Goal: Communication & Community: Answer question/provide support

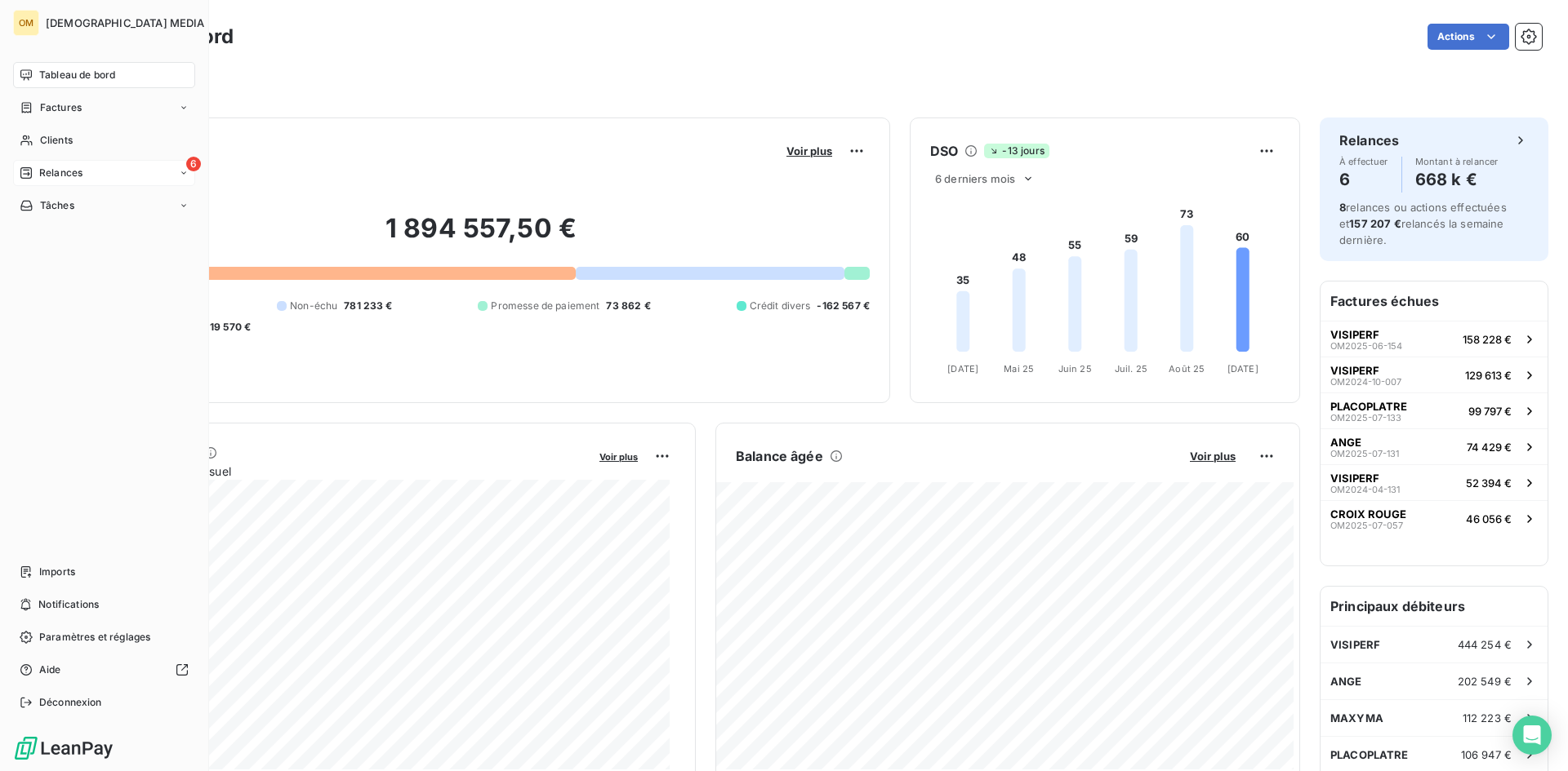
click at [34, 165] on div "6 Relances" at bounding box center [104, 172] width 182 height 26
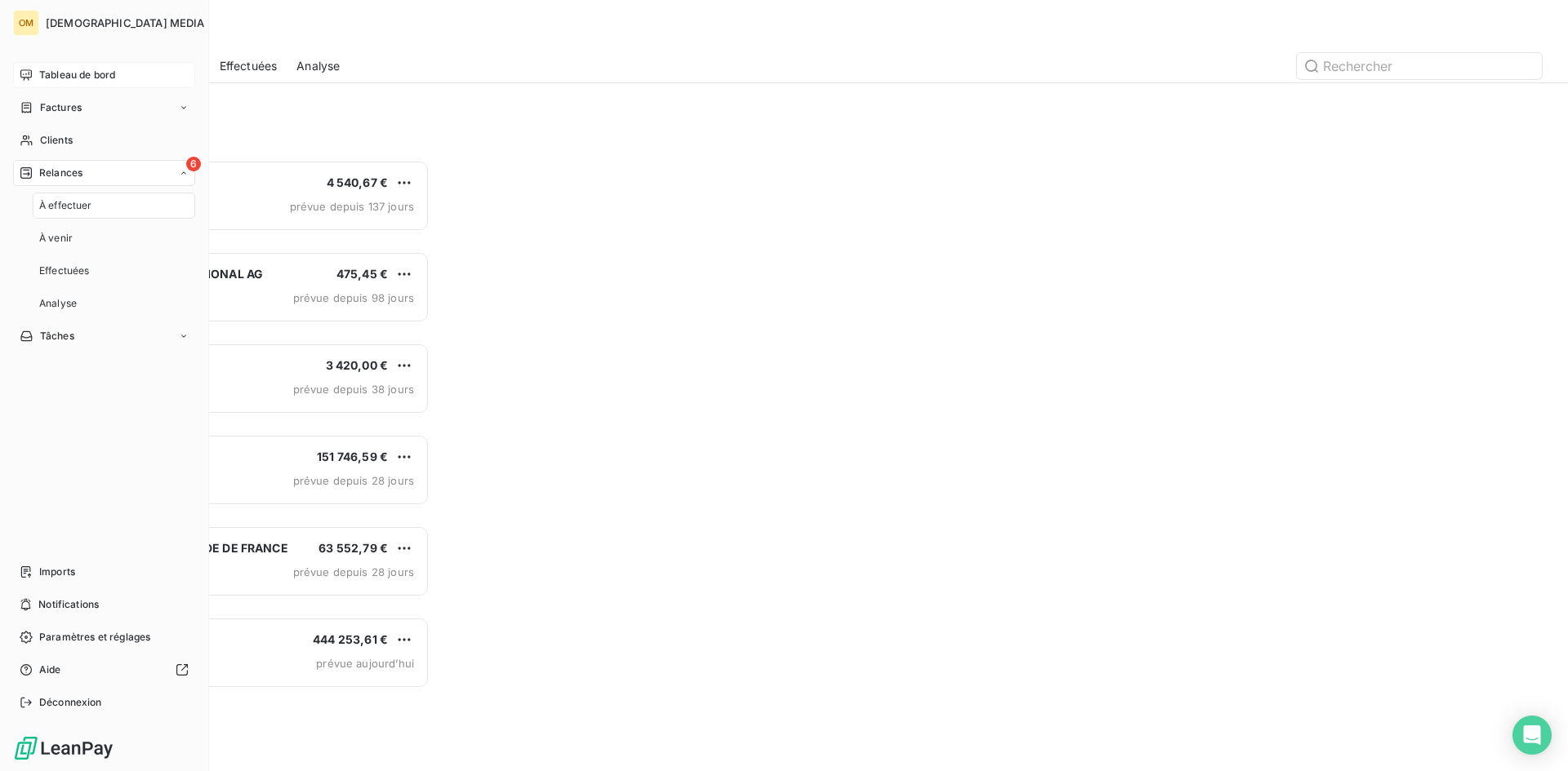
scroll to position [599, 339]
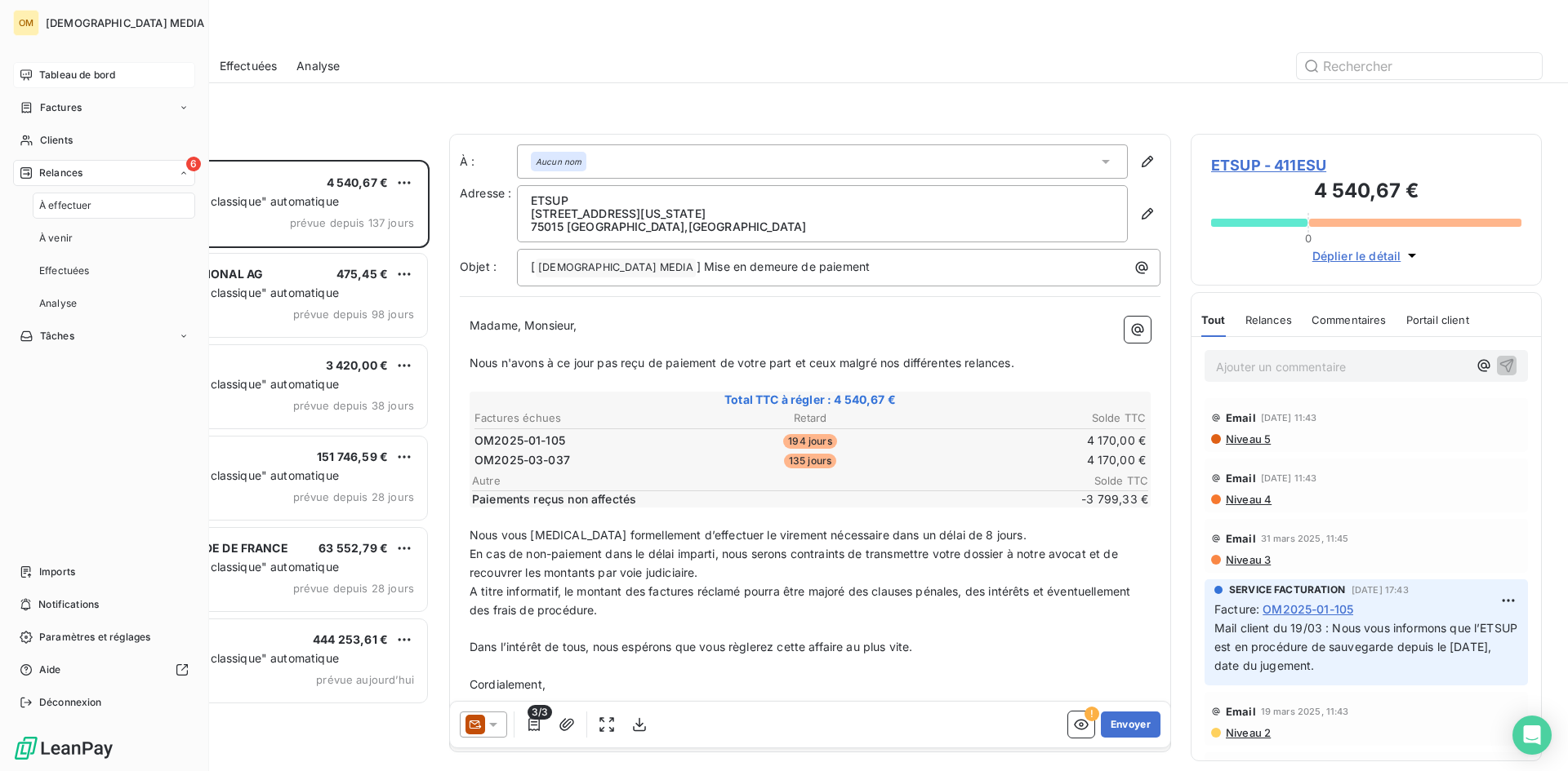
click at [51, 76] on span "Tableau de bord" at bounding box center [77, 75] width 76 height 15
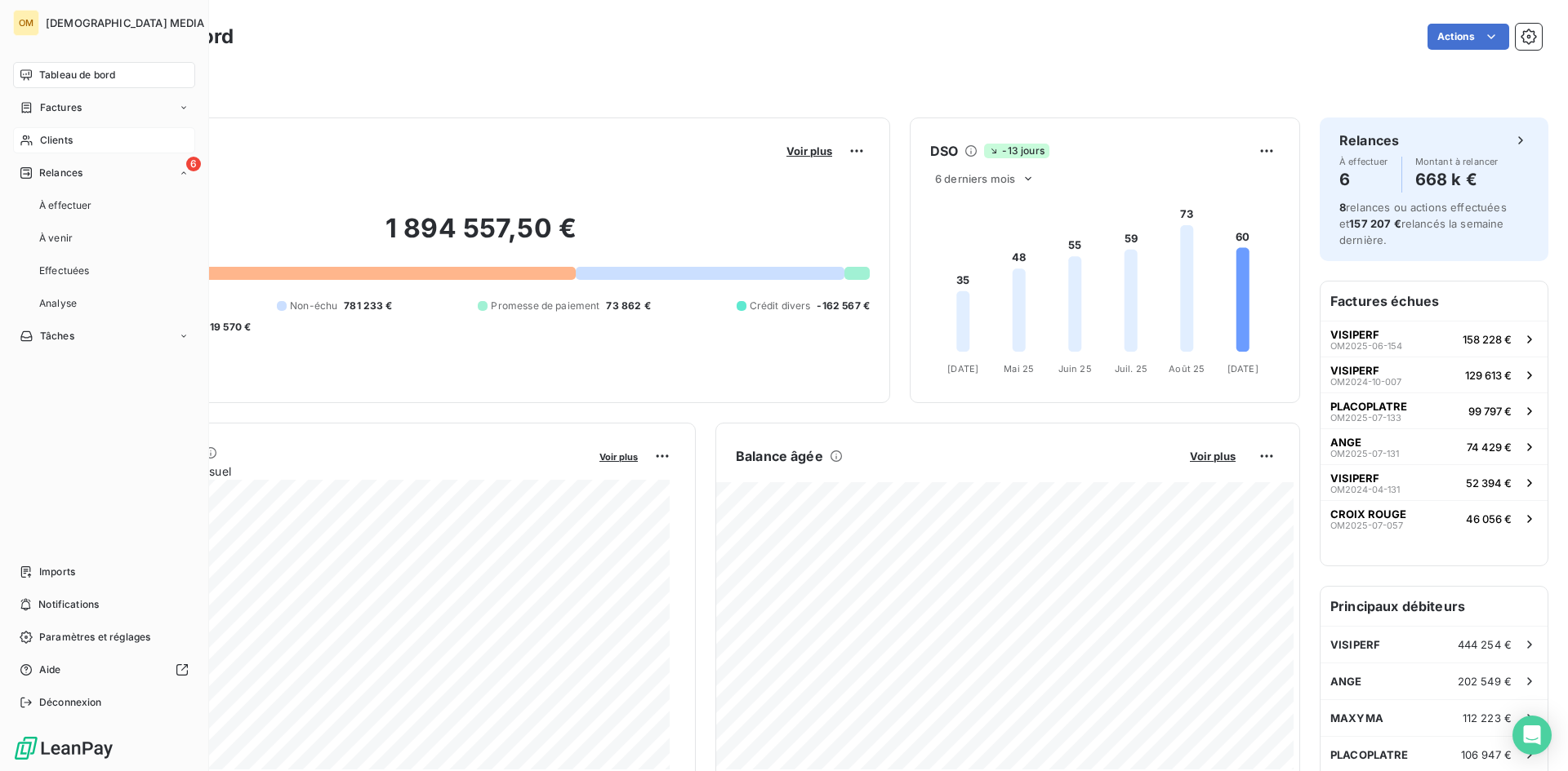
click at [54, 135] on span "Clients" at bounding box center [56, 140] width 33 height 15
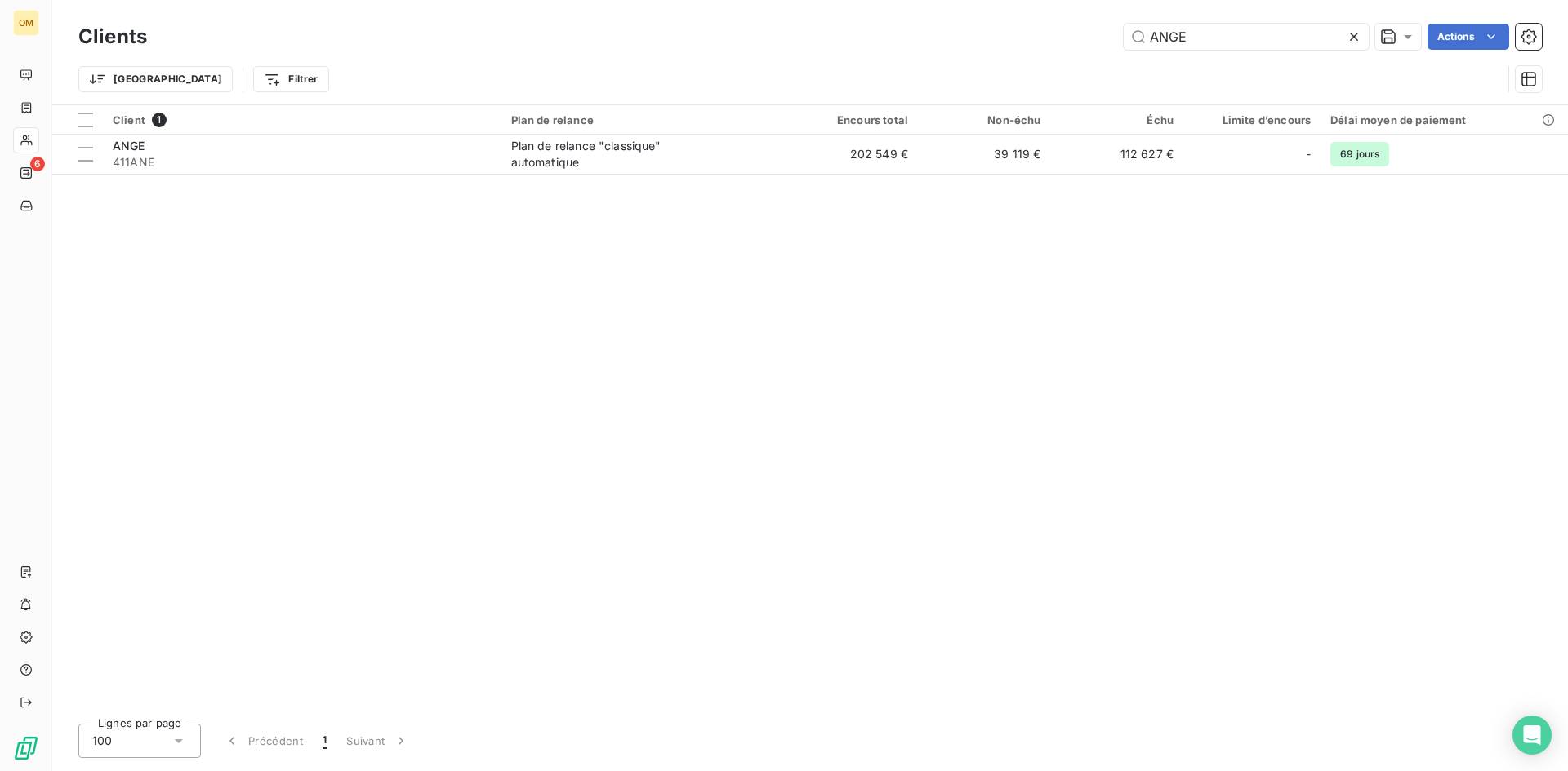
drag, startPoint x: 1214, startPoint y: 43, endPoint x: 1071, endPoint y: 46, distance: 143.0
click at [1074, 46] on div "ANGE Actions" at bounding box center [854, 36] width 1375 height 26
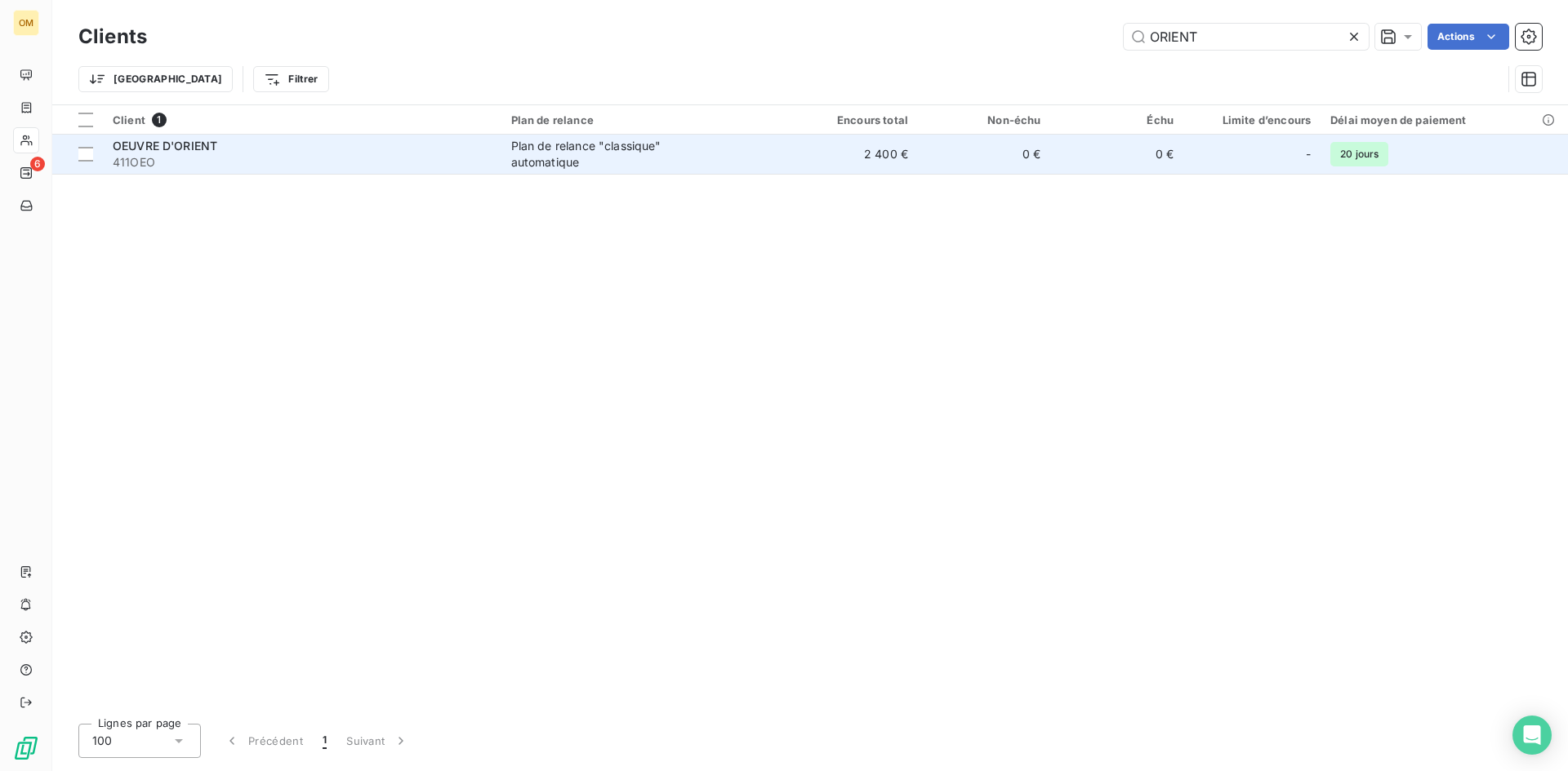
type input "ORIENT"
click at [585, 158] on div "Plan de relance "classique" automatique" at bounding box center [613, 153] width 204 height 33
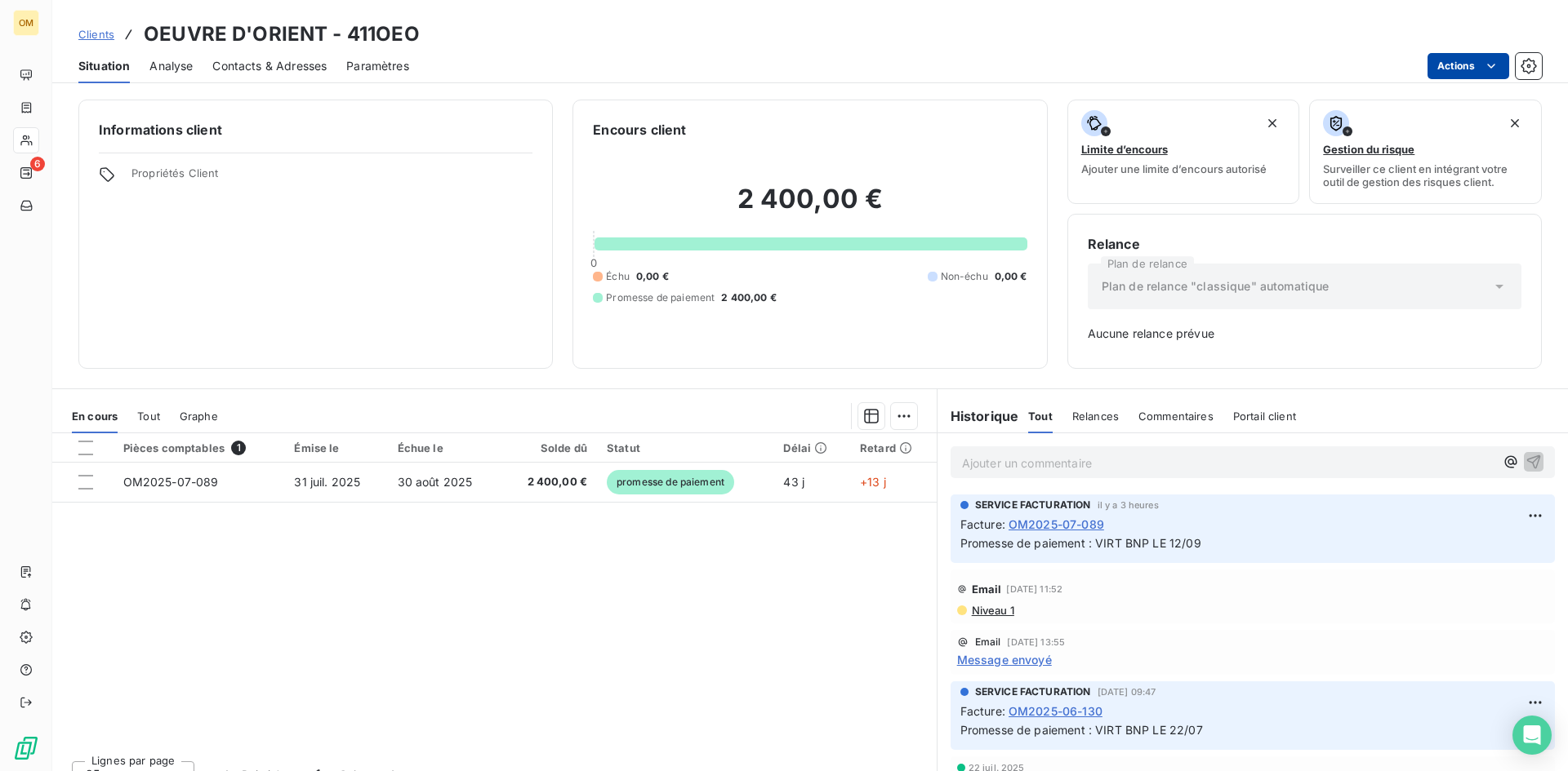
click at [1452, 63] on html "OM 6 Clients OEUVRE D'ORIENT - 411OEO Situation Analyse Contacts & Adresses Par…" at bounding box center [784, 385] width 1568 height 771
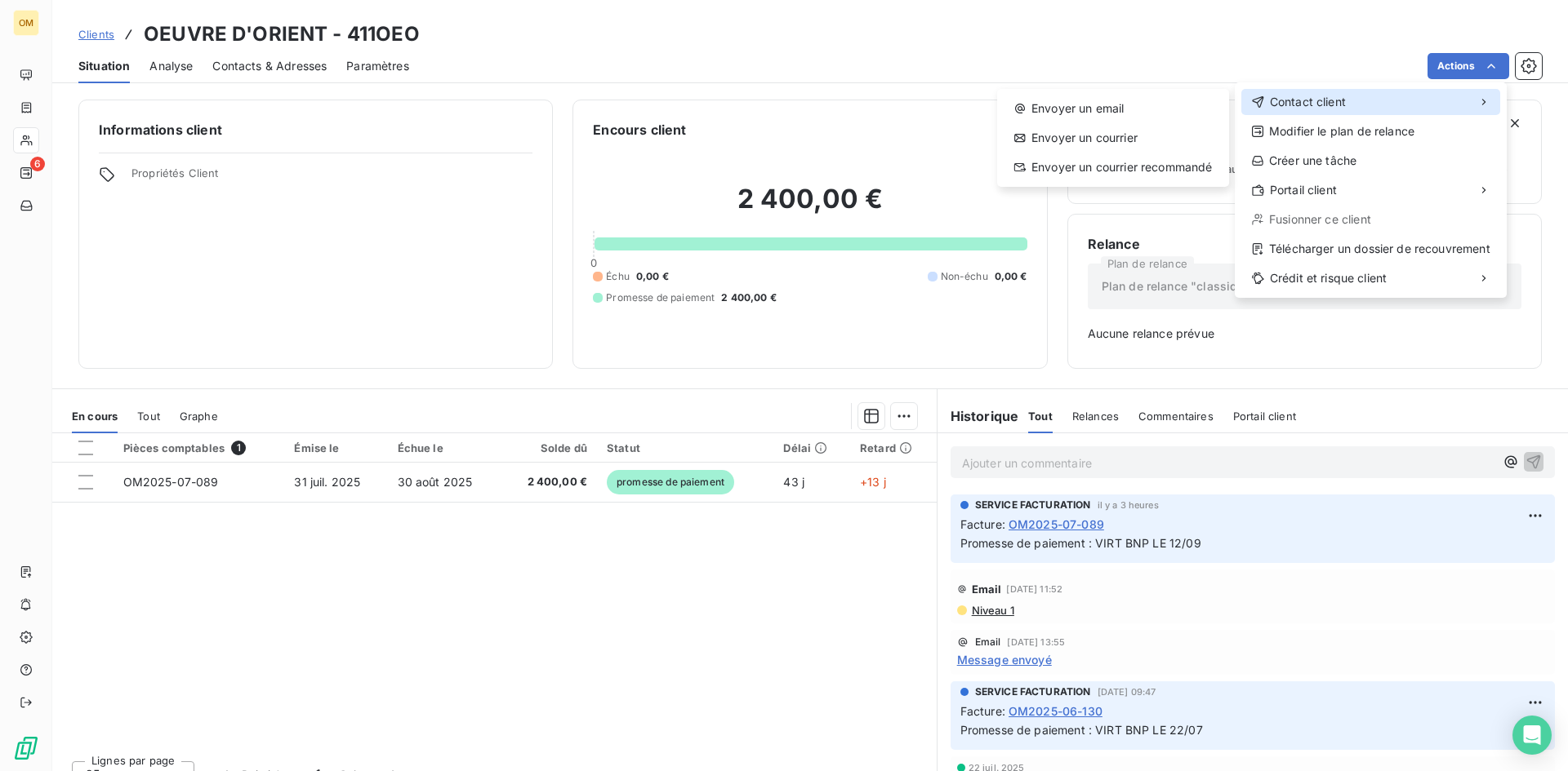
drag, startPoint x: 1370, startPoint y: 102, endPoint x: 1312, endPoint y: 104, distance: 58.0
click at [1365, 102] on div "Contact client" at bounding box center [1371, 101] width 259 height 26
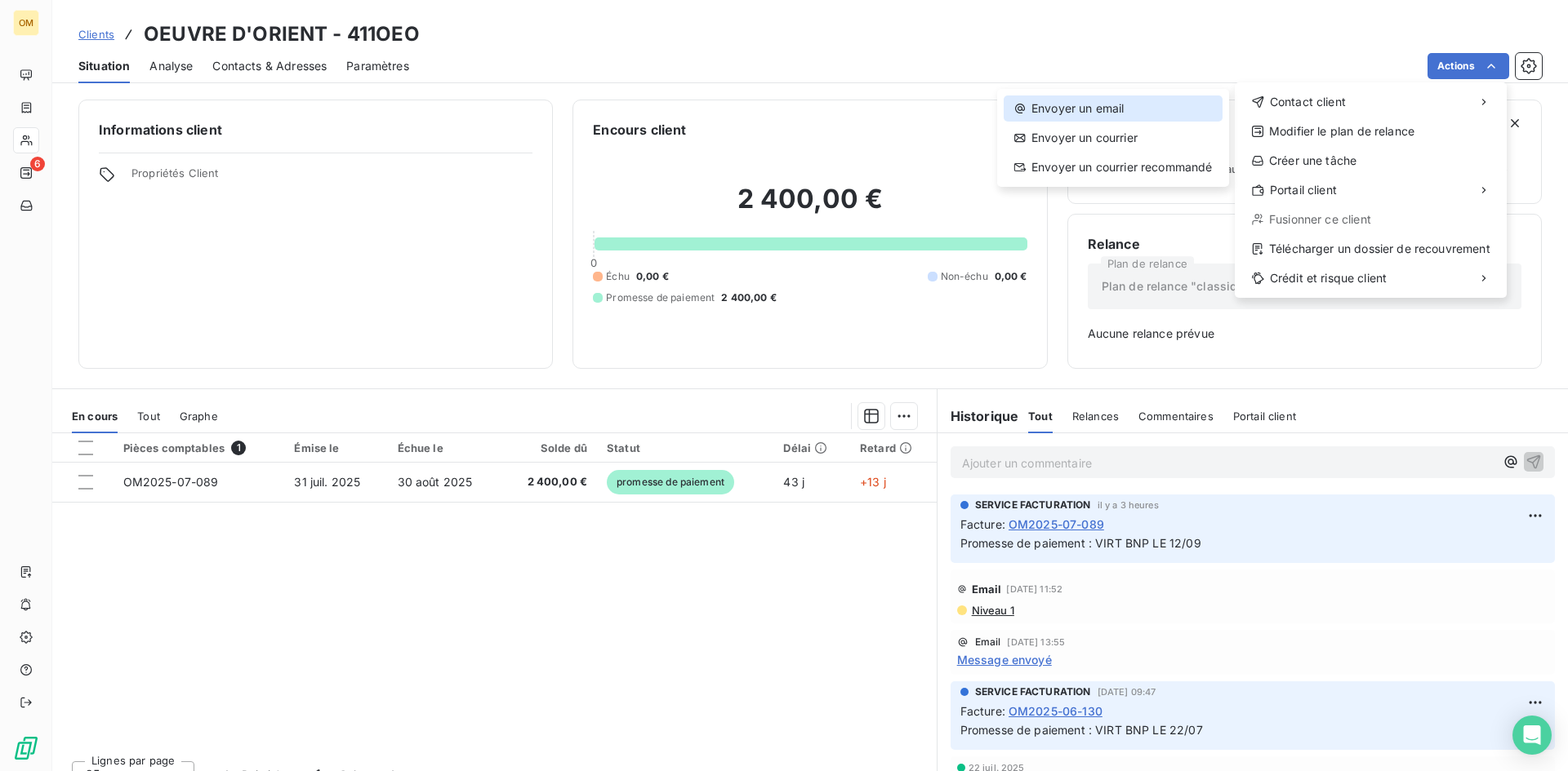
click at [1191, 106] on div "Envoyer un email" at bounding box center [1113, 108] width 219 height 26
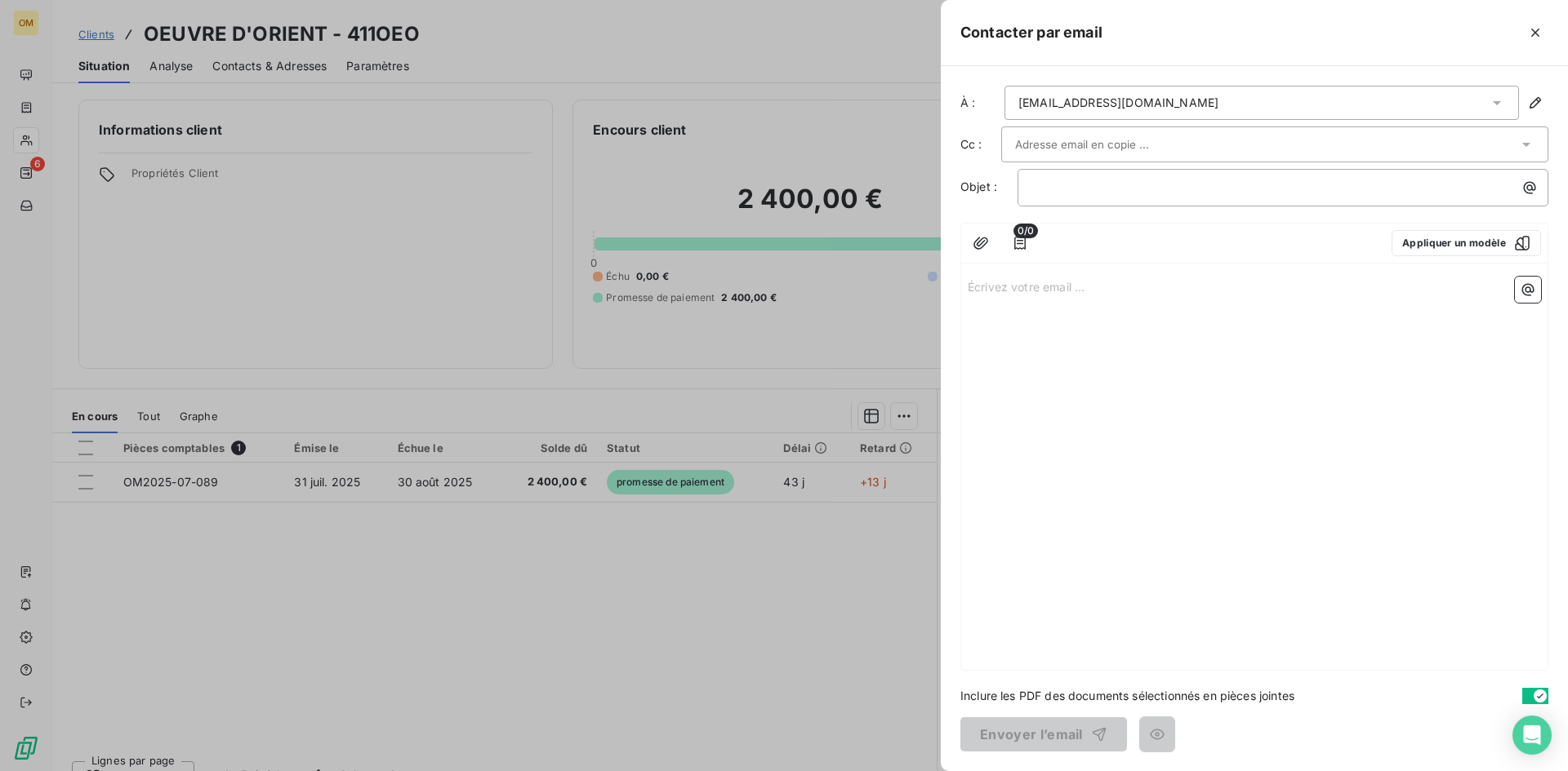
click at [1059, 146] on input "text" at bounding box center [1103, 145] width 176 height 25
click at [1079, 179] on li "[EMAIL_ADDRESS][DOMAIN_NAME]" at bounding box center [1274, 180] width 547 height 28
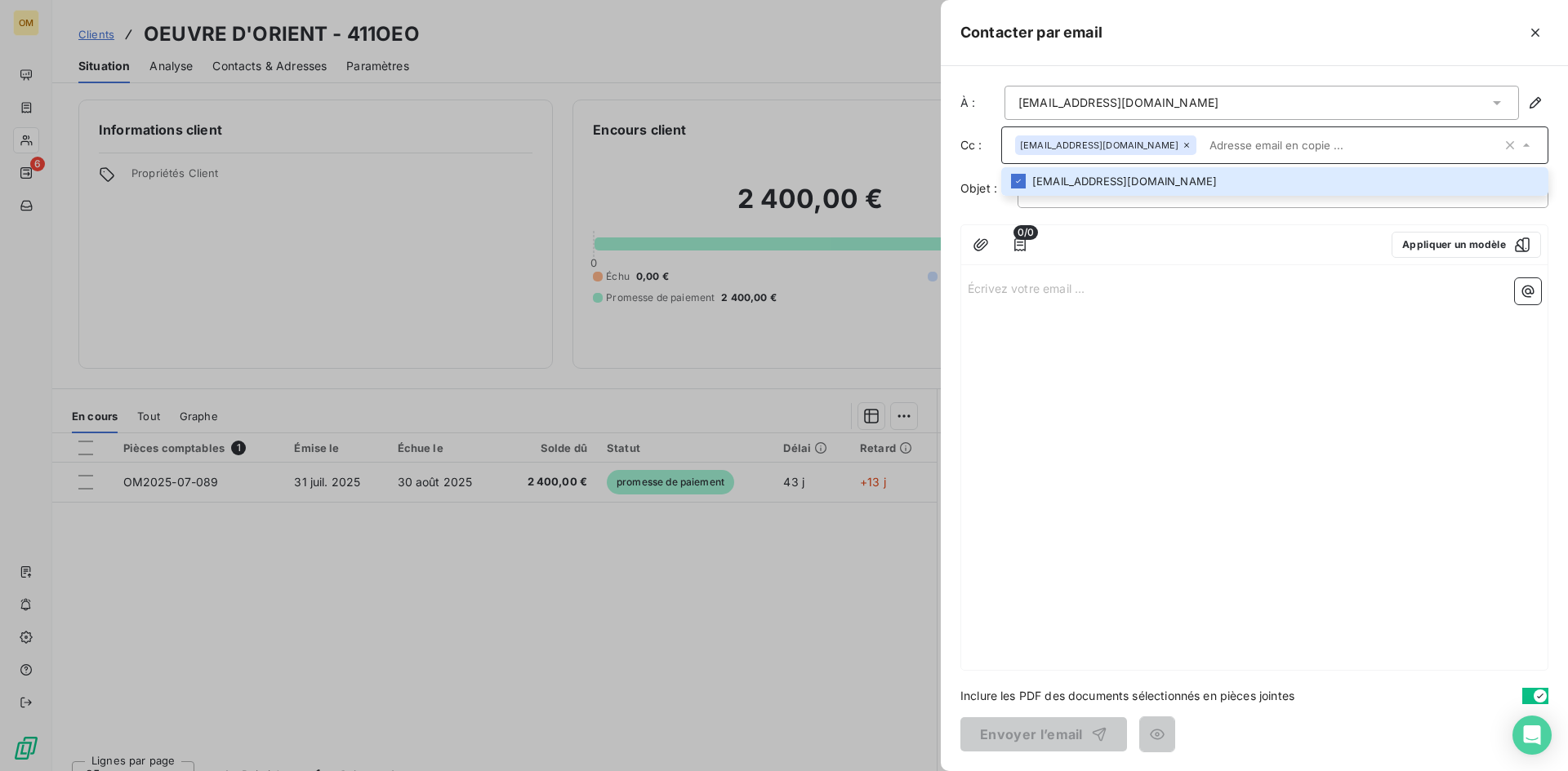
click at [1071, 202] on div "﻿" at bounding box center [1282, 189] width 531 height 37
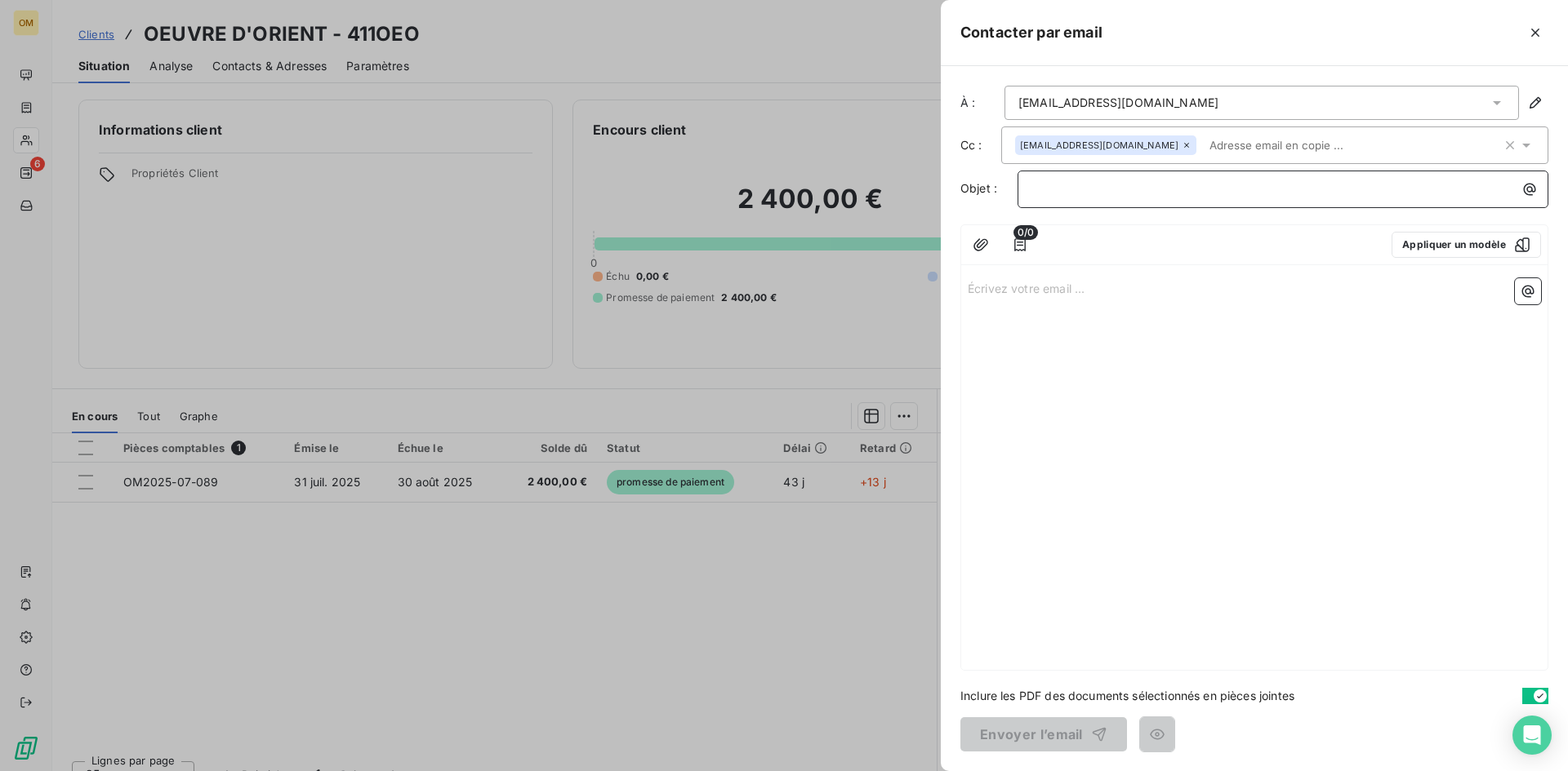
click at [1073, 197] on p "﻿" at bounding box center [1287, 188] width 511 height 19
click at [324, 204] on div at bounding box center [784, 385] width 1568 height 771
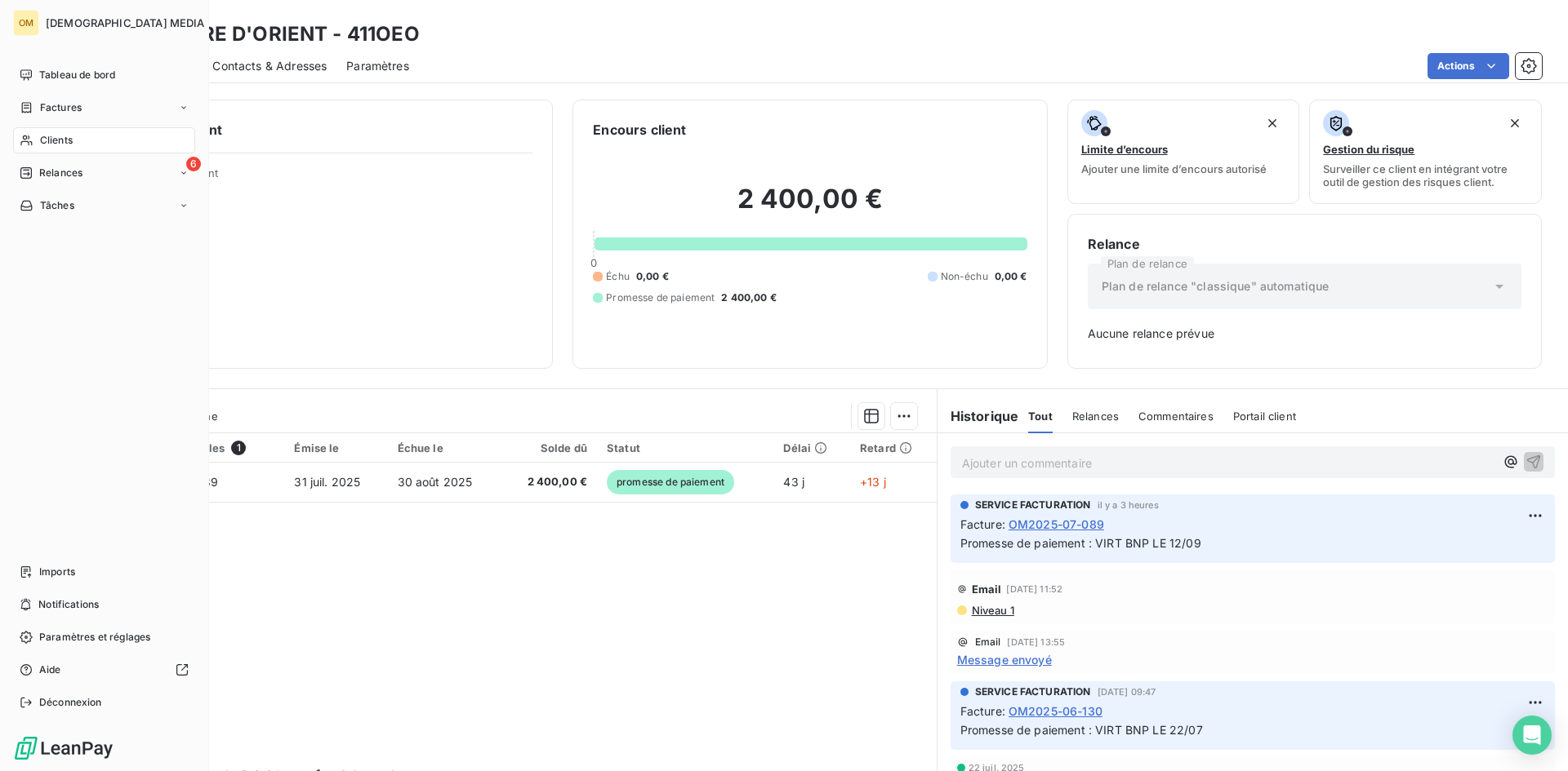
click at [59, 146] on span "Clients" at bounding box center [56, 140] width 33 height 15
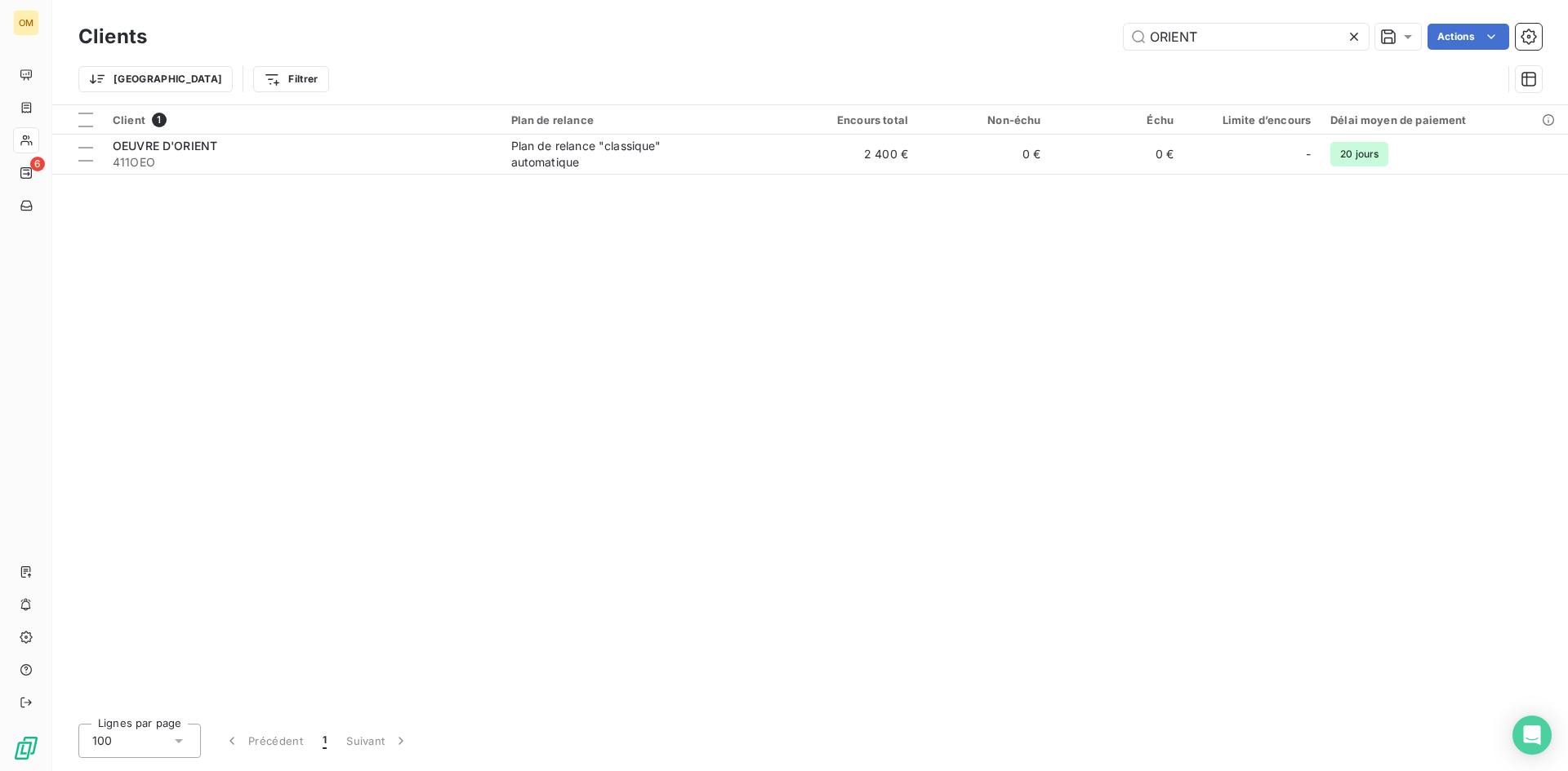
click at [1358, 35] on icon at bounding box center [1353, 36] width 16 height 16
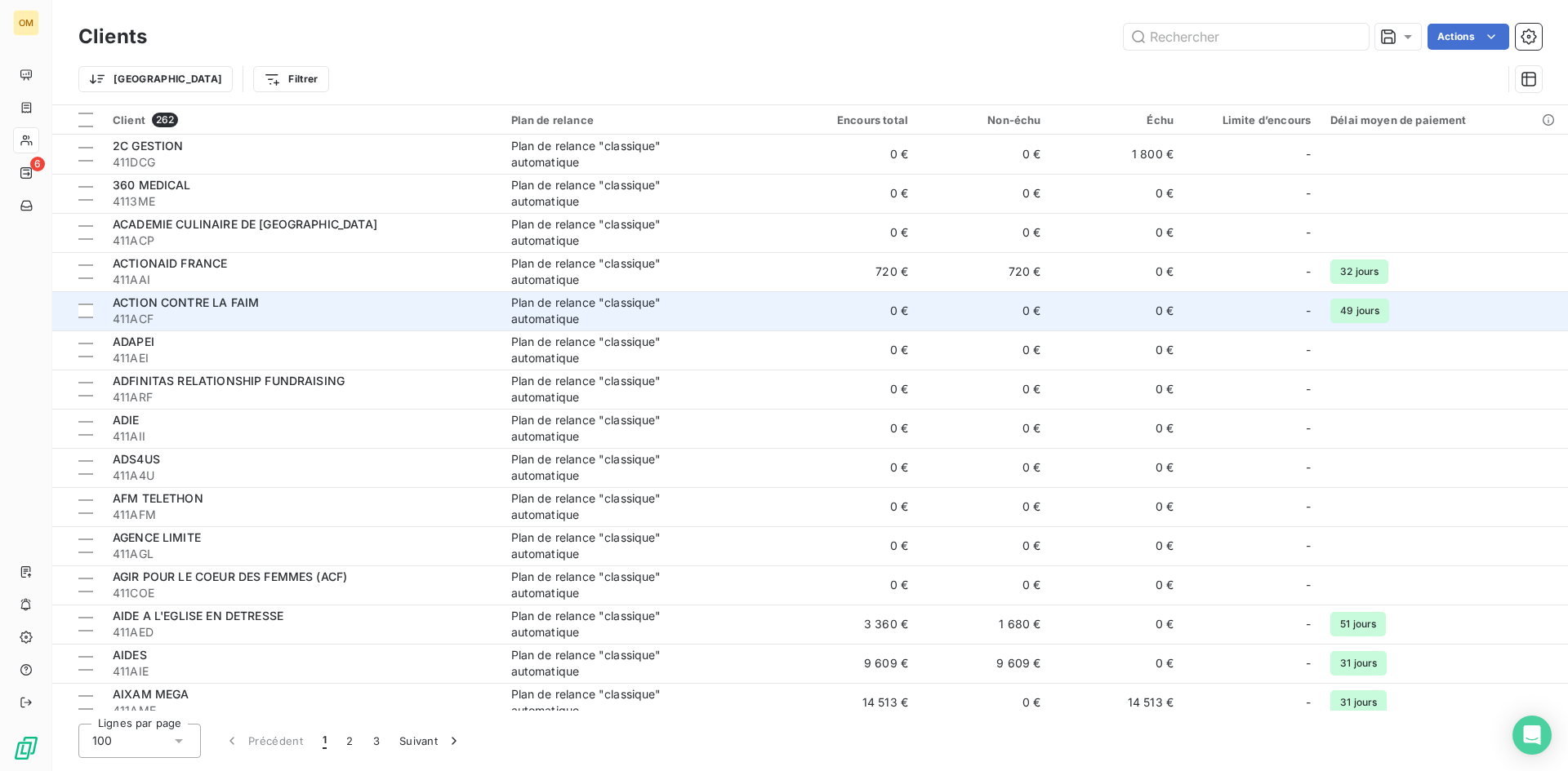
click at [412, 320] on span "411ACF" at bounding box center [302, 319] width 379 height 16
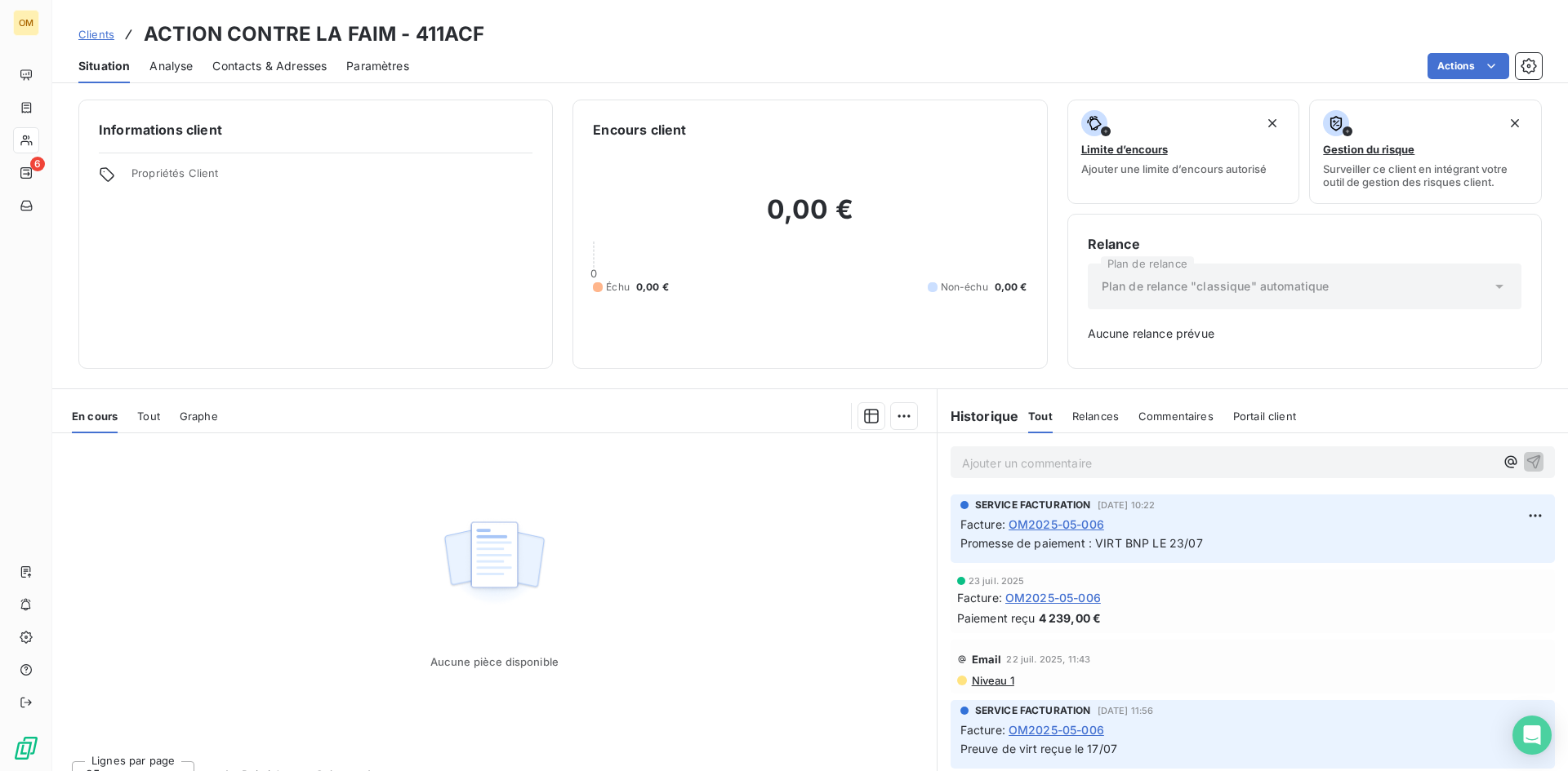
click at [98, 24] on div "Clients ACTION CONTRE LA FAIM - 411ACF" at bounding box center [281, 34] width 406 height 29
click at [98, 28] on span "Clients" at bounding box center [96, 34] width 35 height 13
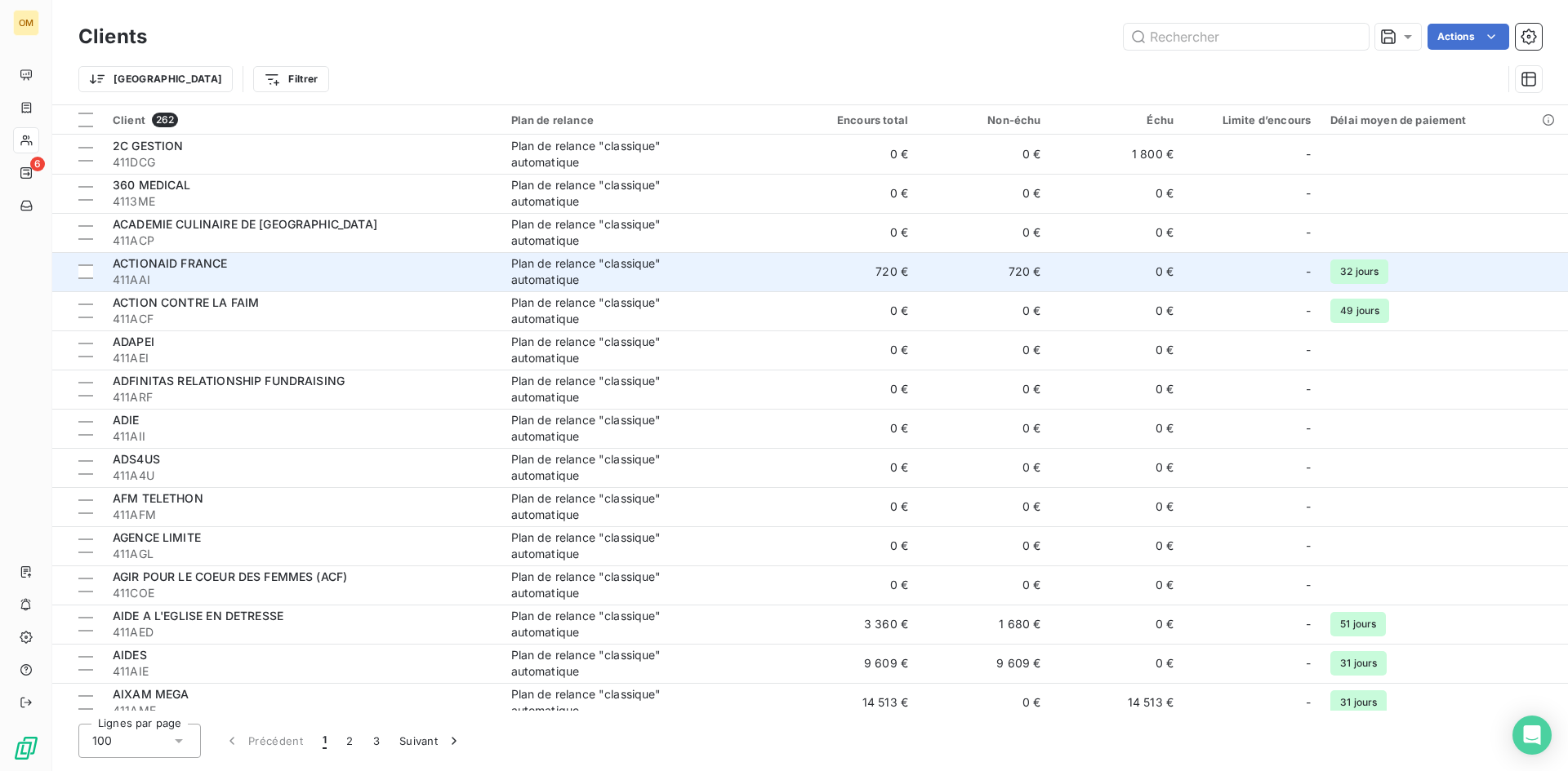
click at [190, 258] on span "ACTIONAID FRANCE" at bounding box center [169, 264] width 114 height 14
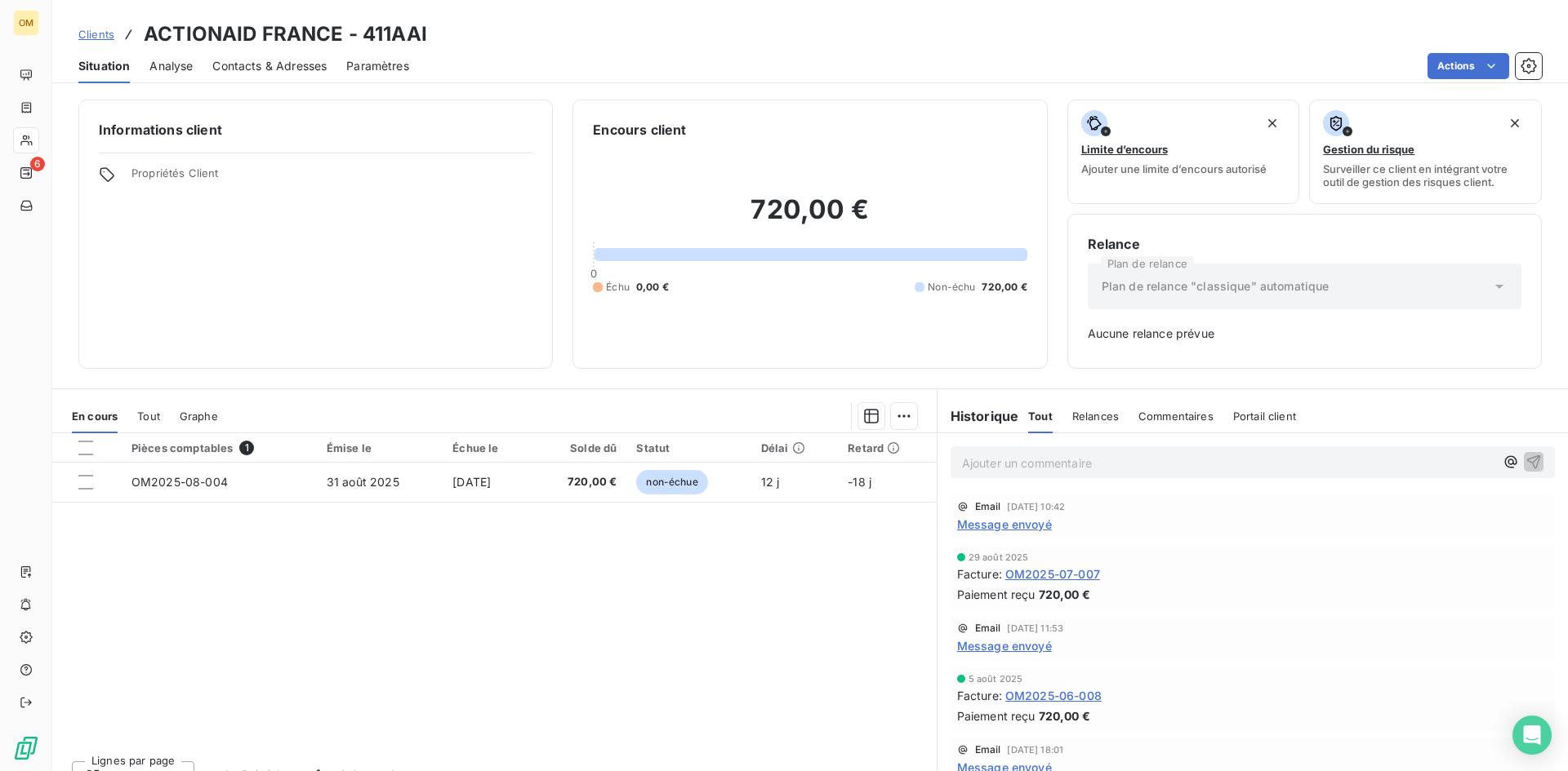
click at [1003, 523] on span "Message envoyé" at bounding box center [1004, 524] width 95 height 17
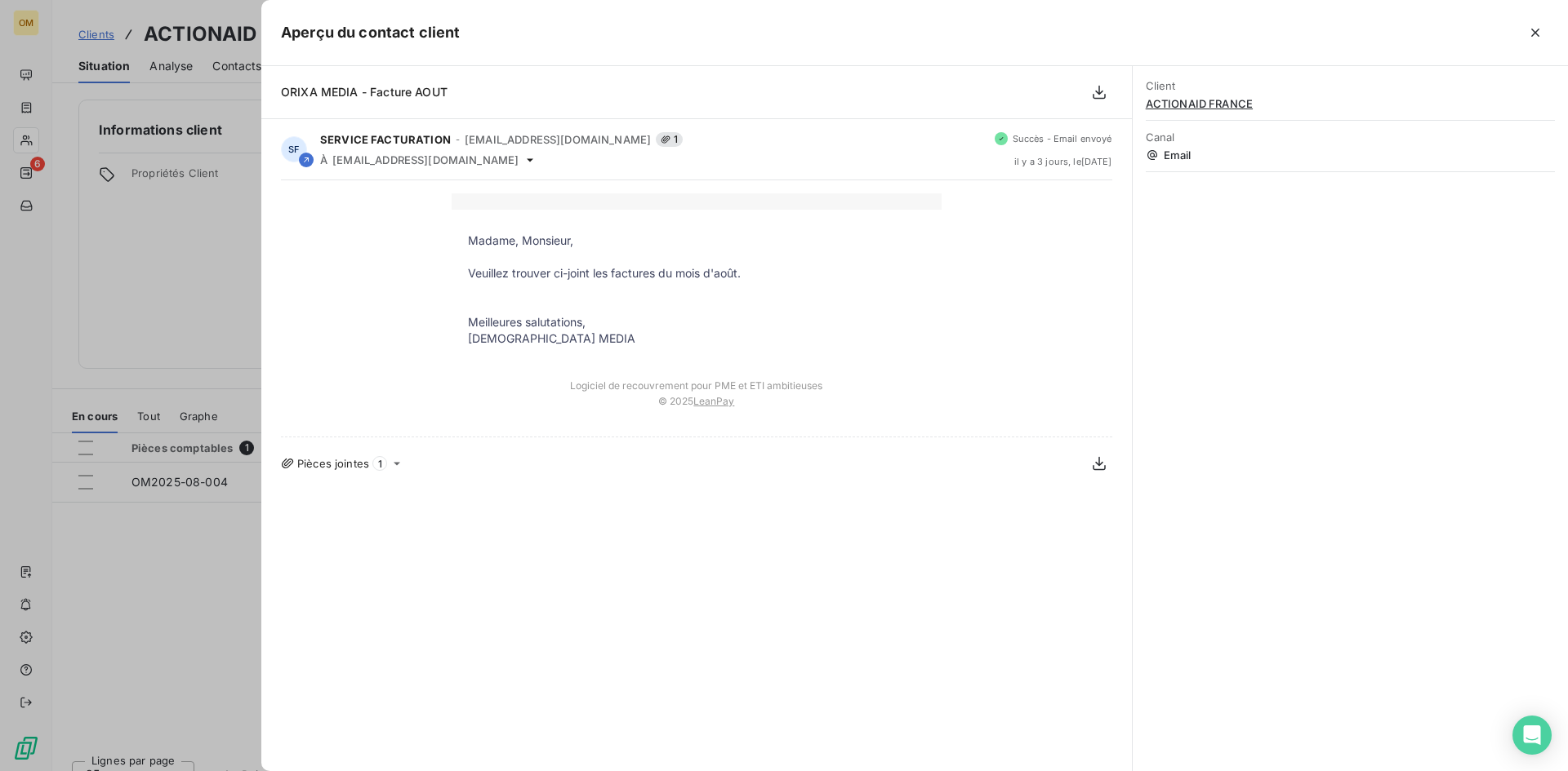
click at [370, 85] on span "ORIXA MEDIA - Facture AOUT" at bounding box center [365, 92] width 167 height 14
copy div "ORIXA MEDIA - Facture AOUT"
drag, startPoint x: 471, startPoint y: 238, endPoint x: 589, endPoint y: 348, distance: 161.3
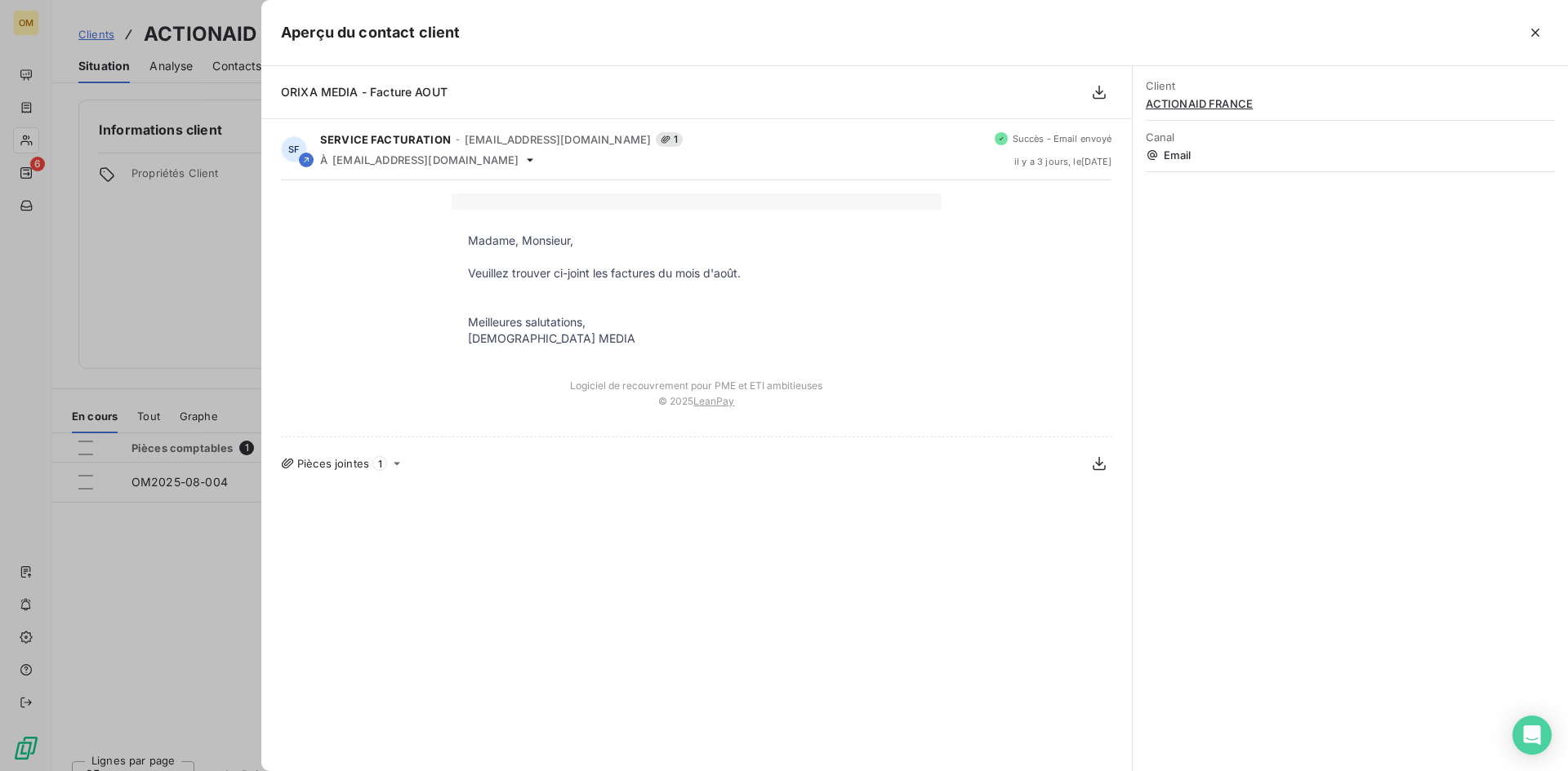
click at [589, 348] on td "Madame, Monsieur, Veuillez trouver ci-joint les factures du mois d'août. Meille…" at bounding box center [697, 286] width 490 height 153
click at [578, 332] on p "[DEMOGRAPHIC_DATA] MEDIA" at bounding box center [696, 339] width 457 height 16
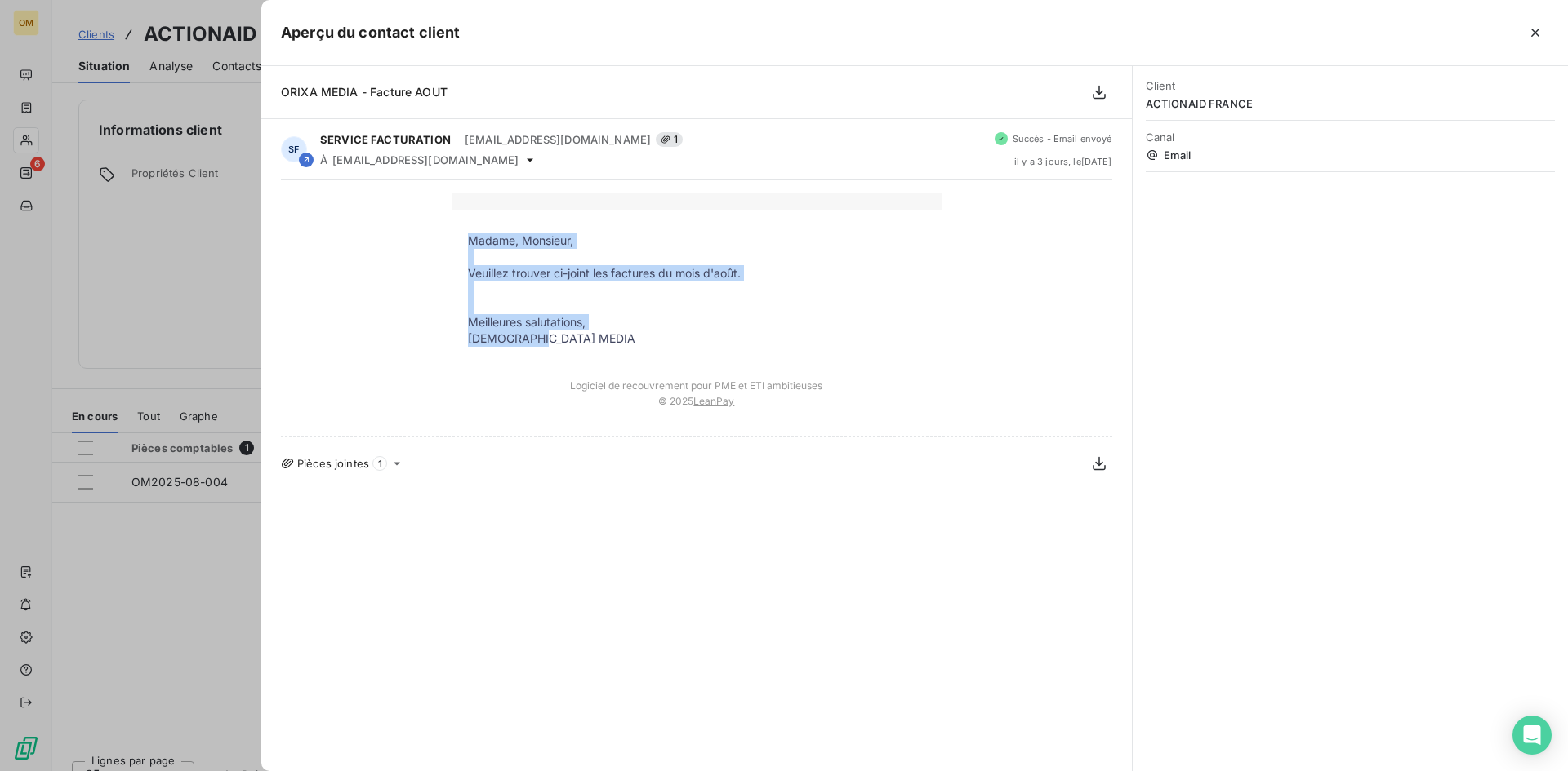
drag, startPoint x: 469, startPoint y: 240, endPoint x: 564, endPoint y: 340, distance: 137.9
click at [564, 340] on tbody "Madame, Monsieur, Veuillez trouver ci-joint les factures du mois d'août. Meille…" at bounding box center [697, 289] width 490 height 114
copy tbody "Madame, Monsieur, [PERSON_NAME] trouver ci-joint les factures du mois d'août. M…"
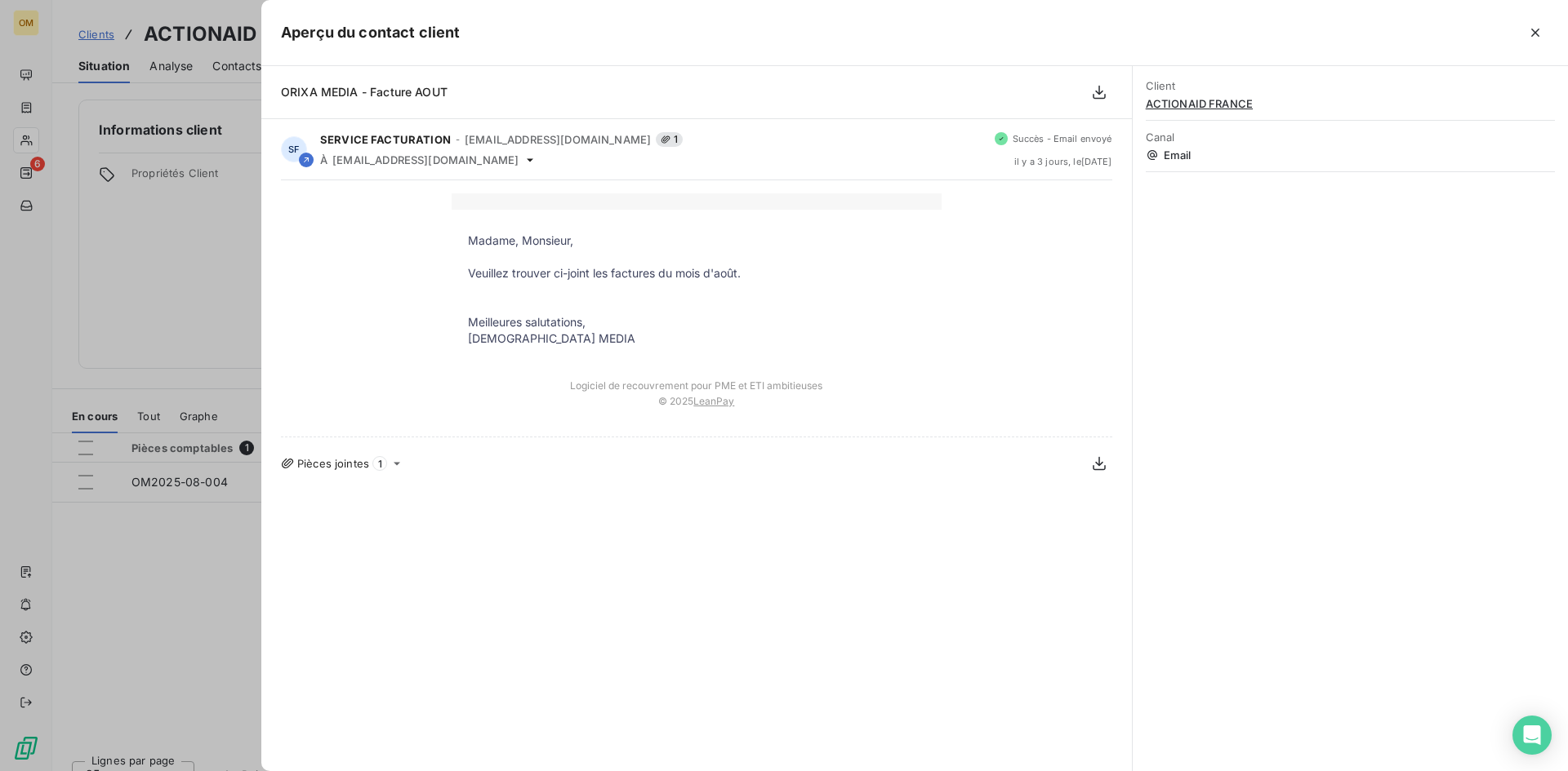
click at [197, 254] on div at bounding box center [784, 385] width 1568 height 771
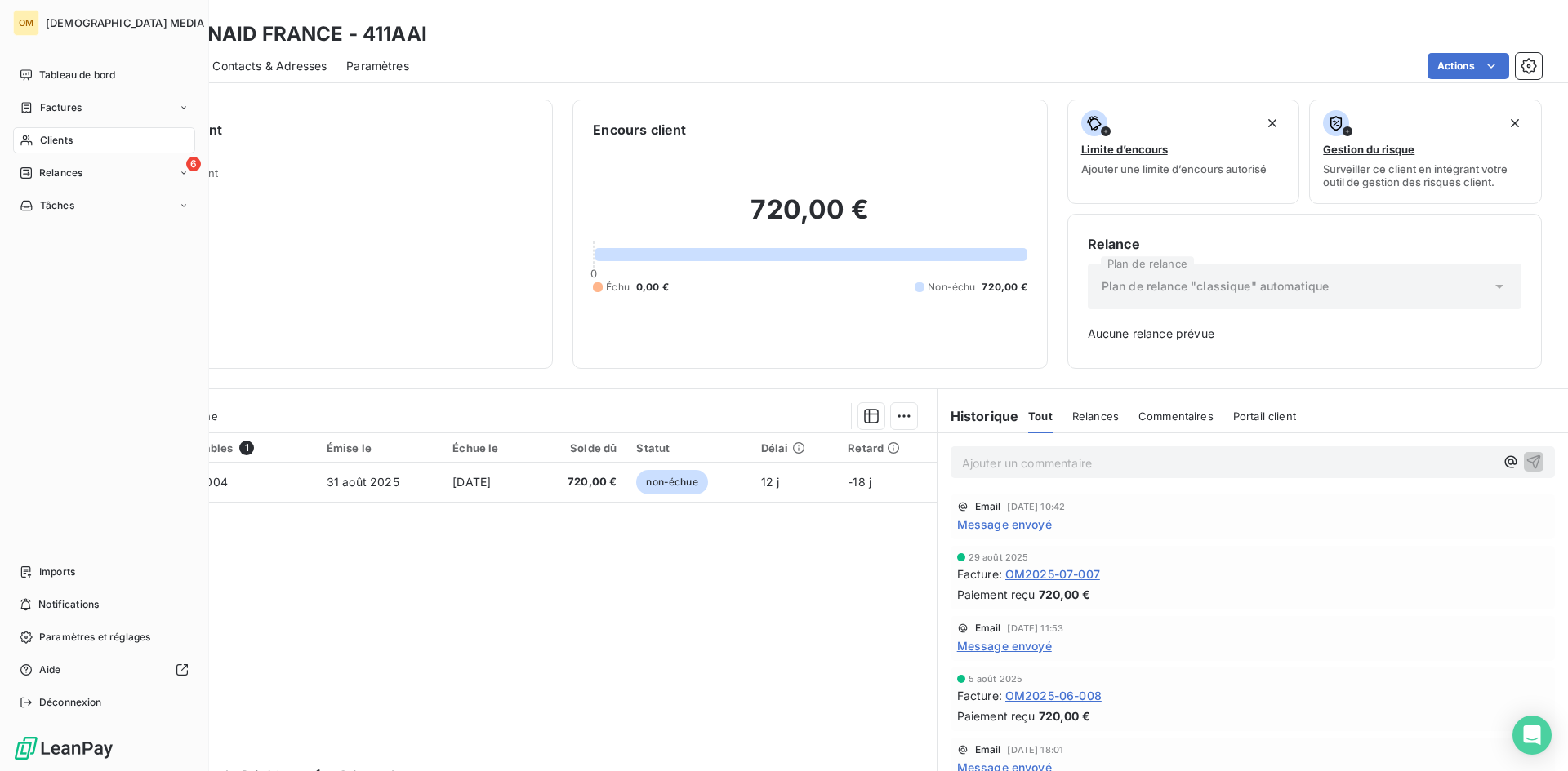
click at [40, 143] on span "Clients" at bounding box center [56, 140] width 33 height 15
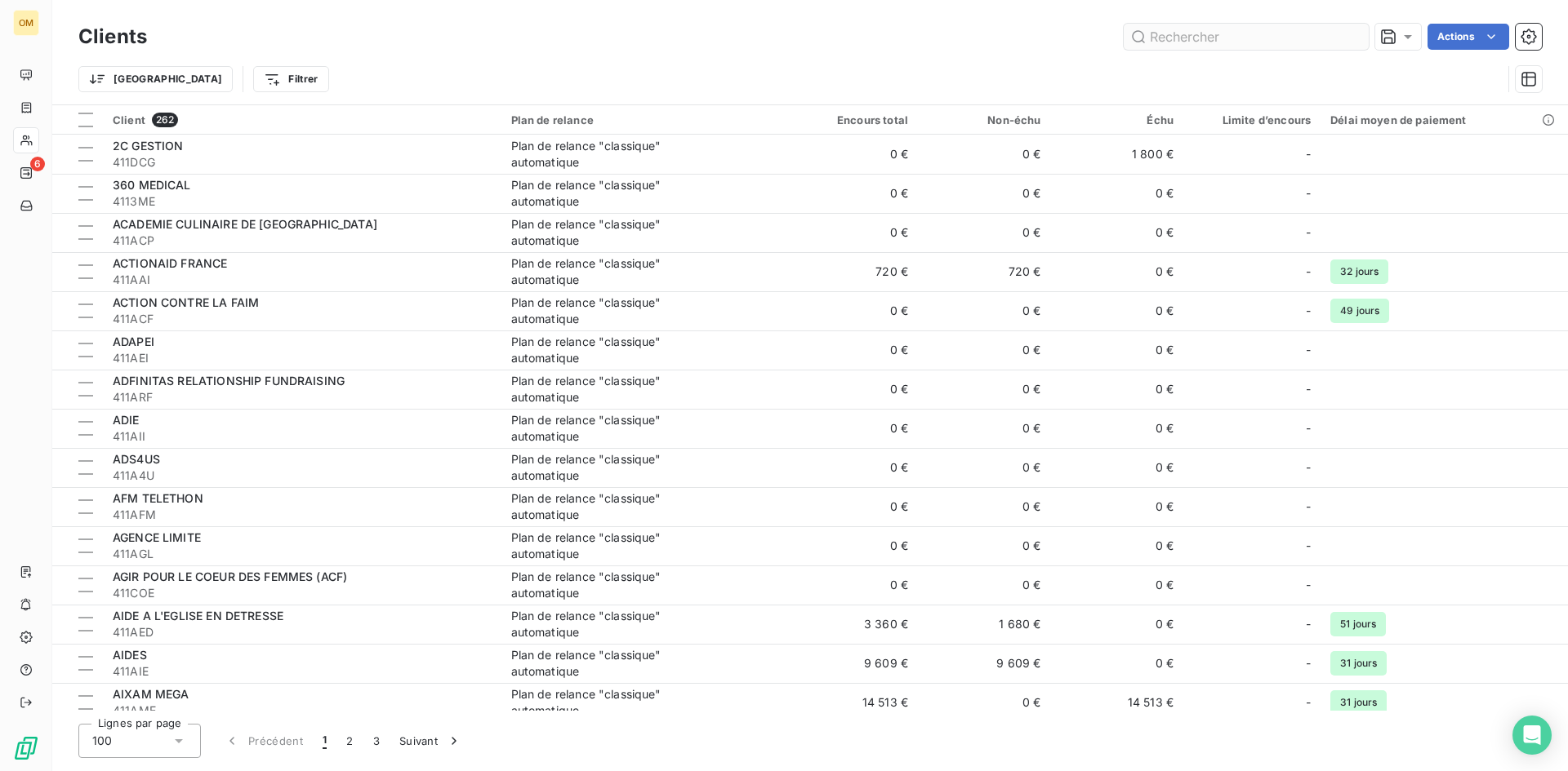
click at [1189, 42] on input "text" at bounding box center [1246, 36] width 245 height 26
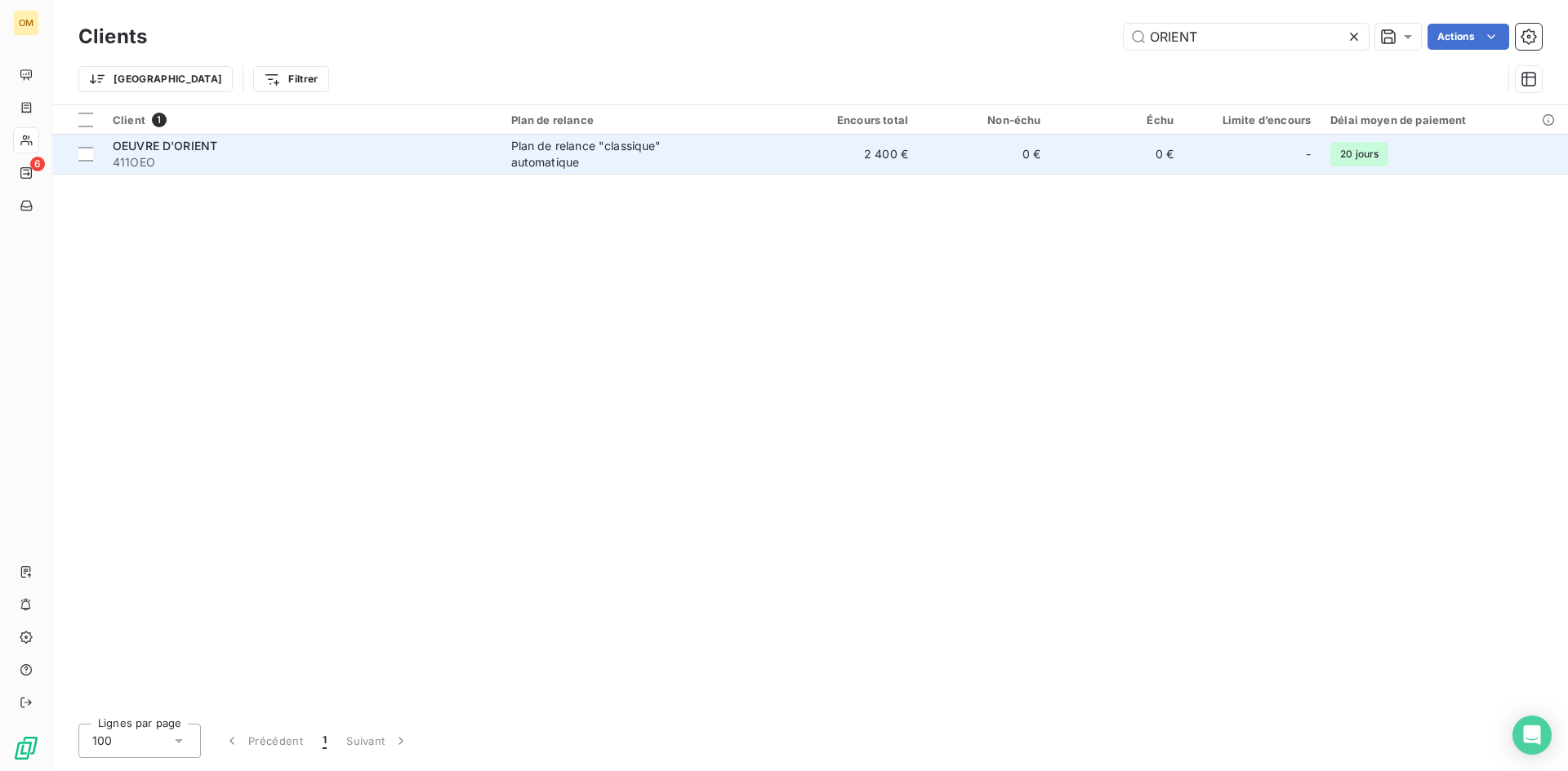
type input "ORIENT"
click at [791, 154] on td "2 400 €" at bounding box center [851, 154] width 133 height 39
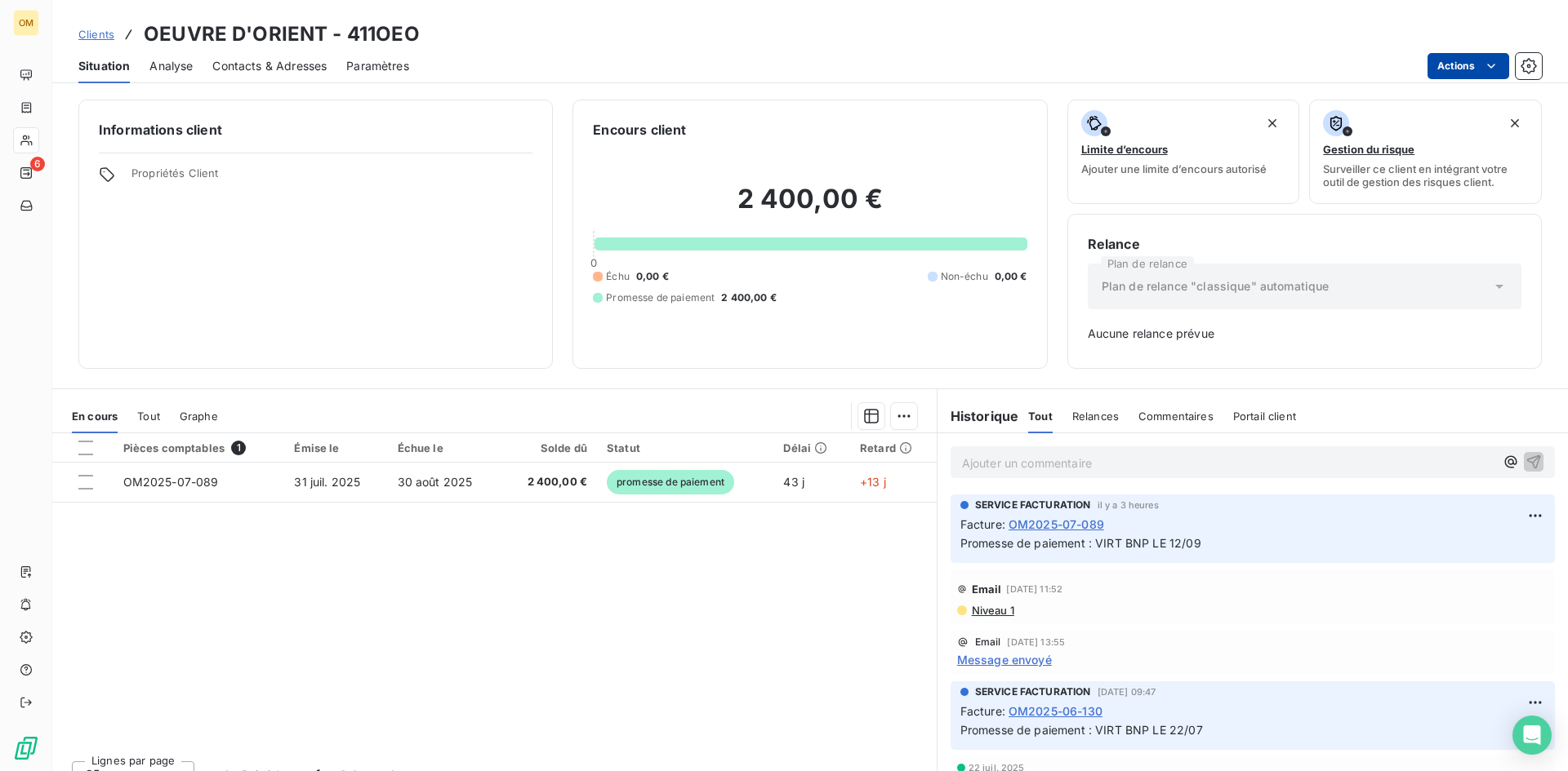
click at [1455, 56] on html "OM 6 Clients OEUVRE D'ORIENT - 411OEO Situation Analyse Contacts & Adresses Par…" at bounding box center [784, 385] width 1568 height 771
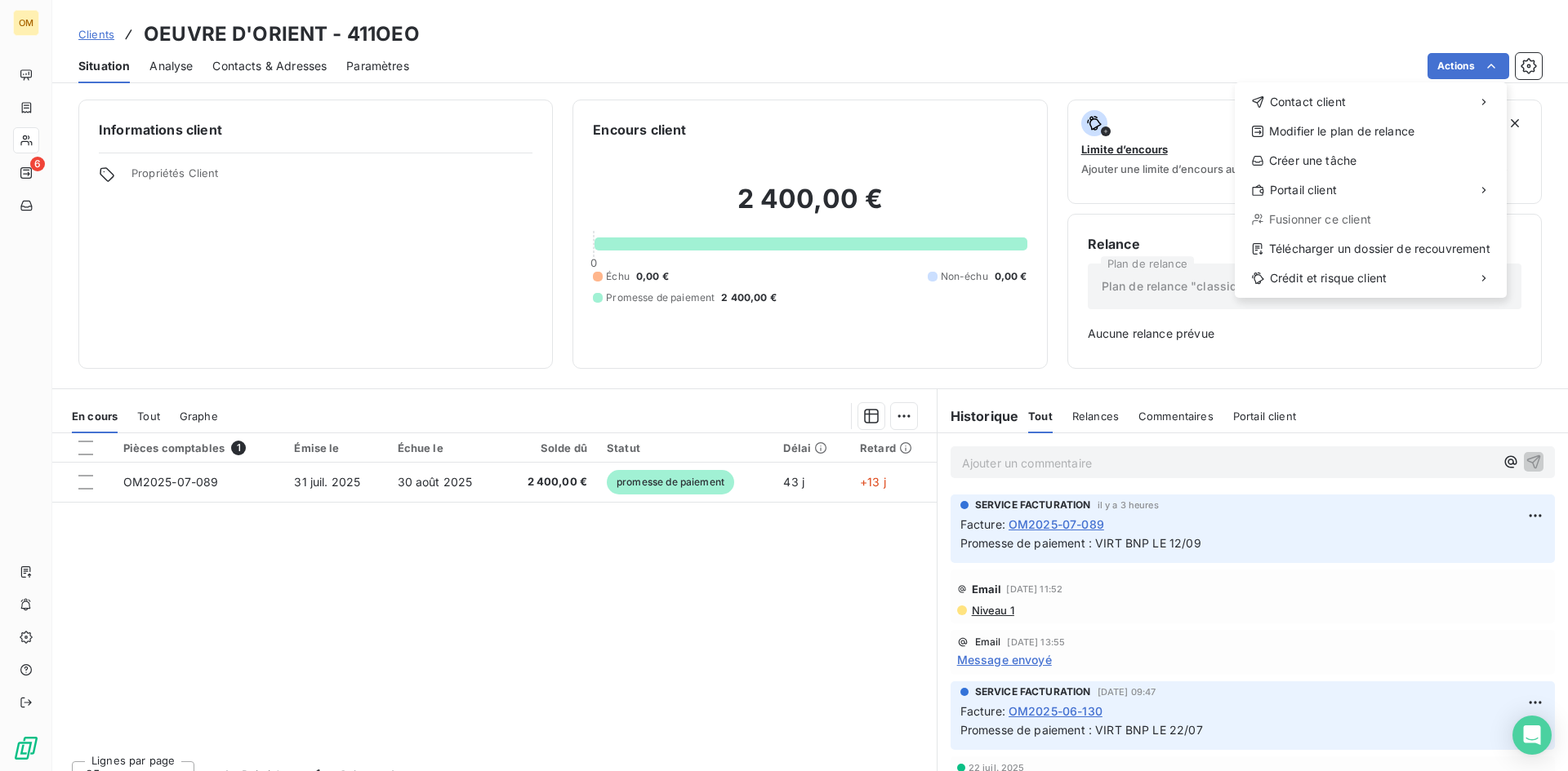
click at [1384, 87] on div "Contact client Modifier le plan de relance Créer une tâche Portail client Fusio…" at bounding box center [1370, 190] width 272 height 216
click at [1351, 97] on div "Contact client" at bounding box center [1371, 101] width 259 height 26
click at [1155, 101] on div "Envoyer un email" at bounding box center [1113, 108] width 219 height 26
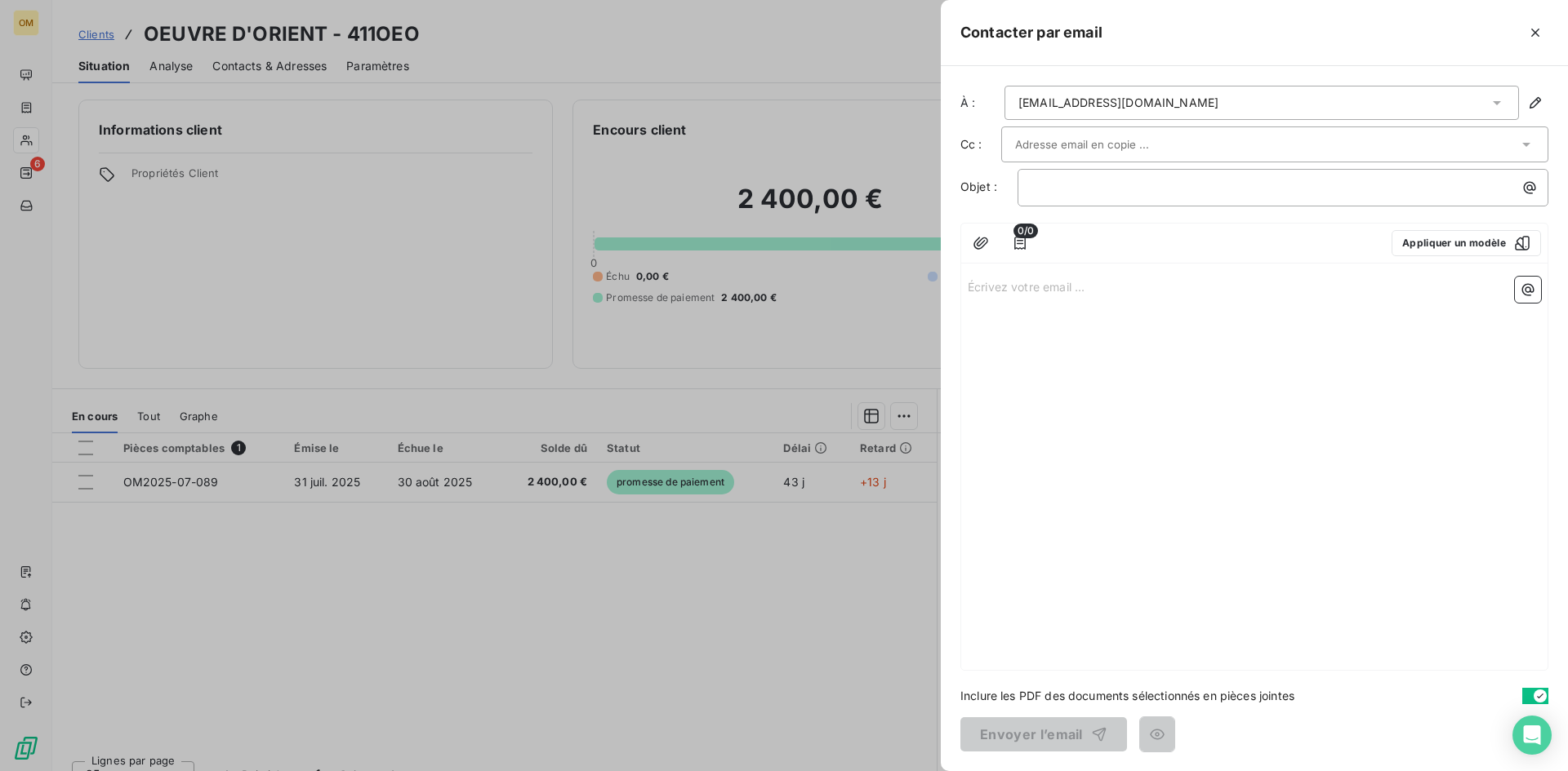
click at [1036, 145] on input "text" at bounding box center [1103, 145] width 176 height 25
click at [1054, 174] on li "[EMAIL_ADDRESS][DOMAIN_NAME]" at bounding box center [1274, 180] width 547 height 28
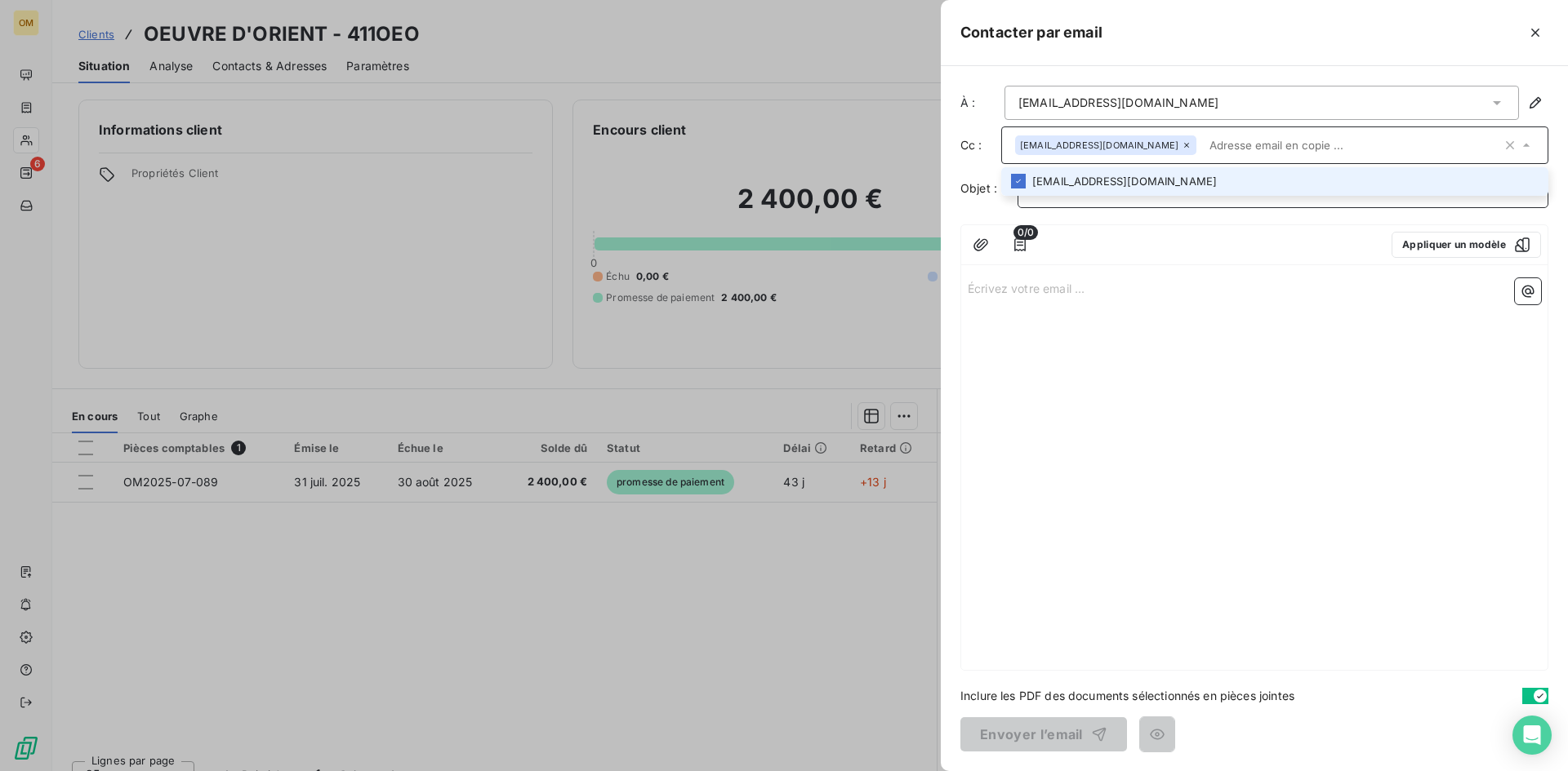
click at [1062, 196] on p "﻿" at bounding box center [1287, 188] width 511 height 19
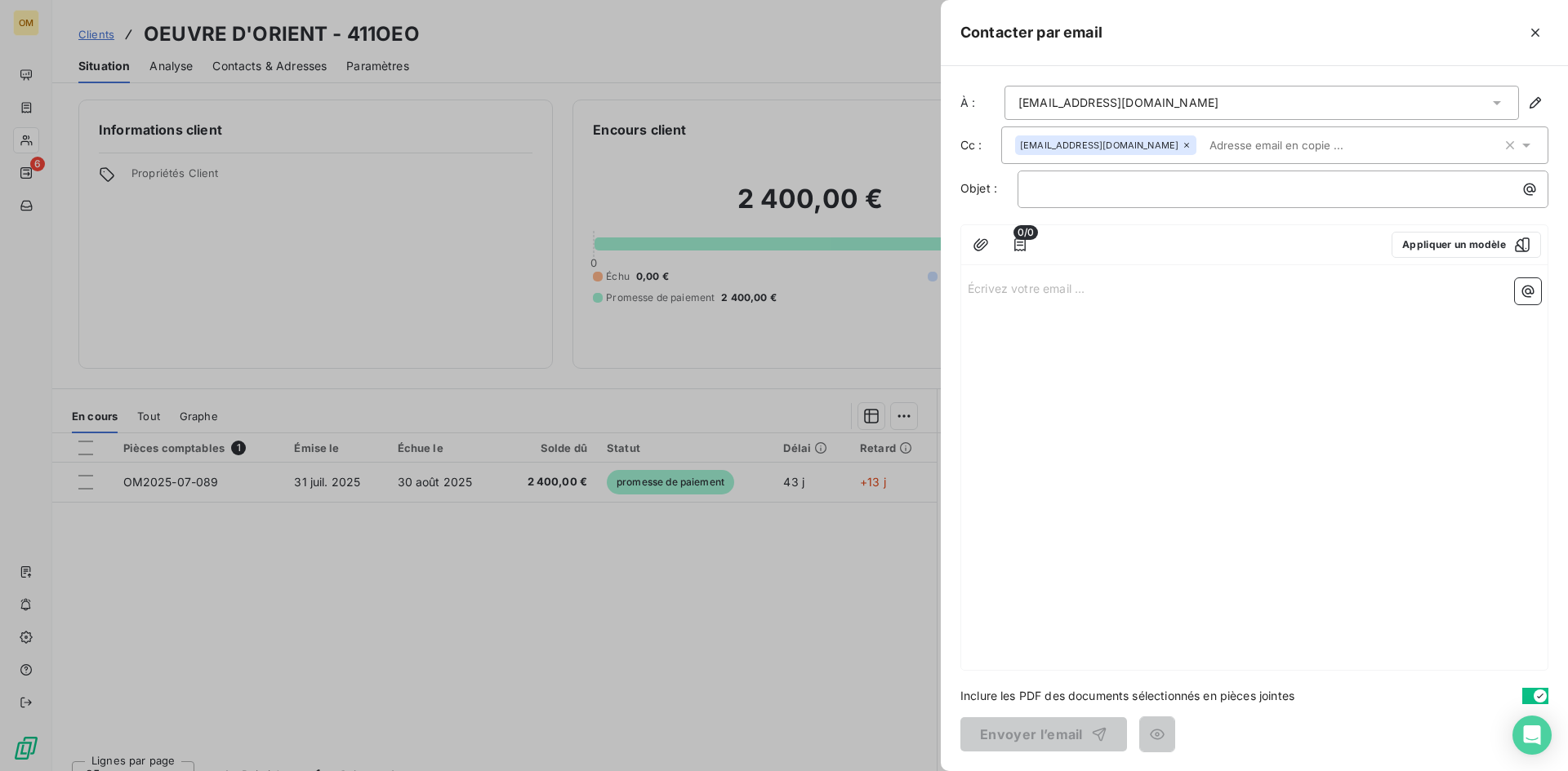
click at [1040, 271] on div "Écrivez votre email ... ﻿" at bounding box center [1254, 470] width 587 height 398
click at [1037, 285] on p "Écrivez votre email ... ﻿" at bounding box center [1254, 287] width 573 height 19
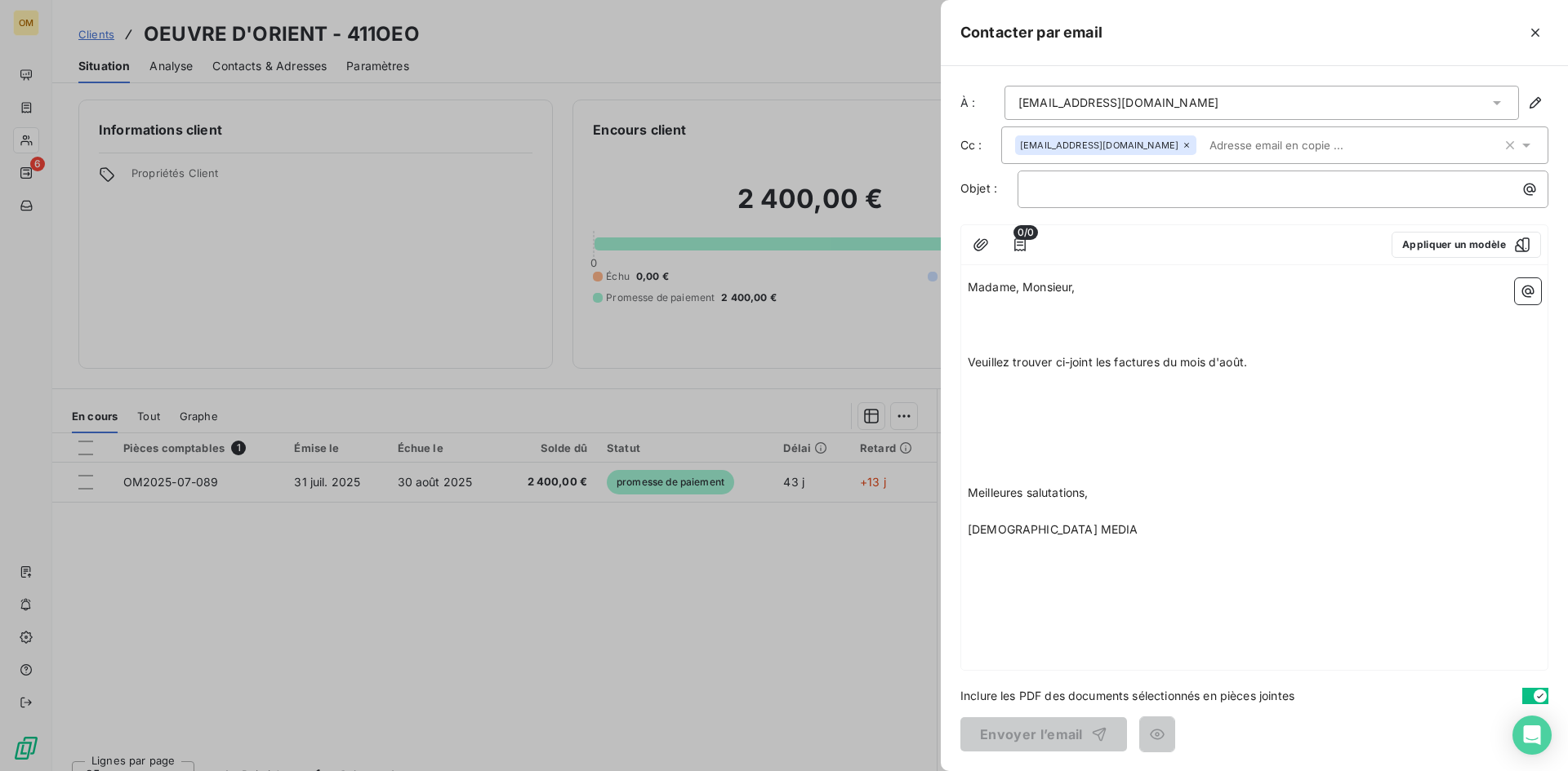
click at [1010, 332] on p at bounding box center [1254, 325] width 573 height 19
click at [980, 326] on p "﻿" at bounding box center [1254, 325] width 573 height 19
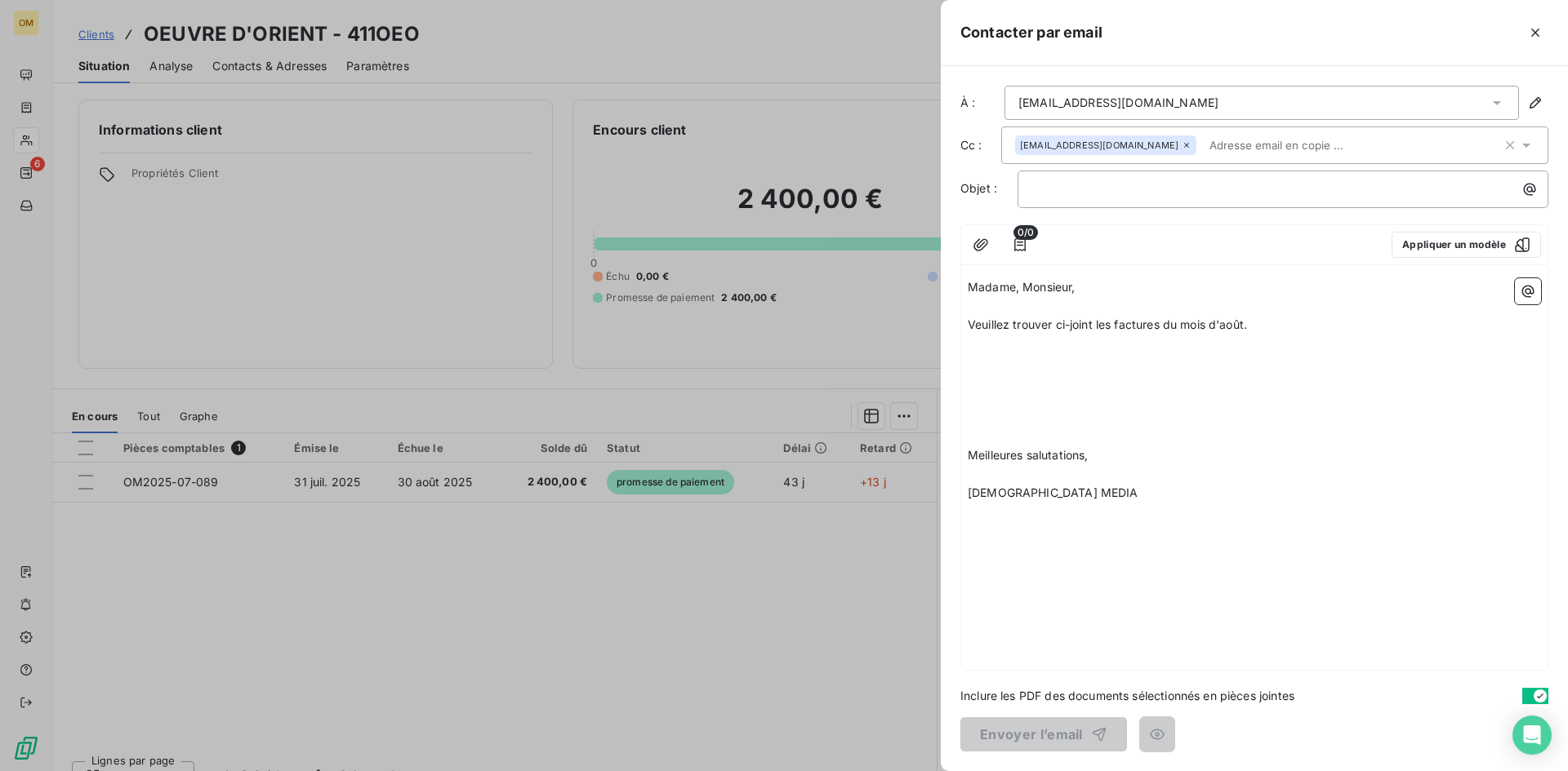
click at [976, 424] on p at bounding box center [1254, 418] width 573 height 19
click at [974, 465] on p "﻿" at bounding box center [1254, 474] width 573 height 19
click at [987, 429] on p "﻿" at bounding box center [1254, 437] width 573 height 19
click at [1108, 197] on p "﻿" at bounding box center [1287, 188] width 511 height 19
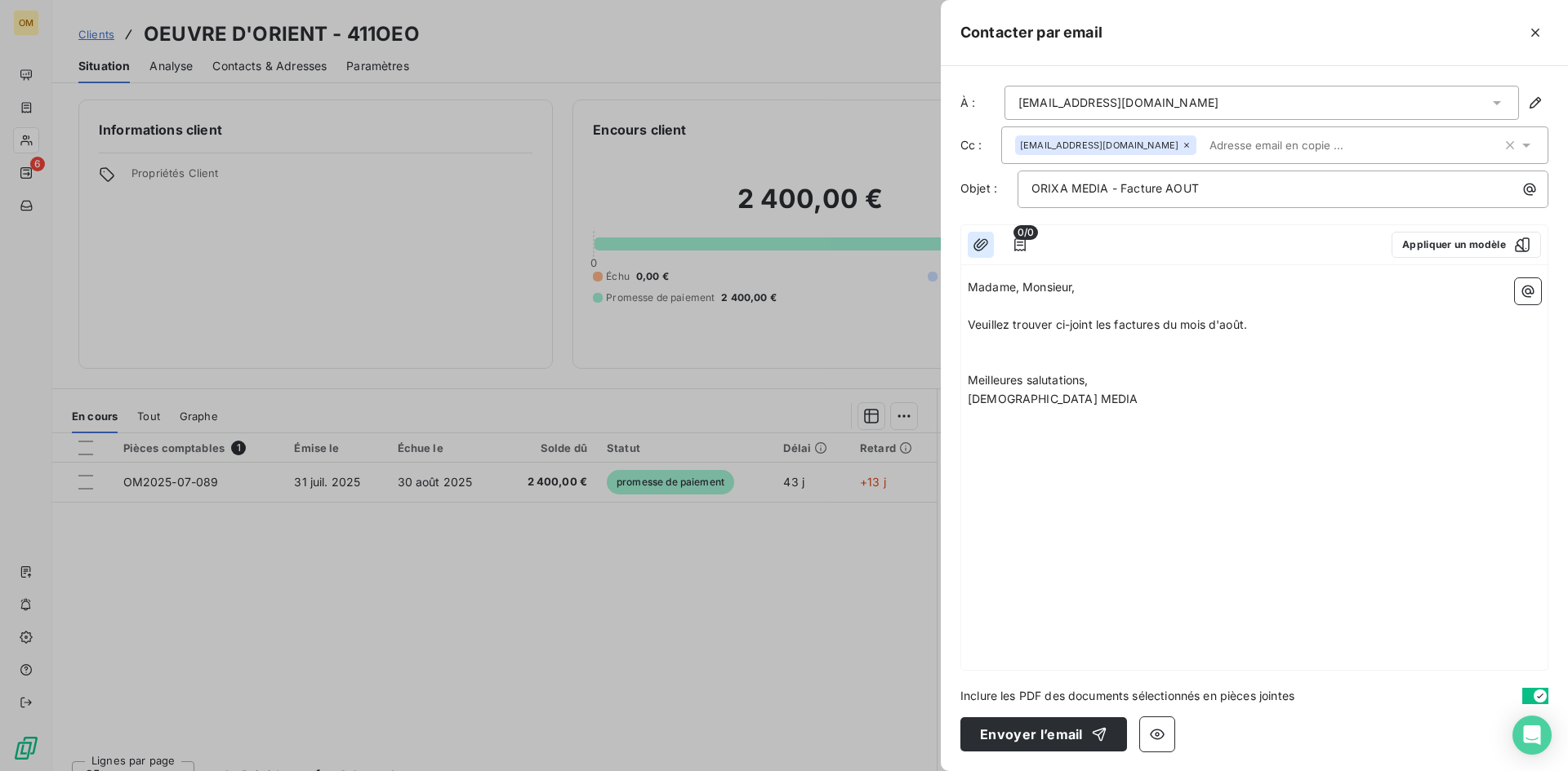
click at [993, 244] on button "button" at bounding box center [980, 244] width 26 height 26
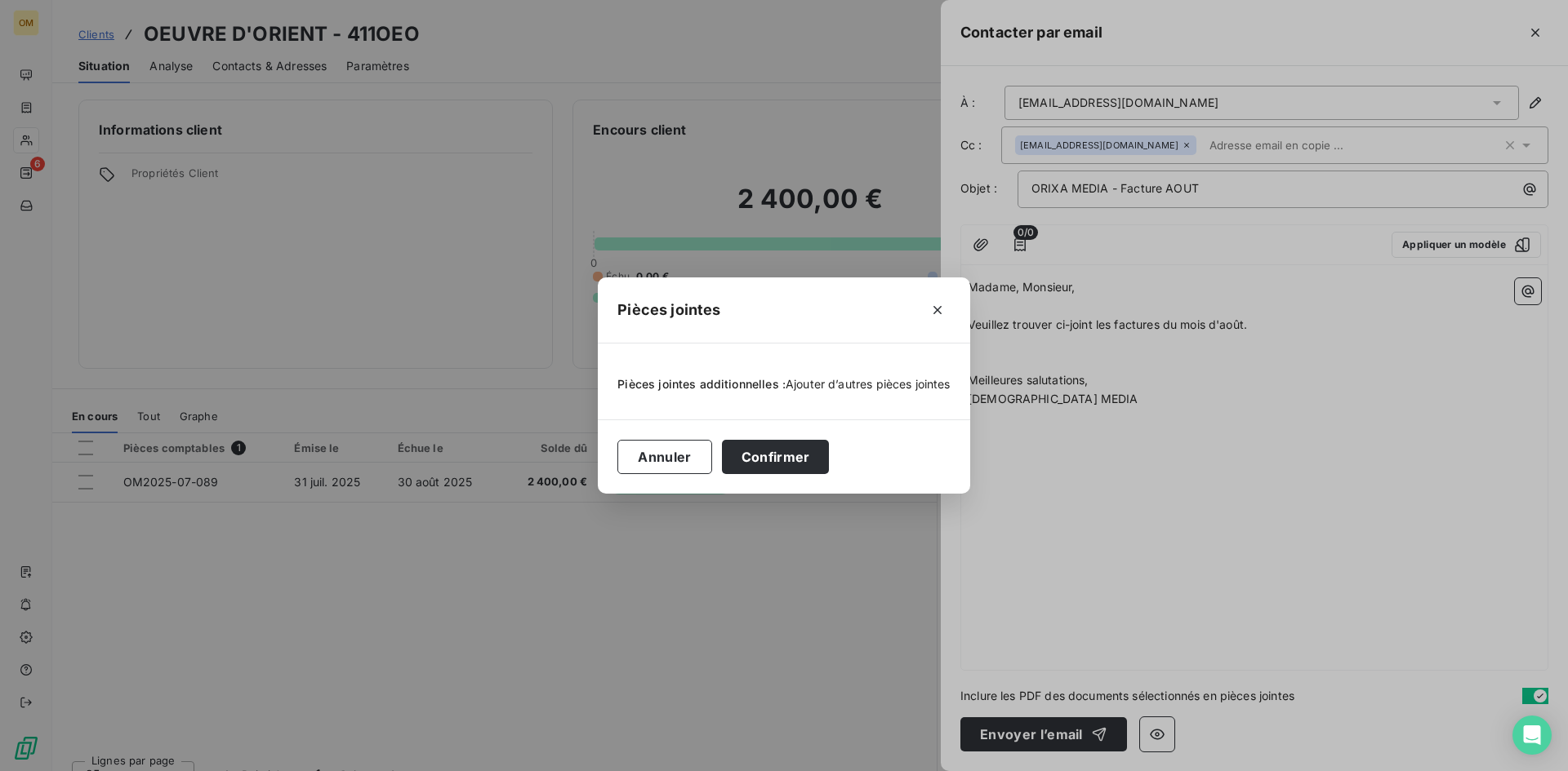
click at [785, 387] on span "Ajouter d’autres pièces jointes" at bounding box center [868, 384] width 165 height 14
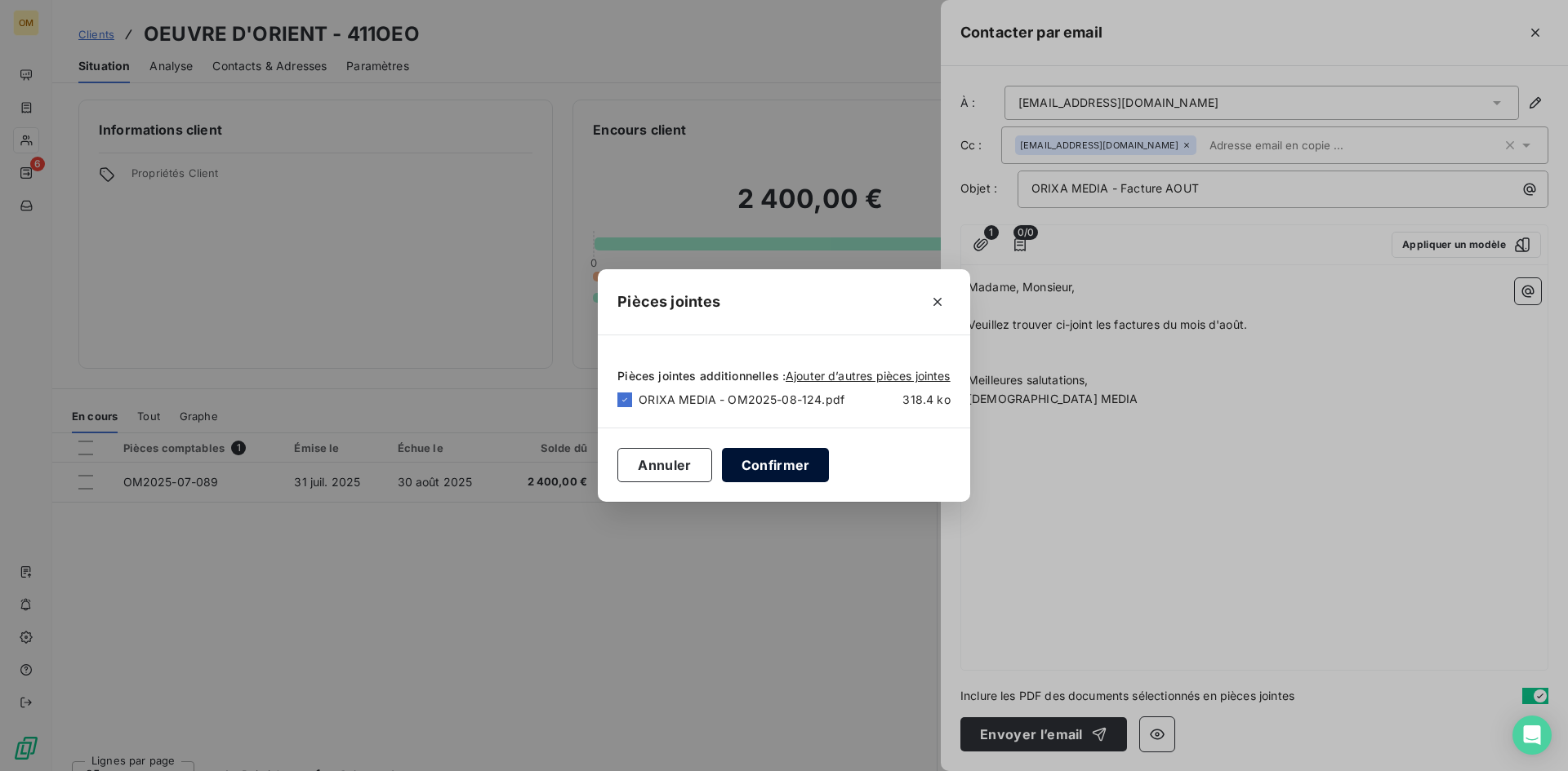
click at [804, 472] on button "Confirmer" at bounding box center [775, 465] width 107 height 35
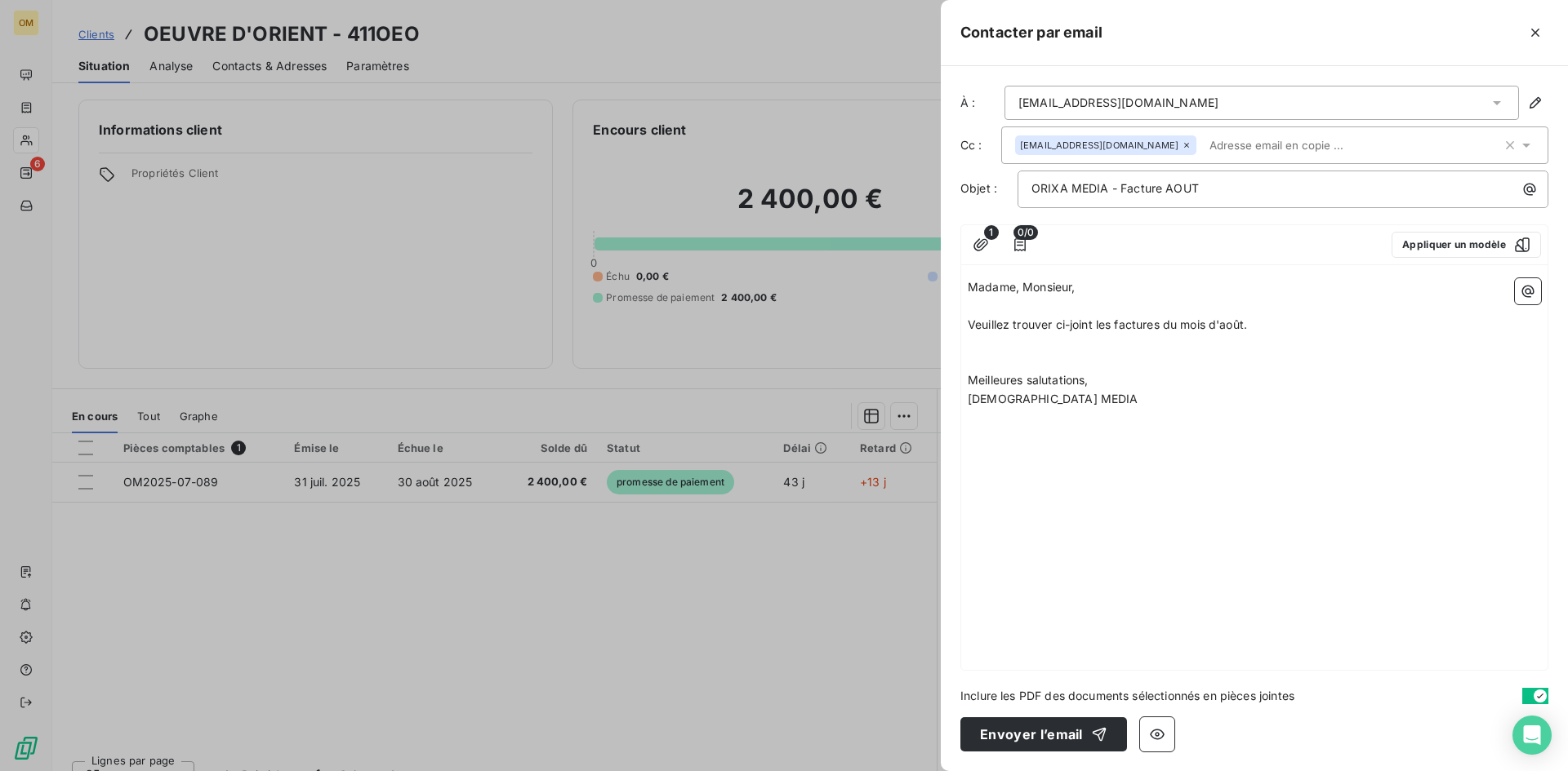
click at [1096, 484] on div "Madame, Monsieur, ﻿ [PERSON_NAME] trouver ci-joint les factures du mois d'août.…" at bounding box center [1254, 470] width 587 height 398
drag, startPoint x: 1060, startPoint y: 730, endPoint x: 1238, endPoint y: 346, distance: 423.2
click at [1277, 425] on div "À : [EMAIL_ADDRESS][DOMAIN_NAME] Cc : [DOMAIN_NAME][EMAIL_ADDRESS][DOMAIN_NAME]…" at bounding box center [1254, 419] width 627 height 705
drag, startPoint x: 1116, startPoint y: 322, endPoint x: 1103, endPoint y: 329, distance: 14.8
click at [1103, 329] on span "Veuillez trouver ci-joint les factures du mois d'août." at bounding box center [1107, 325] width 280 height 14
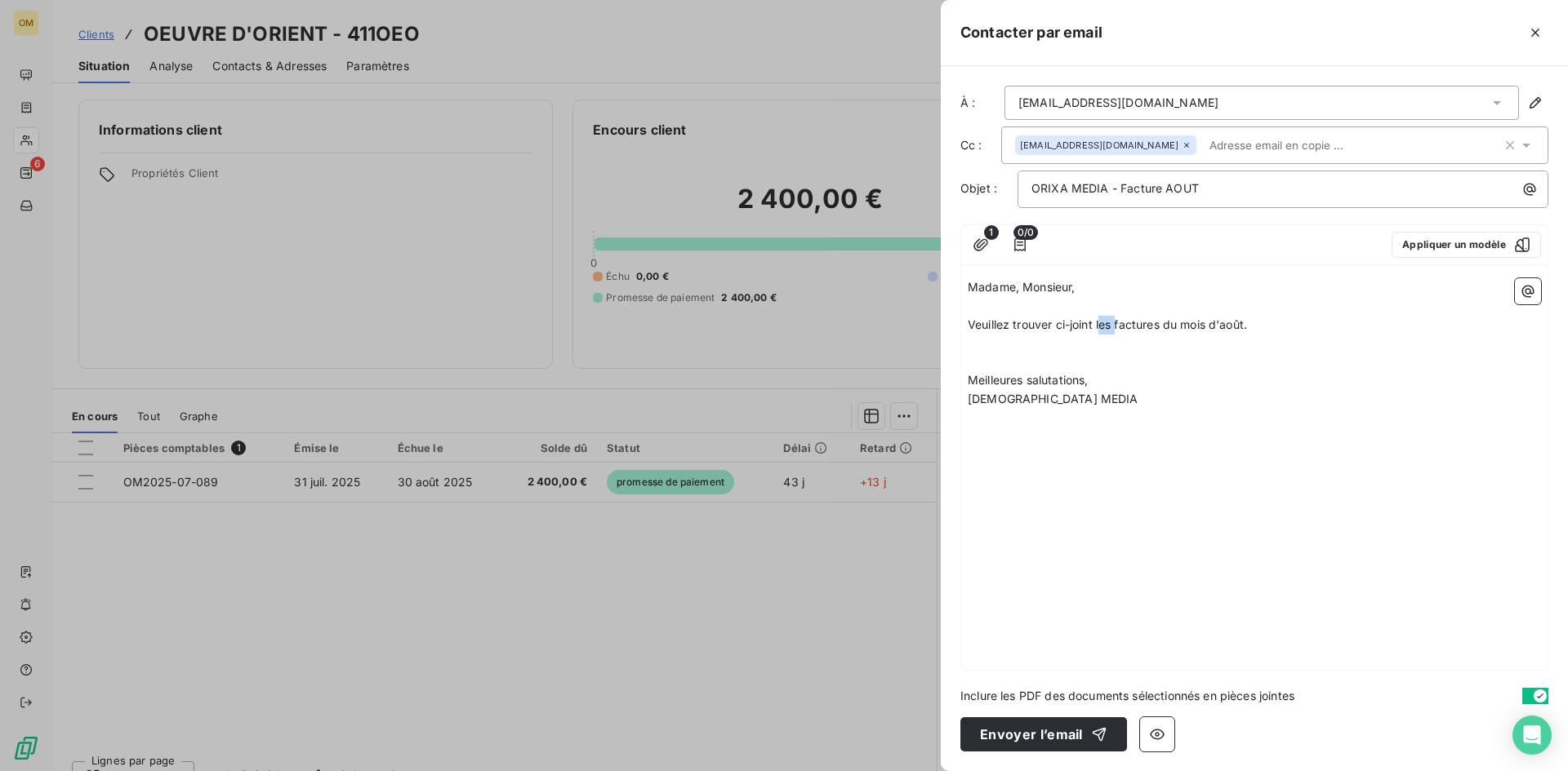
click at [1103, 329] on span "Veuillez trouver ci-joint les factures du mois d'août." at bounding box center [1107, 325] width 280 height 14
drag, startPoint x: 1113, startPoint y: 323, endPoint x: 1102, endPoint y: 330, distance: 13.0
click at [1102, 330] on span "Veuillez trouver ci-joint les factures du mois d'août." at bounding box center [1107, 325] width 280 height 14
click at [1156, 325] on span "Veuillez trouver ci-joint la factures du mois d'août." at bounding box center [1104, 325] width 273 height 14
click at [1197, 410] on div "Madame, Monsieur, ﻿ [PERSON_NAME] trouver ci-joint la facture du mois d'août. ﻿…" at bounding box center [1254, 470] width 587 height 398
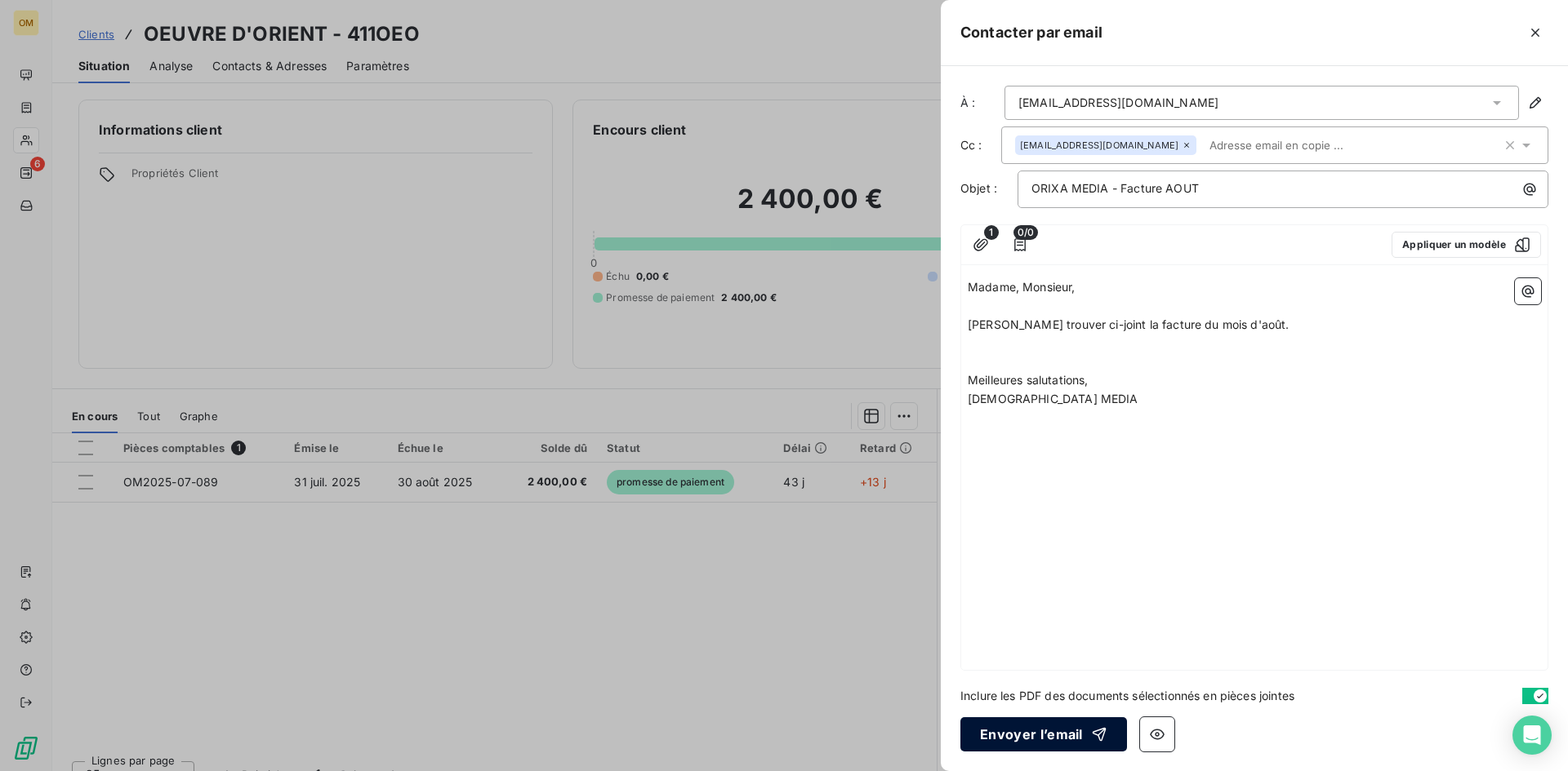
click at [1068, 736] on button "Envoyer l’email" at bounding box center [1044, 735] width 167 height 35
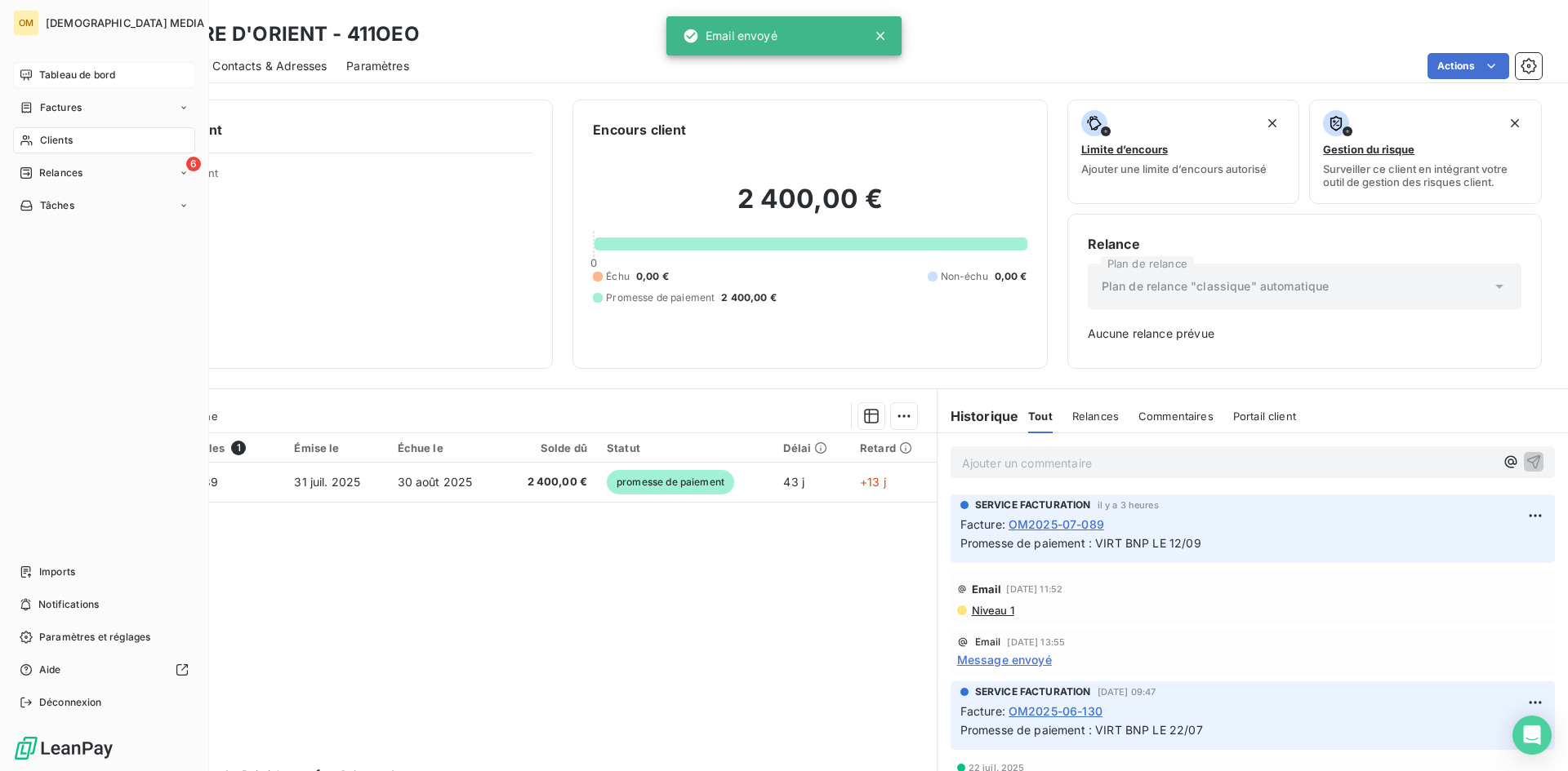
click at [43, 68] on span "Tableau de bord" at bounding box center [77, 75] width 76 height 15
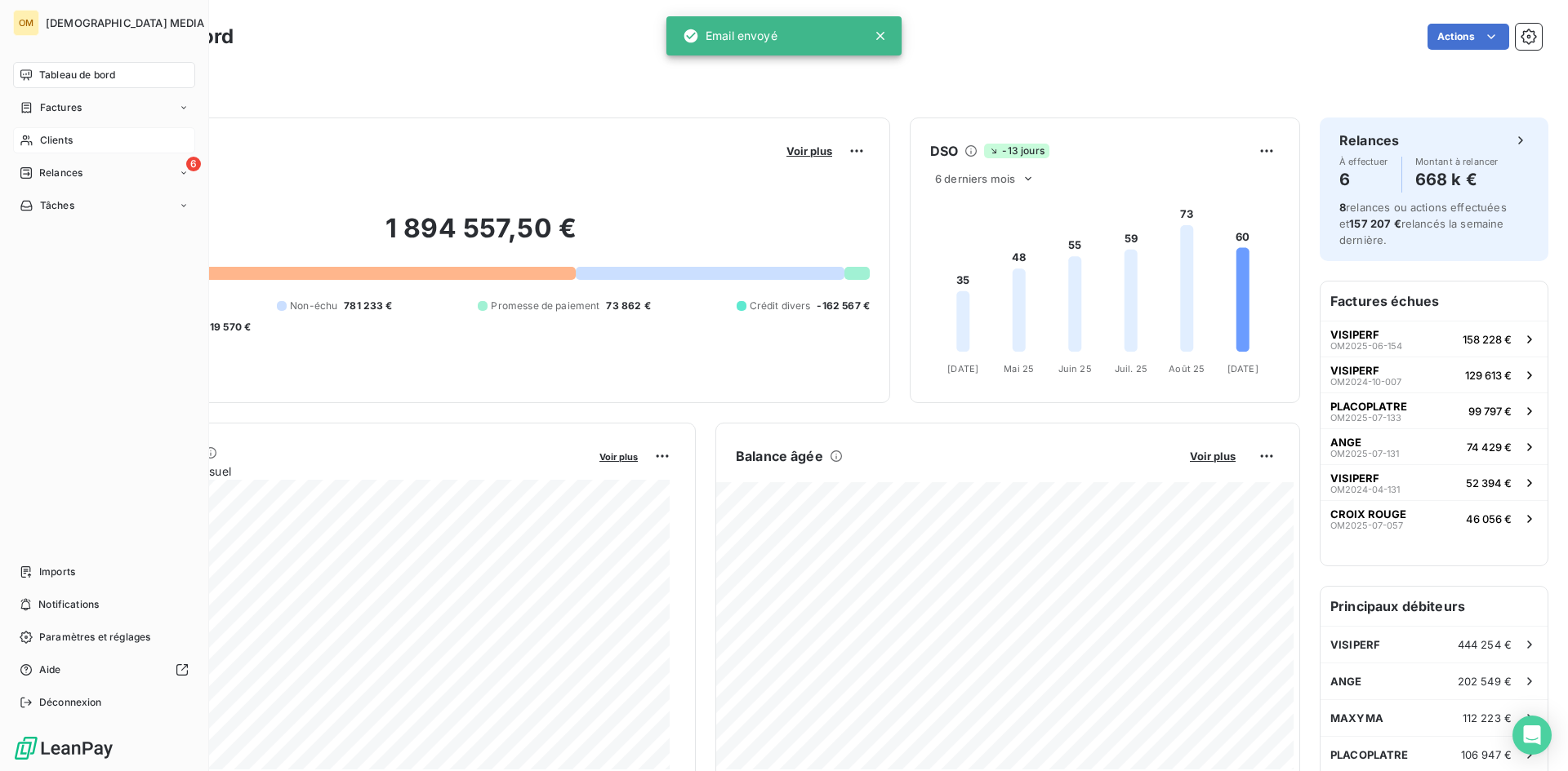
click at [43, 145] on span "Clients" at bounding box center [56, 140] width 33 height 15
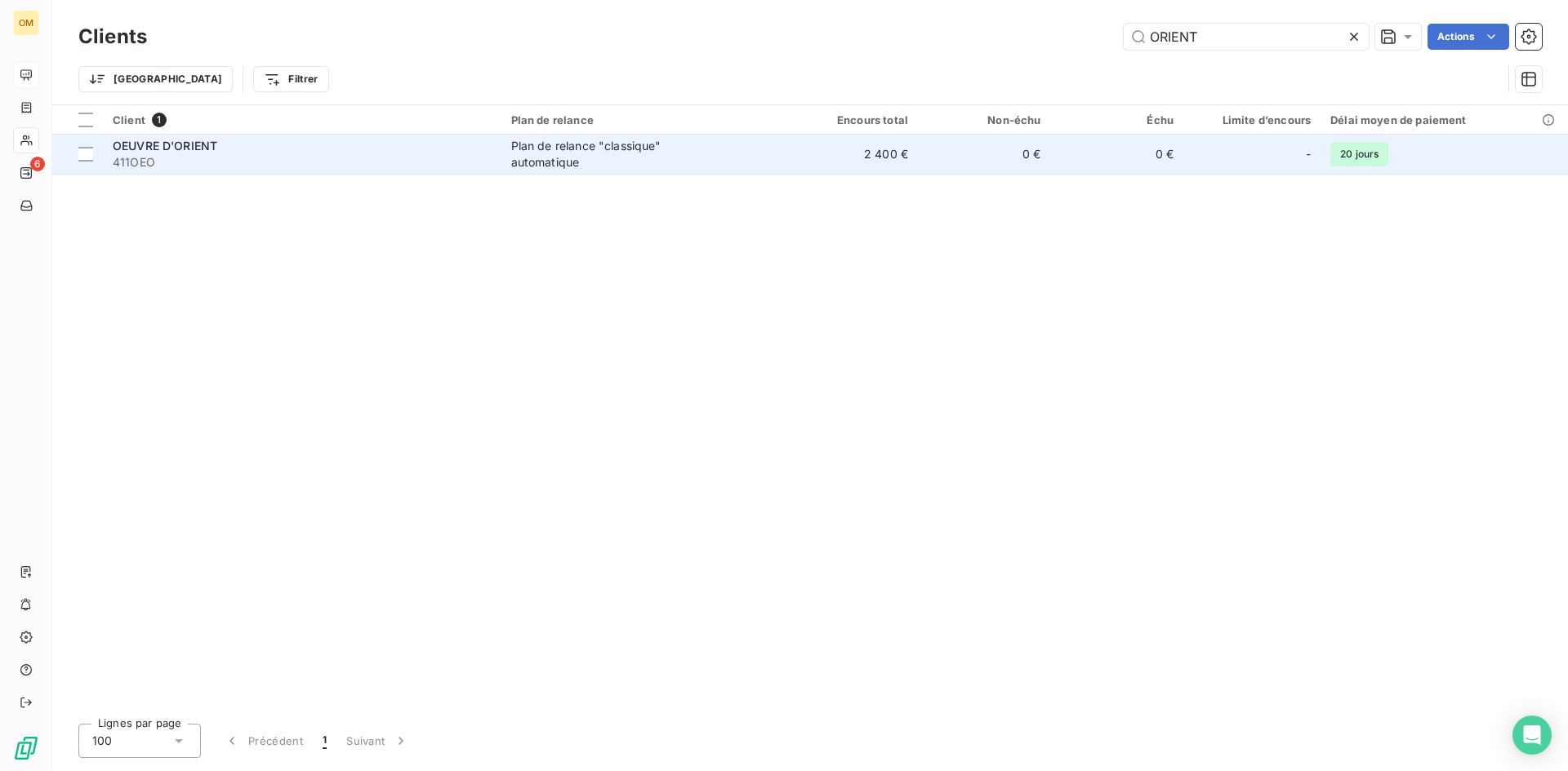
click at [867, 144] on td "2 400 €" at bounding box center [851, 154] width 133 height 39
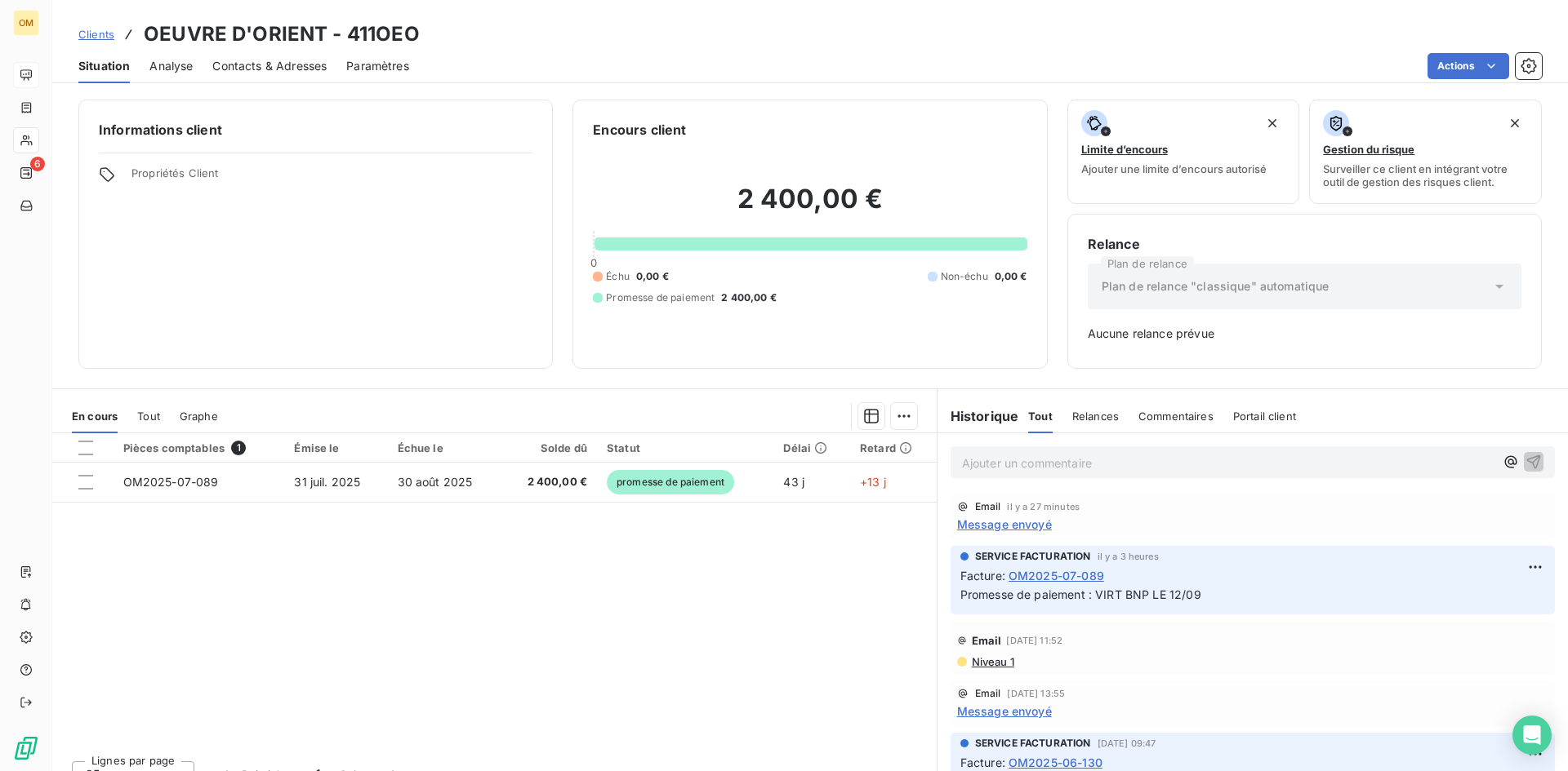
click at [1014, 526] on span "Message envoyé" at bounding box center [1004, 524] width 95 height 17
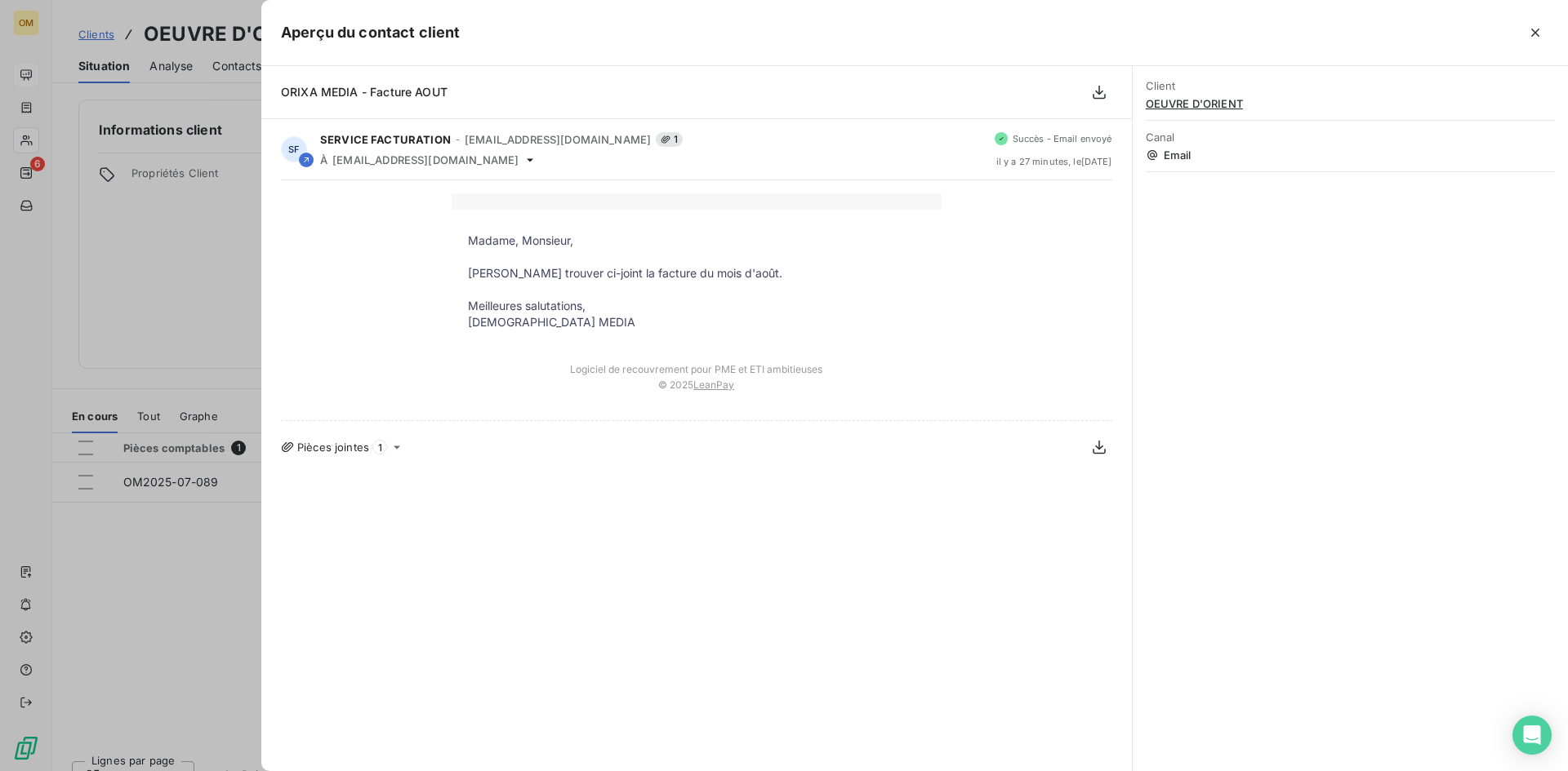
click at [158, 240] on div at bounding box center [784, 385] width 1568 height 771
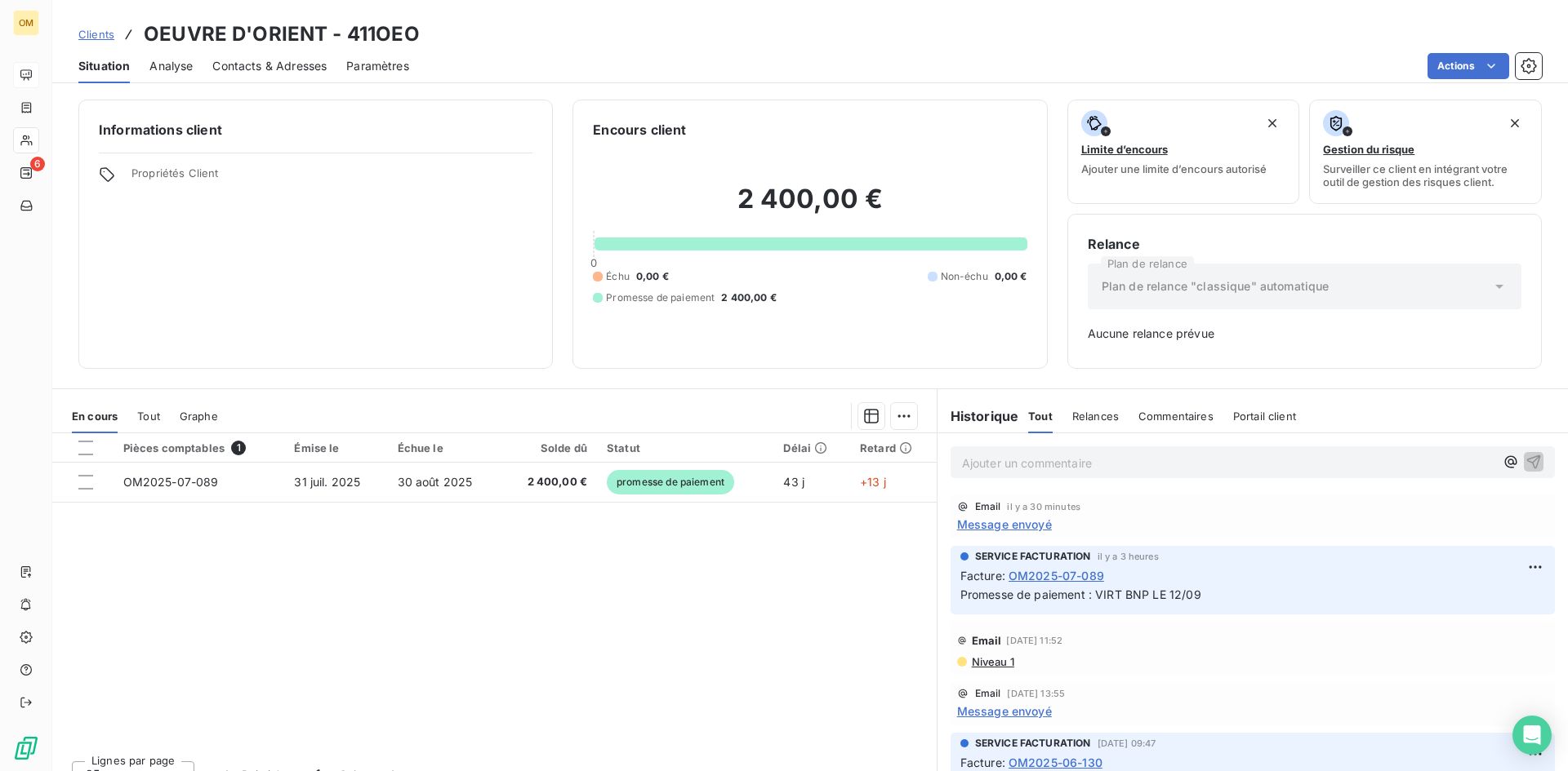
click at [1042, 531] on span "Message envoyé" at bounding box center [1004, 524] width 95 height 17
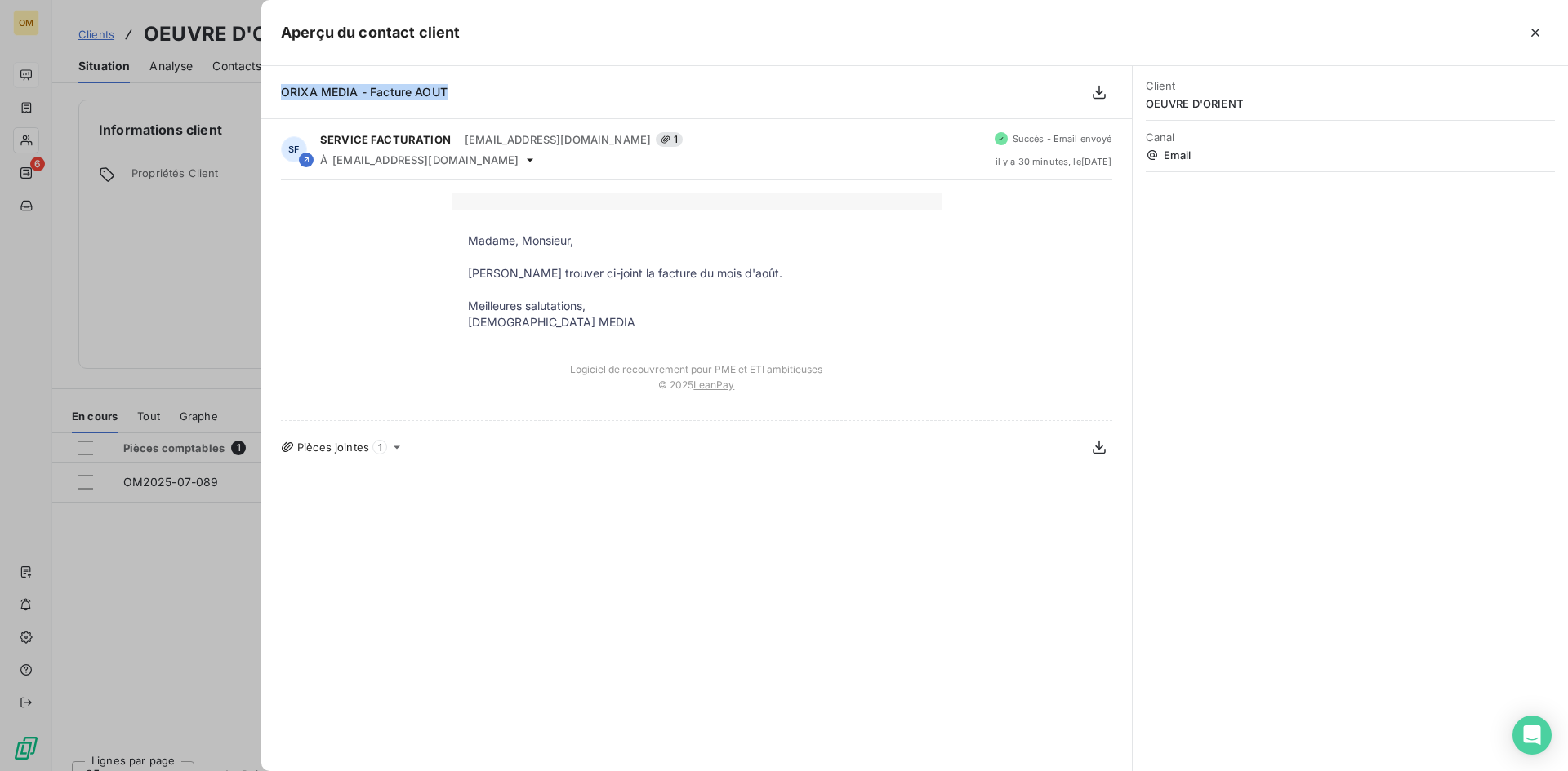
drag, startPoint x: 390, startPoint y: 97, endPoint x: 268, endPoint y: 99, distance: 122.0
click at [268, 99] on div "ORIXA MEDIA - Facture AOUT" at bounding box center [696, 93] width 871 height 53
copy span "ORIXA MEDIA - Facture AOUT"
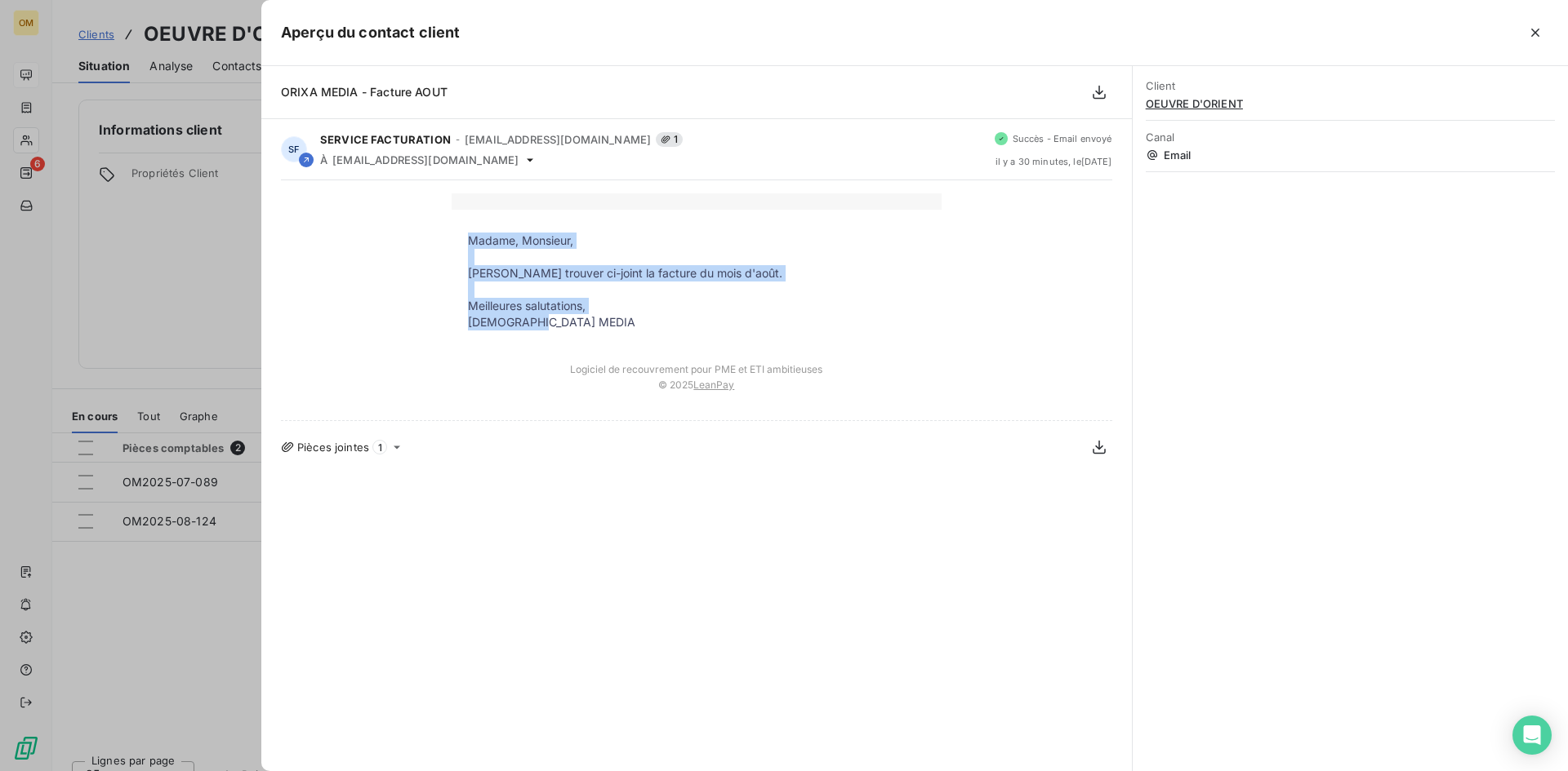
drag, startPoint x: 471, startPoint y: 240, endPoint x: 558, endPoint y: 322, distance: 119.6
click at [558, 322] on tbody "Madame, Monsieur, Veuillez trouver ci-joint la facture du mois d'août. Meilleur…" at bounding box center [697, 281] width 490 height 98
copy tbody "Madame, Monsieur, [PERSON_NAME] trouver ci-joint la facture du mois d'août. Mei…"
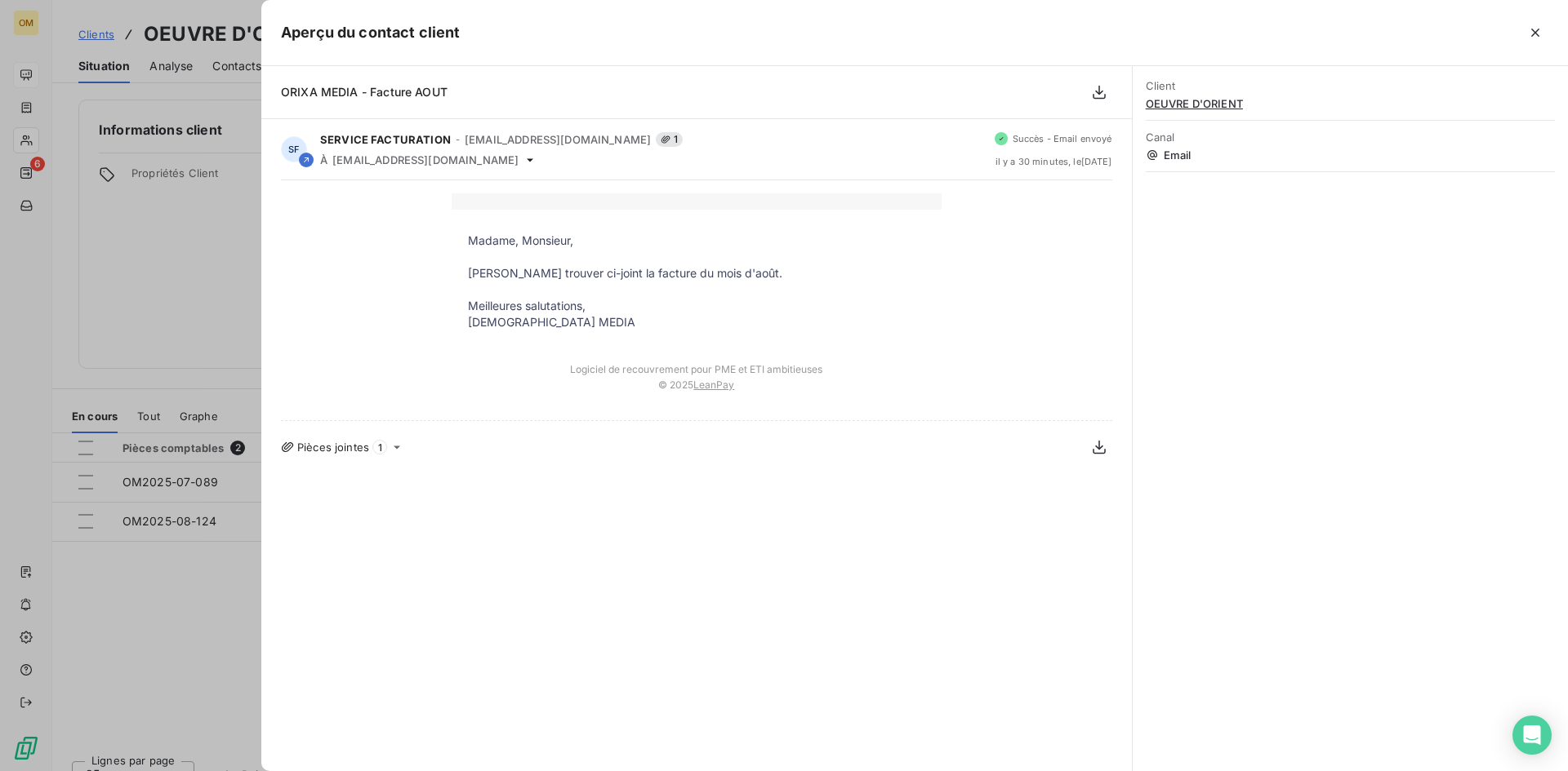
click at [240, 266] on div at bounding box center [784, 385] width 1568 height 771
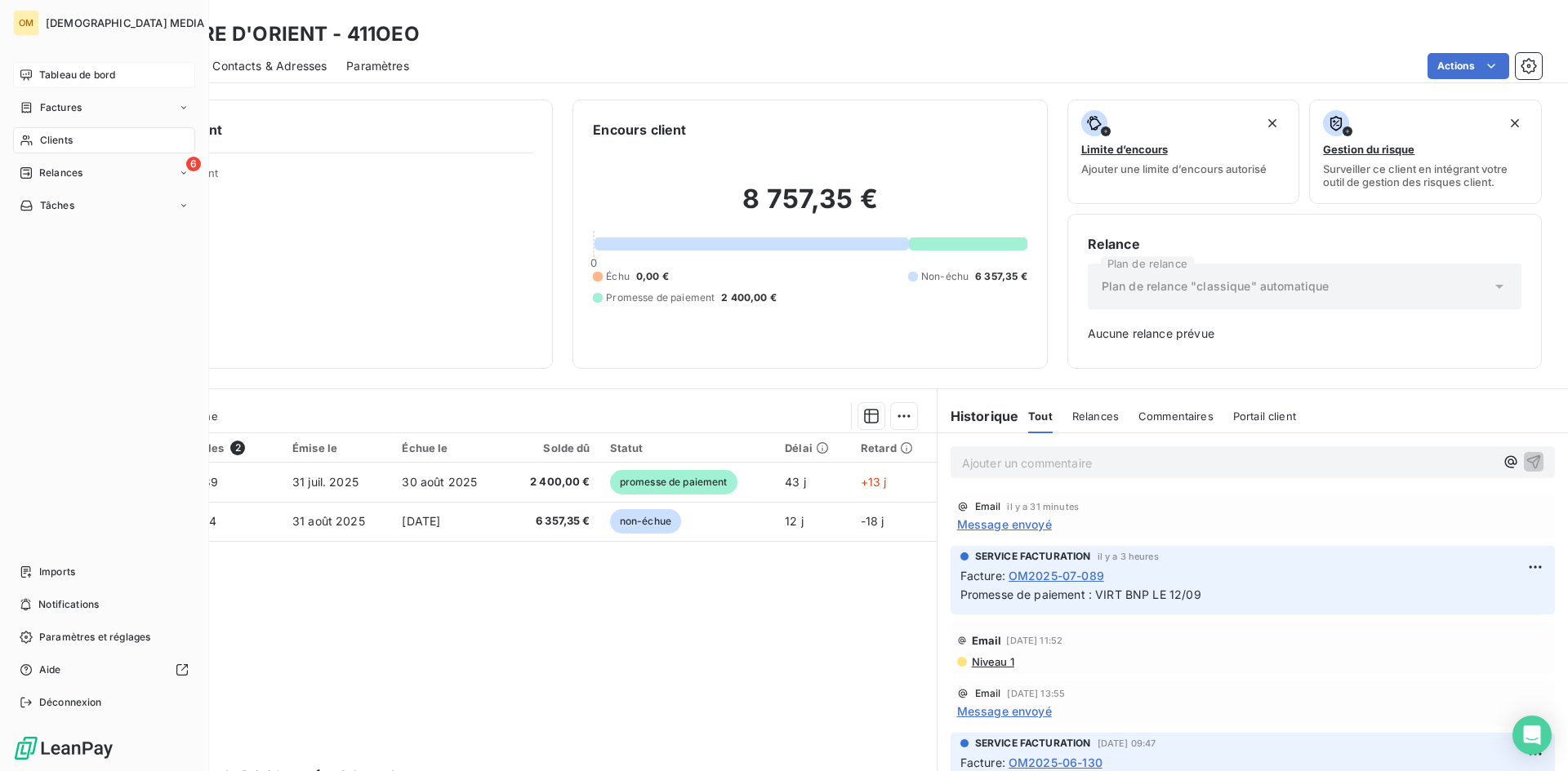
click at [52, 146] on span "Clients" at bounding box center [56, 140] width 33 height 15
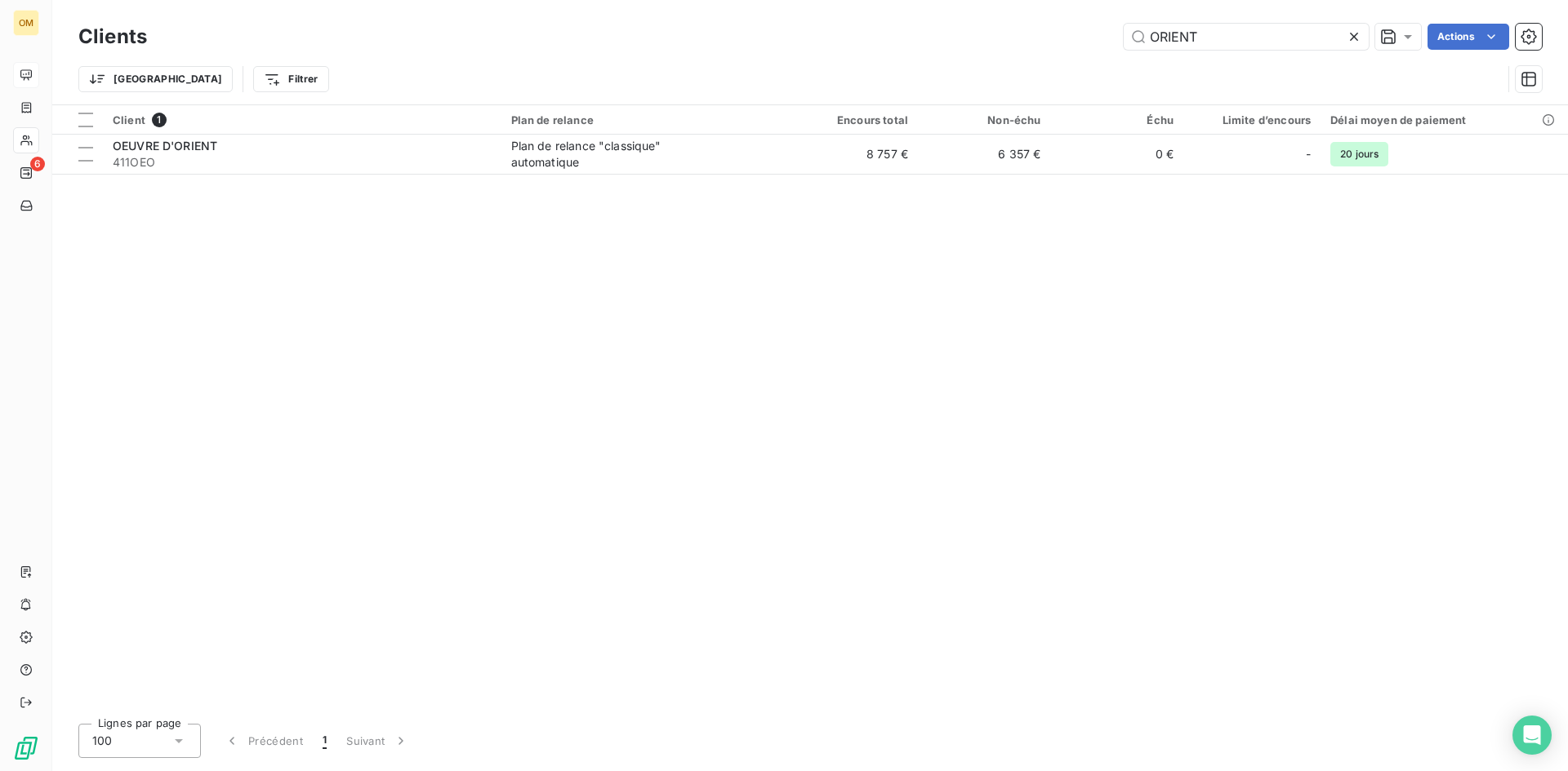
drag, startPoint x: 1209, startPoint y: 28, endPoint x: 1038, endPoint y: 47, distance: 172.1
click at [1038, 47] on div "ORIENT Actions" at bounding box center [854, 36] width 1375 height 26
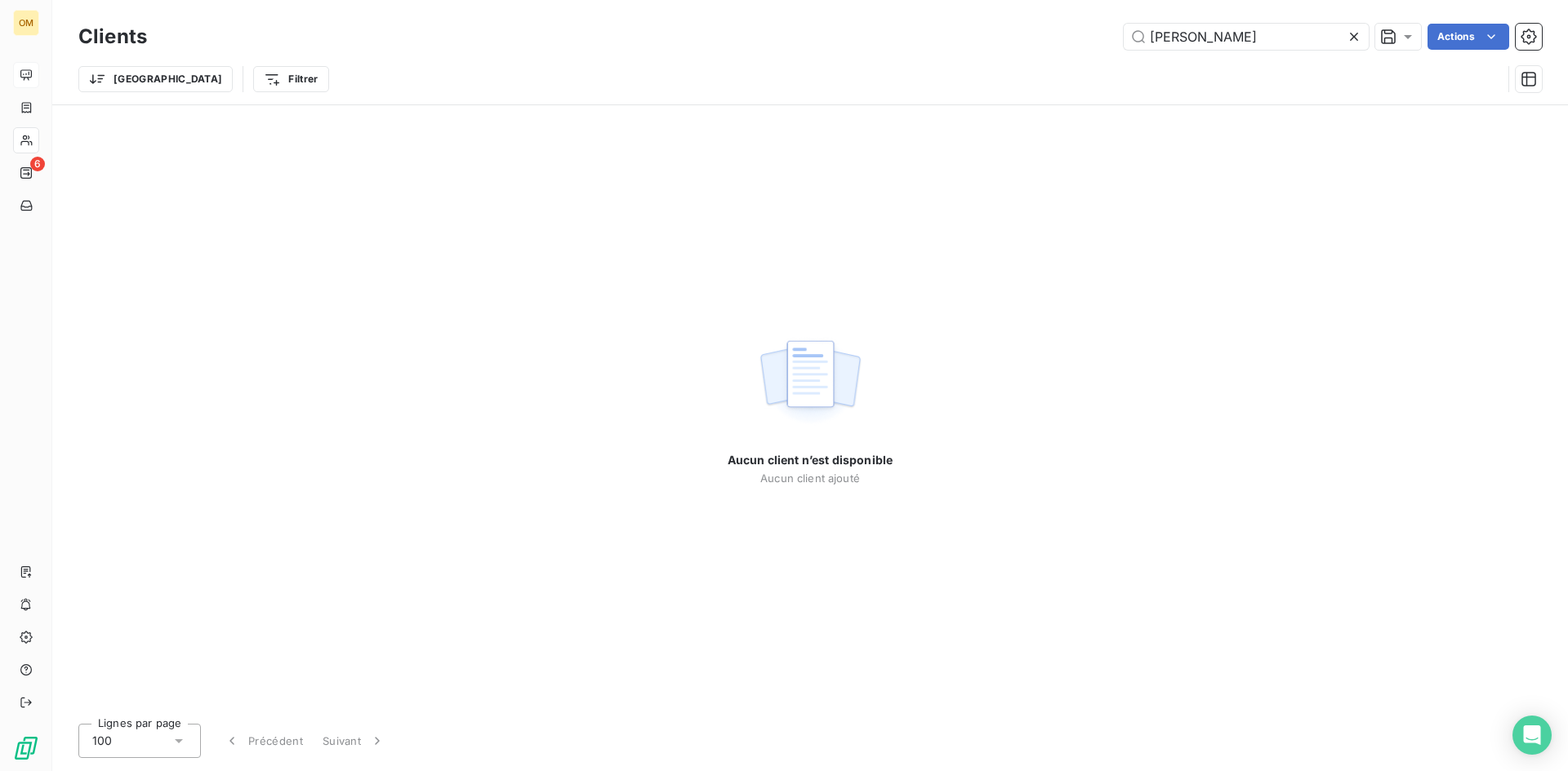
drag, startPoint x: 1233, startPoint y: 33, endPoint x: 935, endPoint y: 46, distance: 298.3
click at [935, 46] on div "[PERSON_NAME] Actions" at bounding box center [854, 36] width 1375 height 26
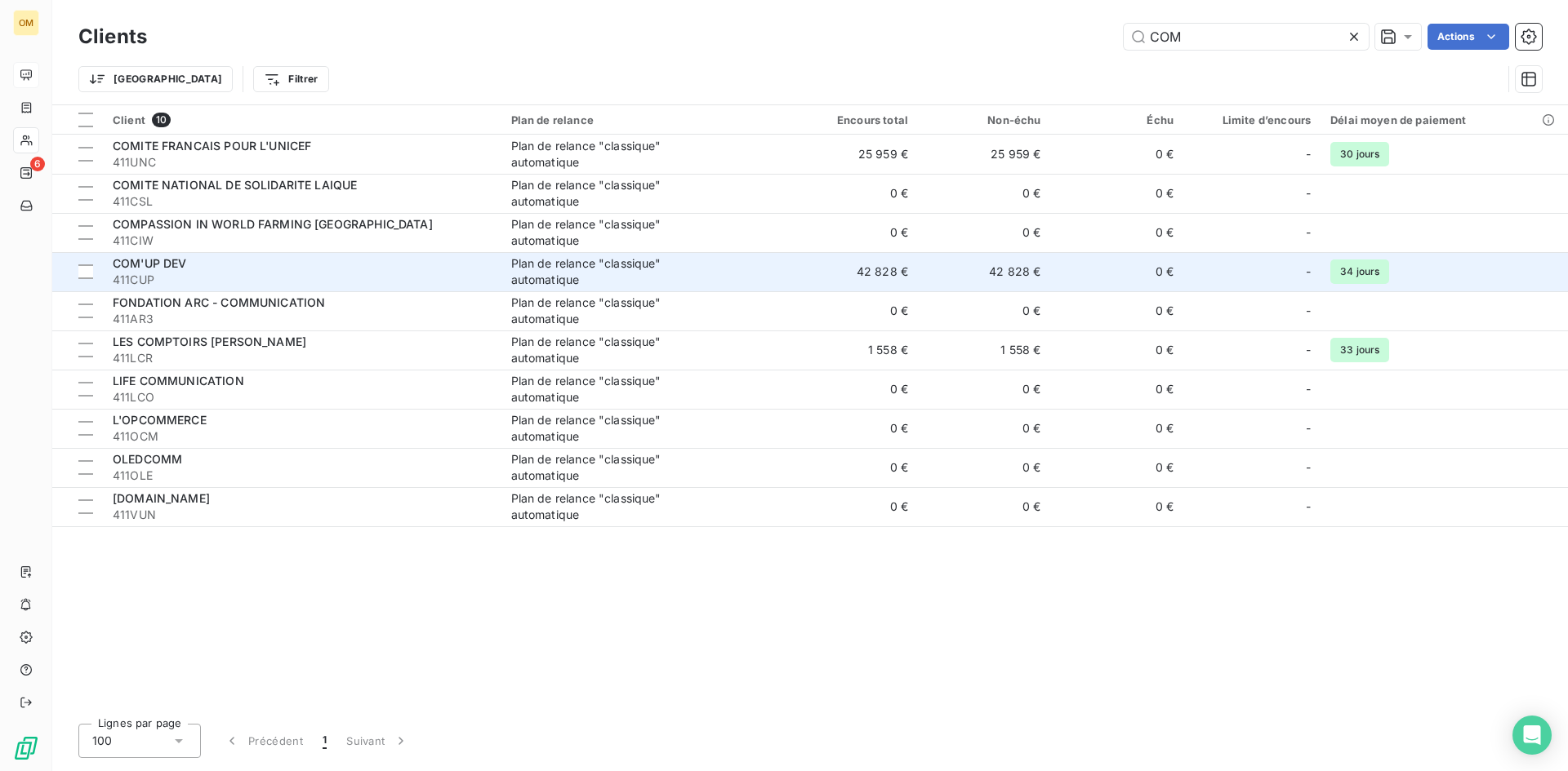
type input "COM"
click at [494, 281] on td "COM'UP DEV 411CUP" at bounding box center [302, 271] width 398 height 39
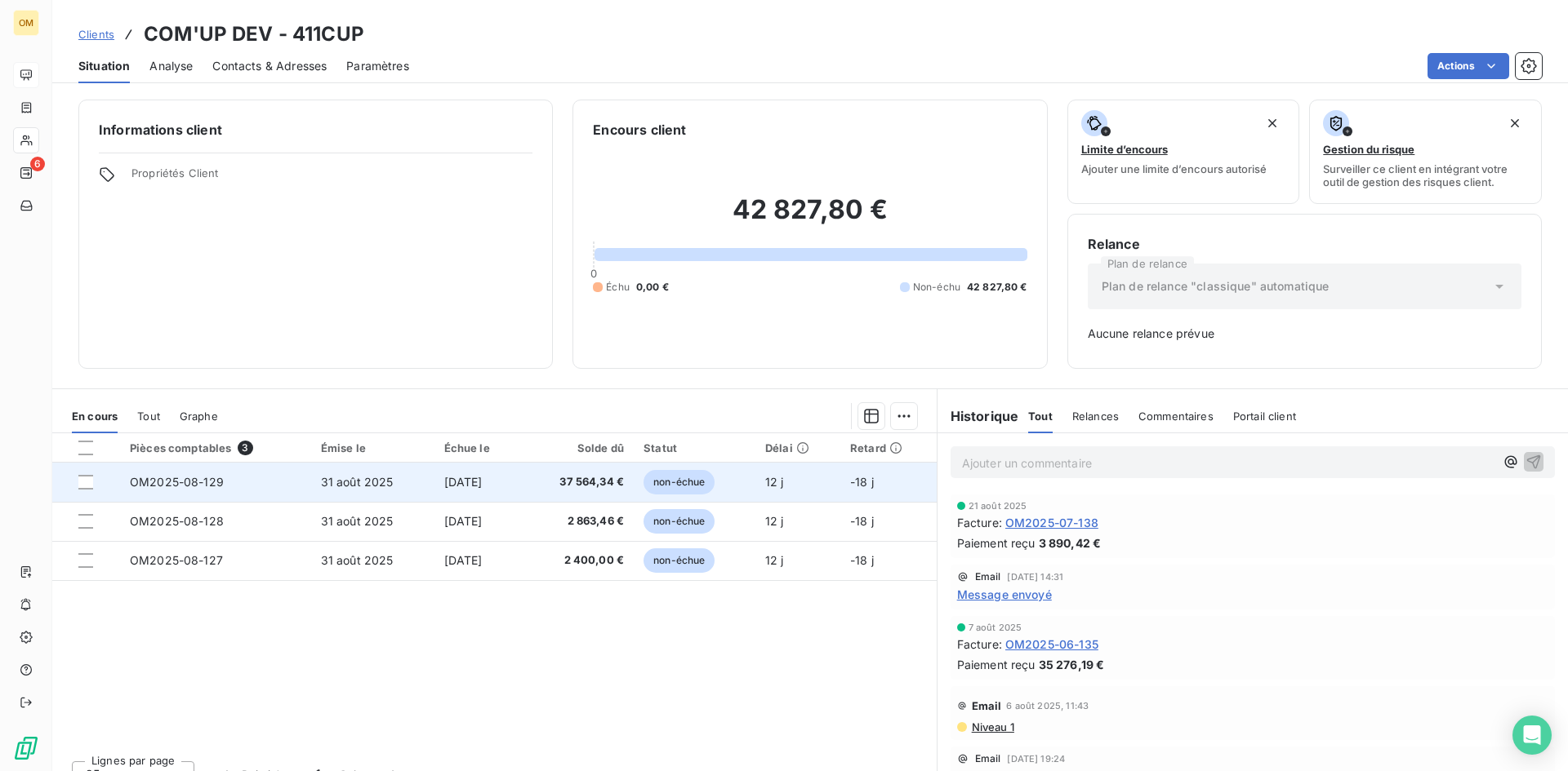
click at [435, 472] on td "[DATE]" at bounding box center [477, 483] width 87 height 39
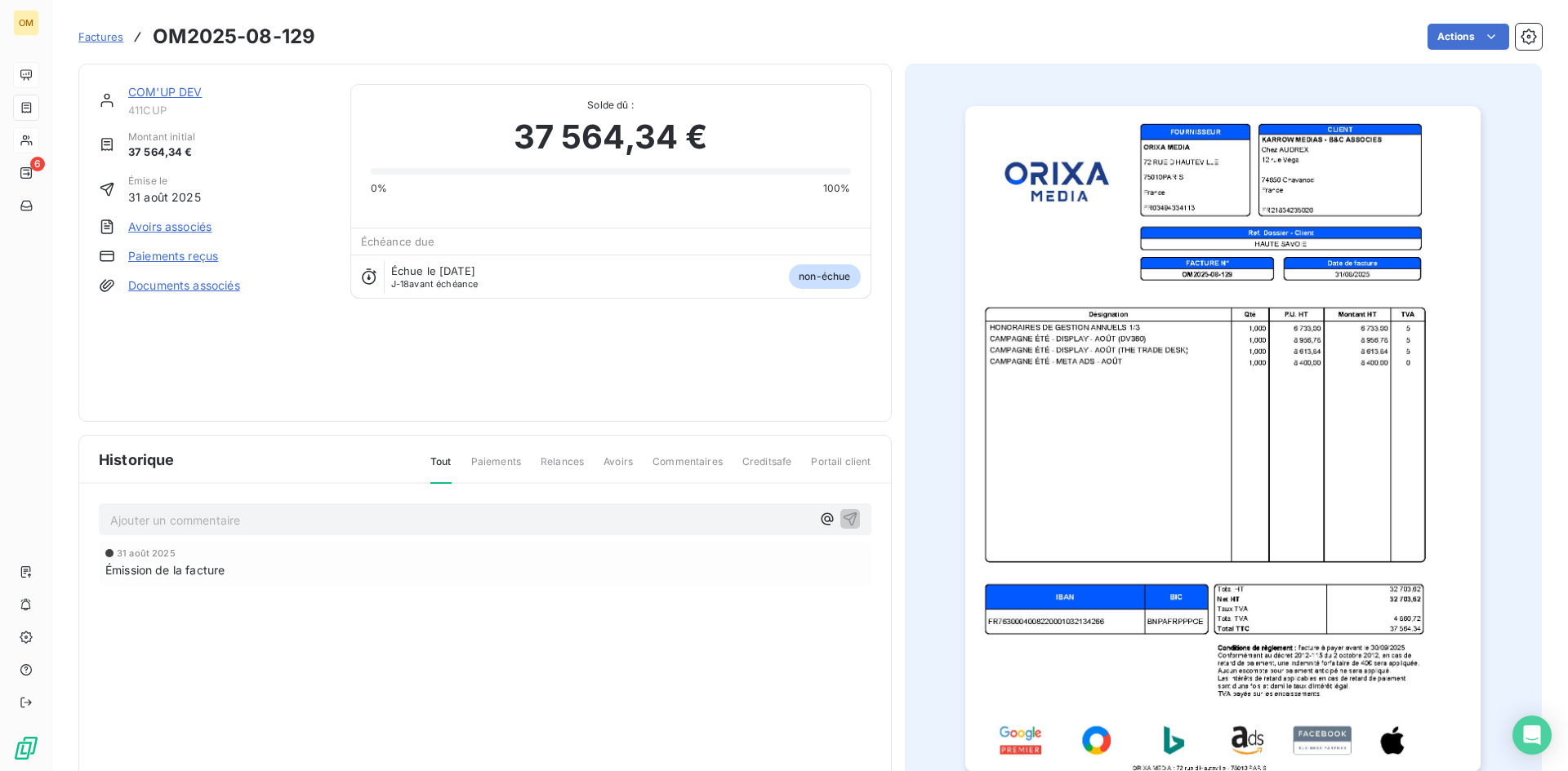
click at [193, 97] on link "COM'UP DEV" at bounding box center [165, 92] width 75 height 14
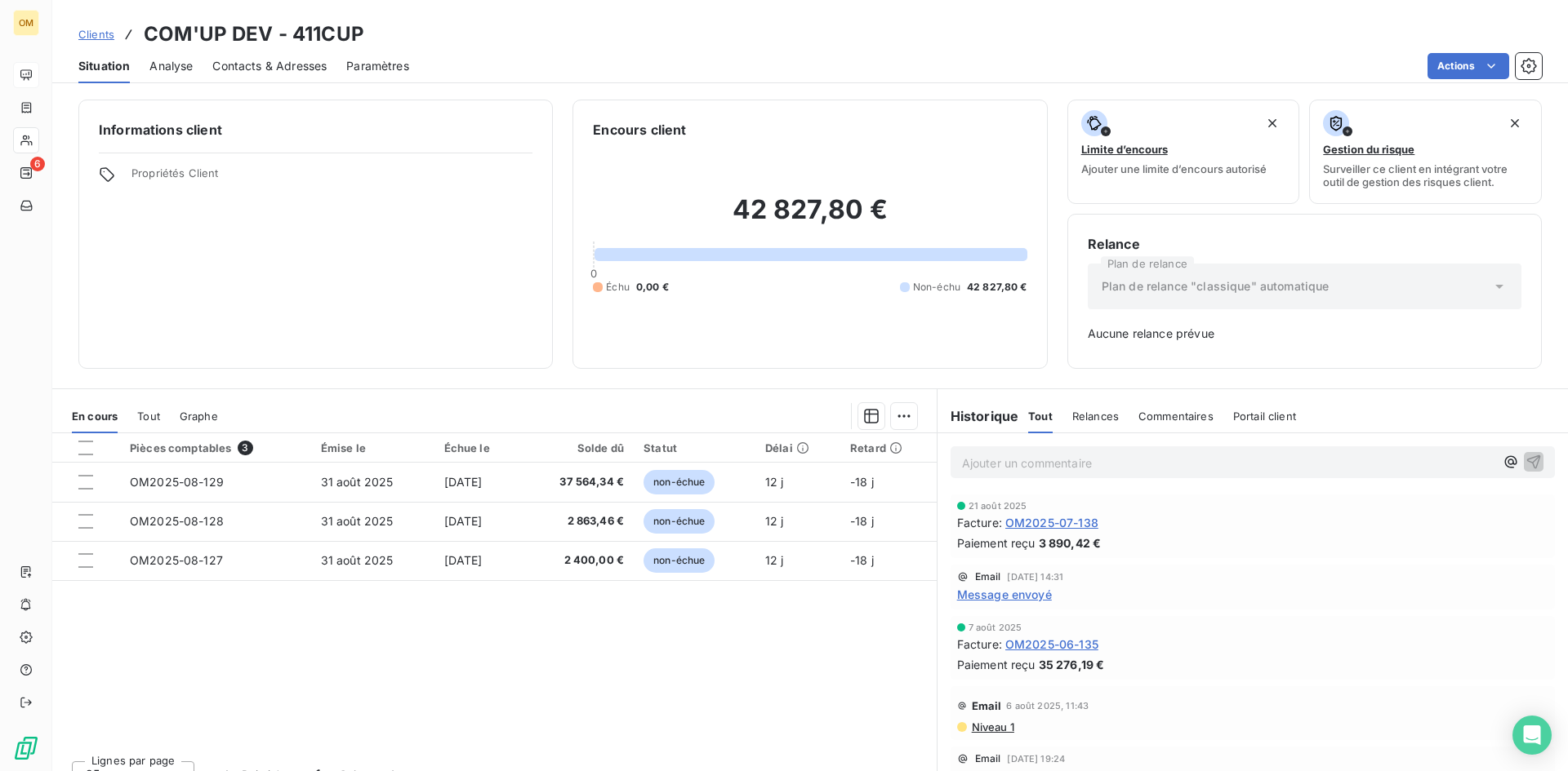
click at [1452, 61] on html "OM 6 Clients COM'UP DEV - 411CUP Situation Analyse Contacts & Adresses Paramètr…" at bounding box center [784, 385] width 1568 height 771
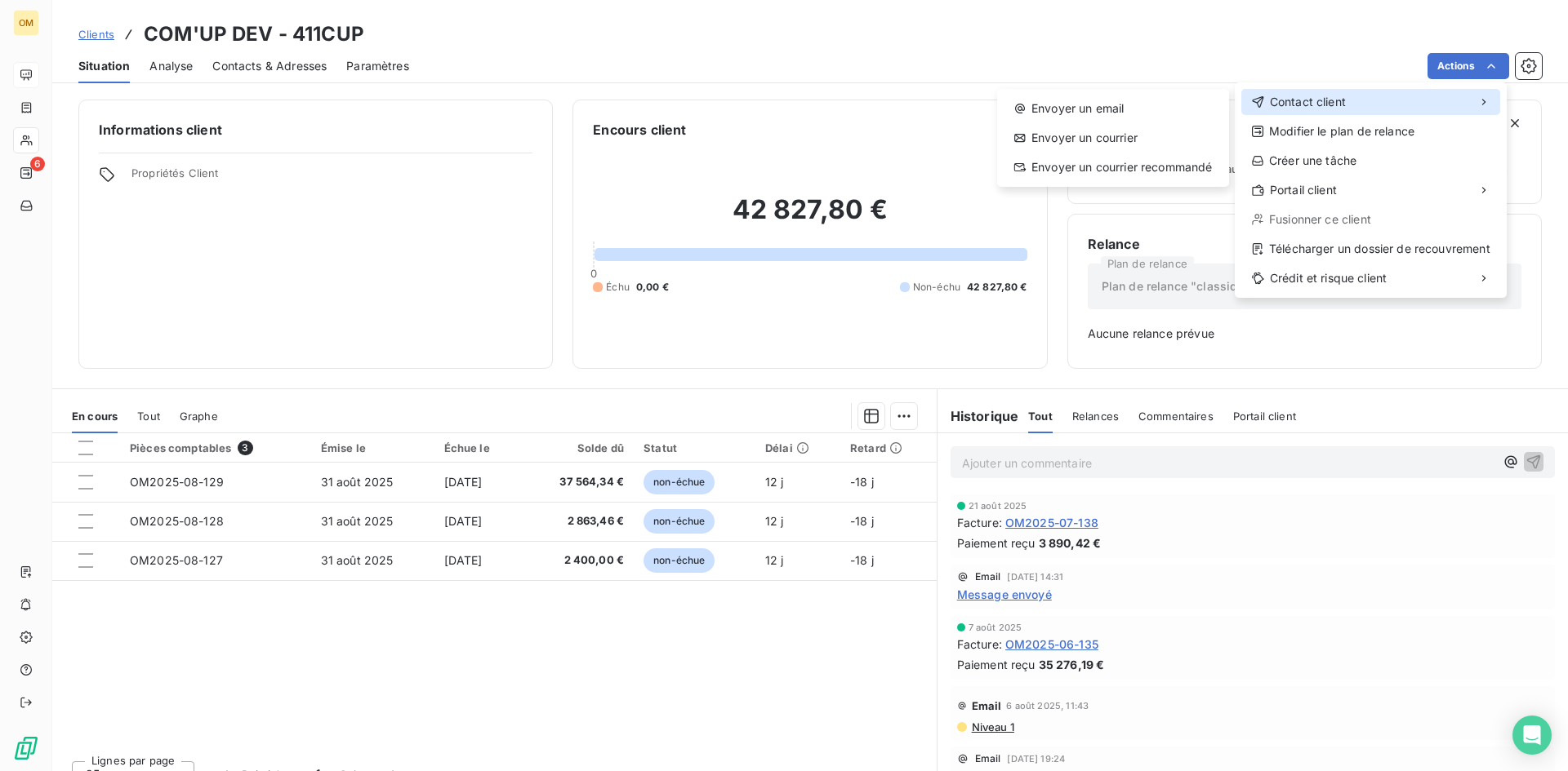
click at [1370, 106] on div "Contact client" at bounding box center [1371, 101] width 259 height 26
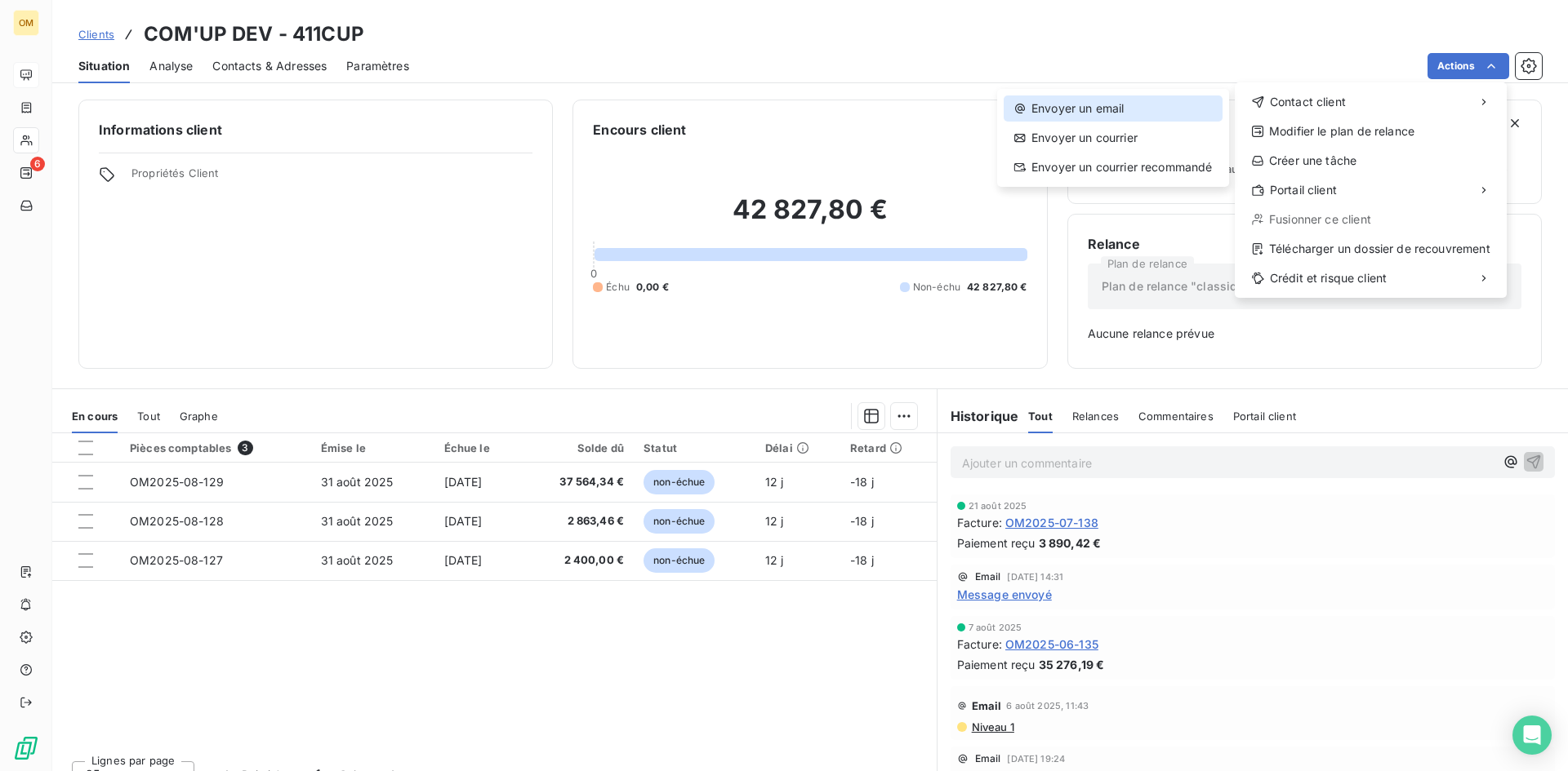
click at [1158, 98] on div "Envoyer un email" at bounding box center [1113, 108] width 219 height 26
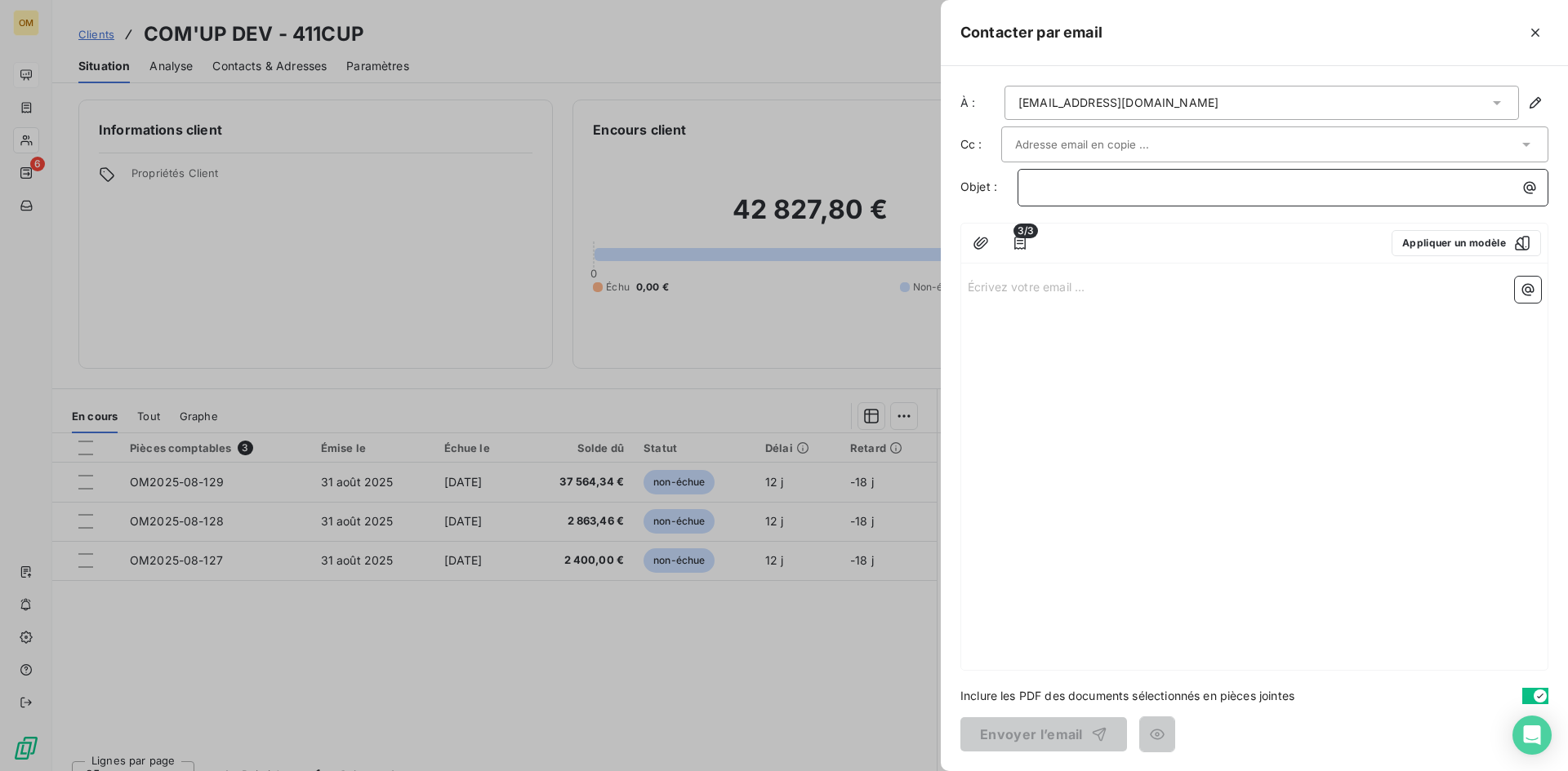
click at [1040, 177] on div "﻿" at bounding box center [1282, 185] width 519 height 22
click at [1160, 184] on span "ORIXA MEDIA - Facture AOUT" at bounding box center [1115, 186] width 168 height 14
click at [1104, 154] on input "text" at bounding box center [1103, 145] width 176 height 25
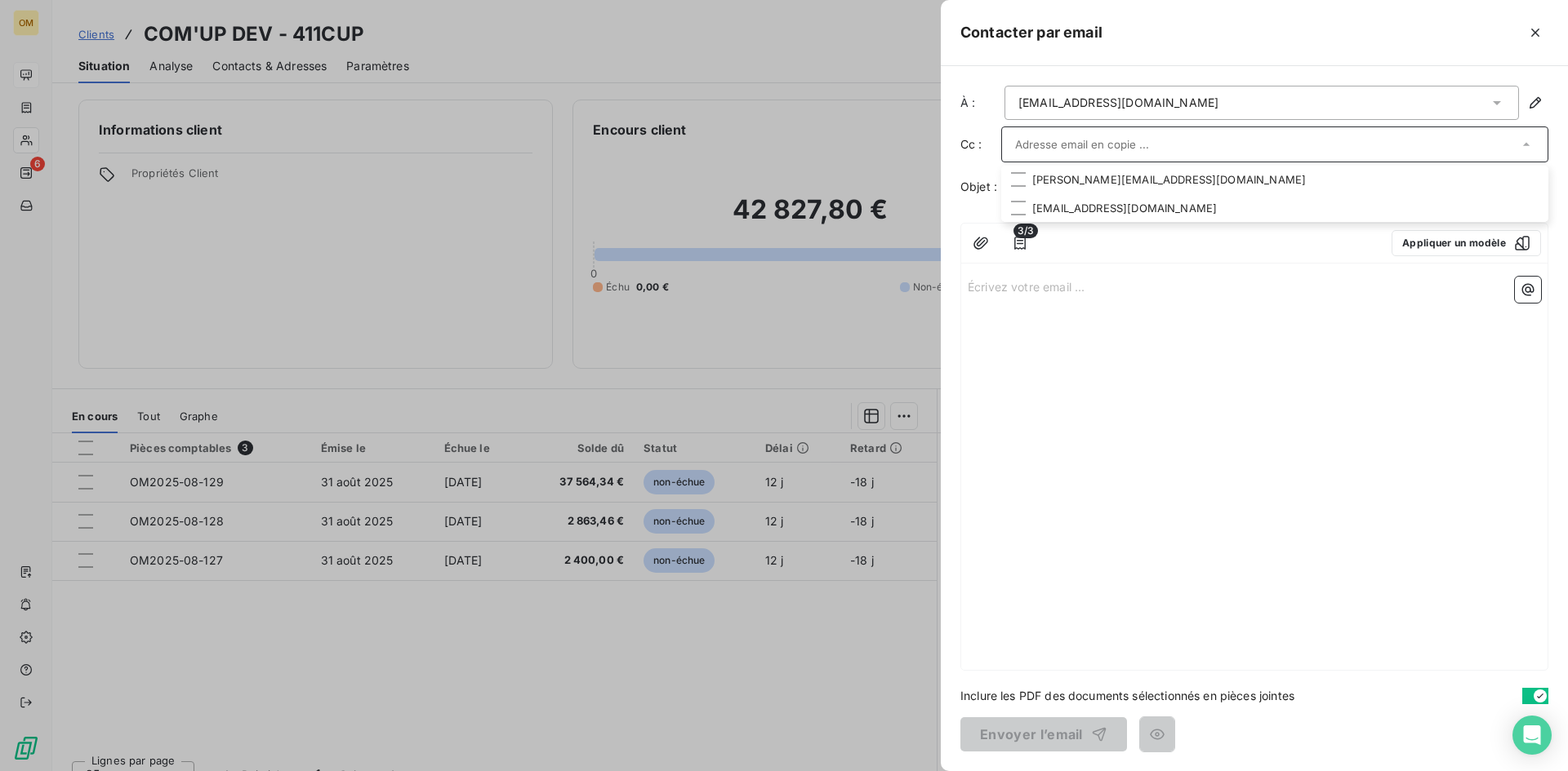
click at [185, 70] on div at bounding box center [784, 385] width 1568 height 771
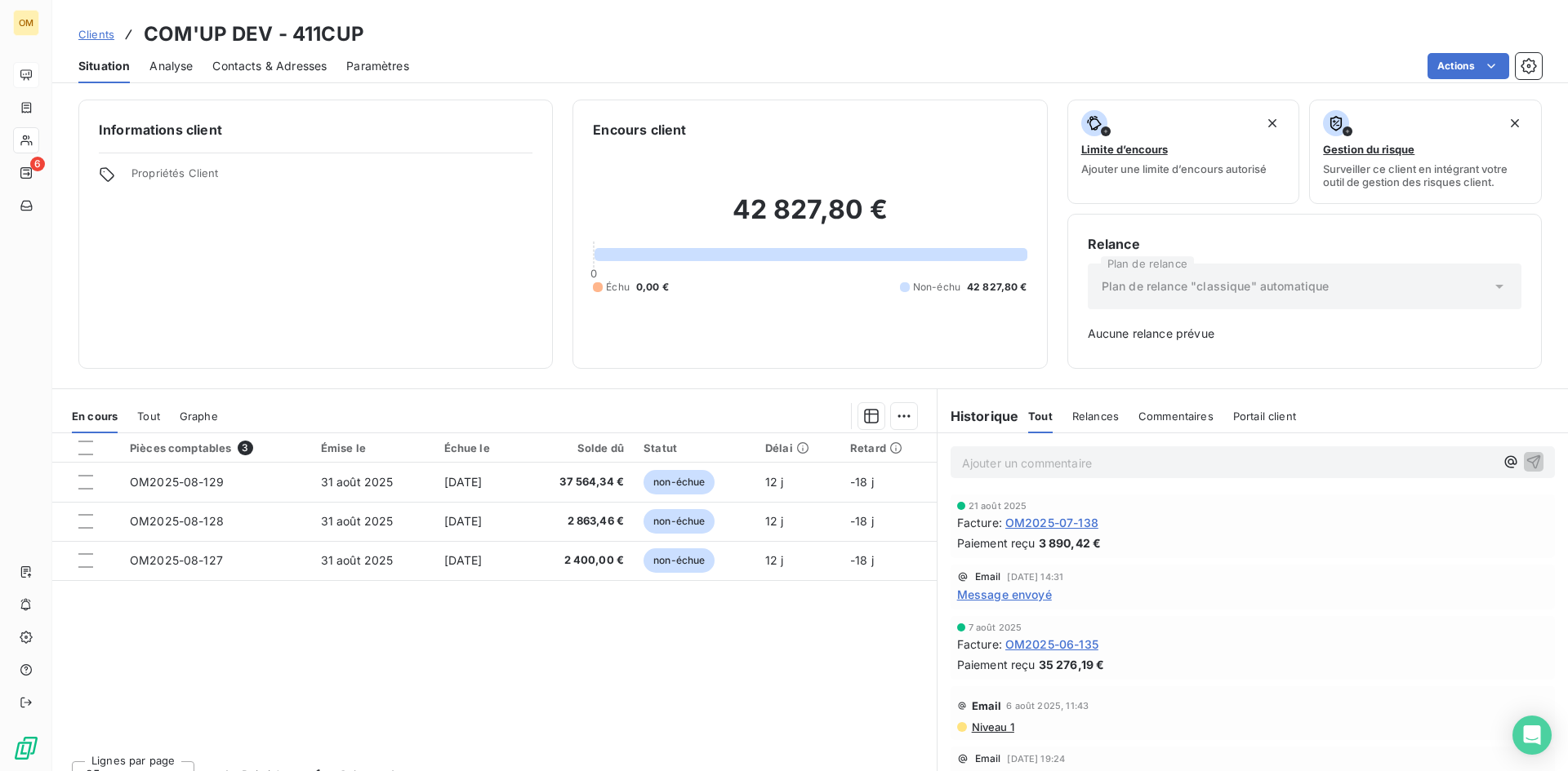
click at [291, 59] on span "Contacts & Adresses" at bounding box center [269, 66] width 114 height 16
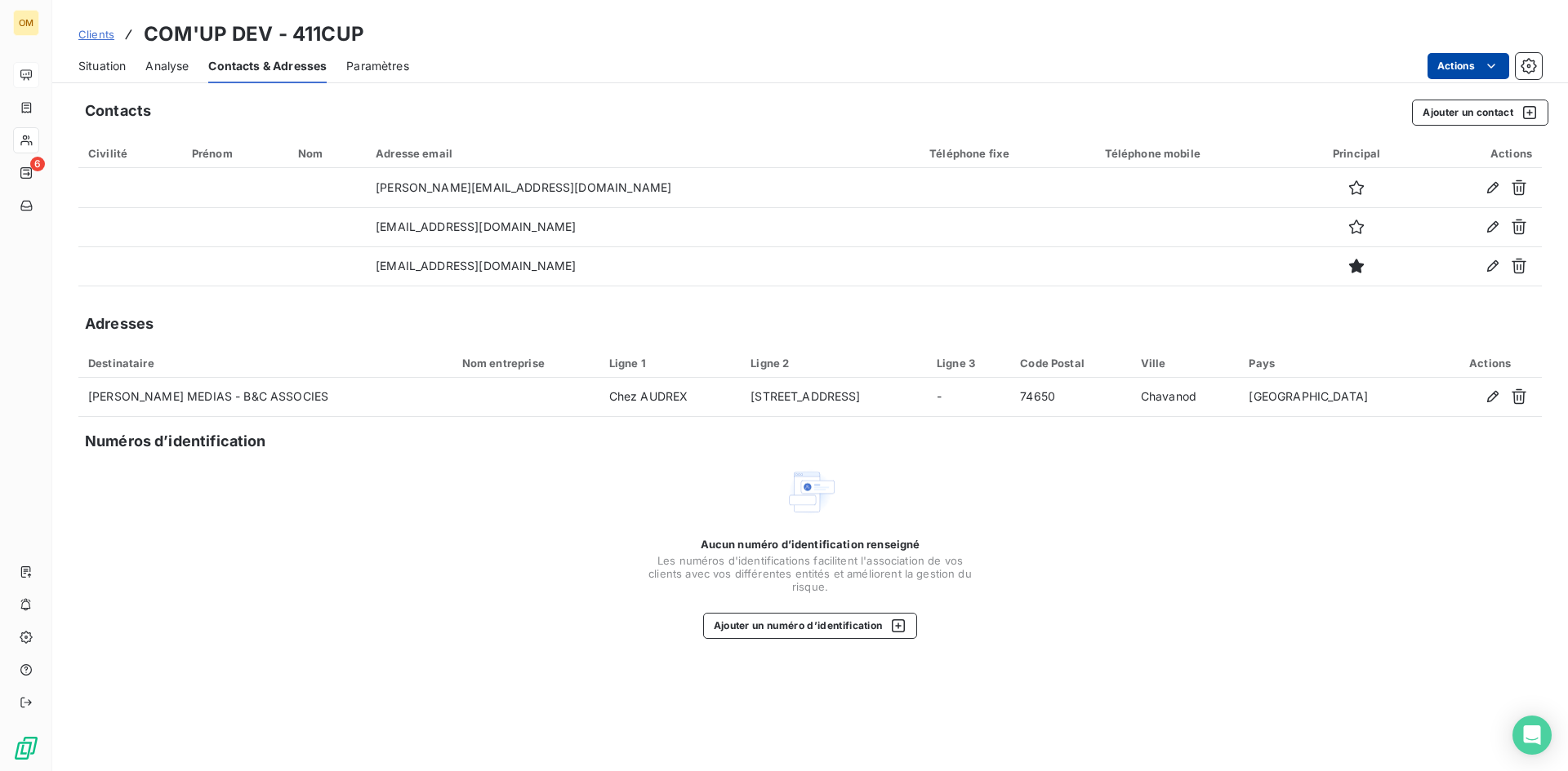
click at [1462, 70] on html "OM 6 Clients COM'UP DEV - 411CUP Situation Analyse Contacts & Adresses Paramètr…" at bounding box center [784, 385] width 1568 height 771
click at [1085, 94] on html "OM 6 Clients COM'UP DEV - 411CUP Situation Analyse Contacts & Adresses Paramètr…" at bounding box center [784, 385] width 1568 height 771
click at [1446, 104] on button "Ajouter un contact" at bounding box center [1480, 112] width 137 height 26
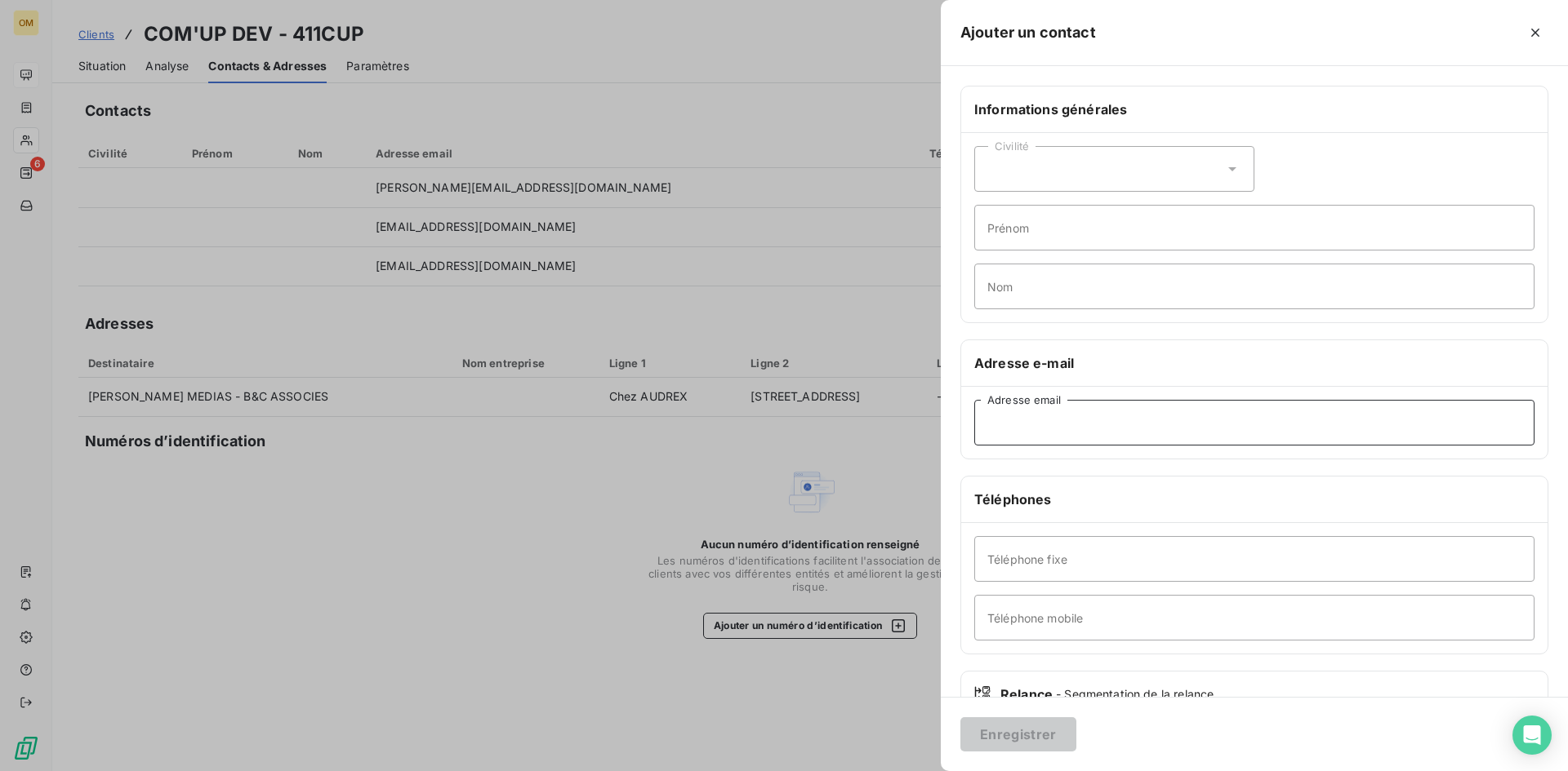
click at [1168, 426] on input "Adresse email" at bounding box center [1254, 423] width 560 height 46
paste input "[PERSON_NAME][EMAIL_ADDRESS][DOMAIN_NAME]"
type input "[PERSON_NAME][EMAIL_ADDRESS][DOMAIN_NAME]"
click at [1027, 728] on button "Enregistrer" at bounding box center [1018, 735] width 116 height 35
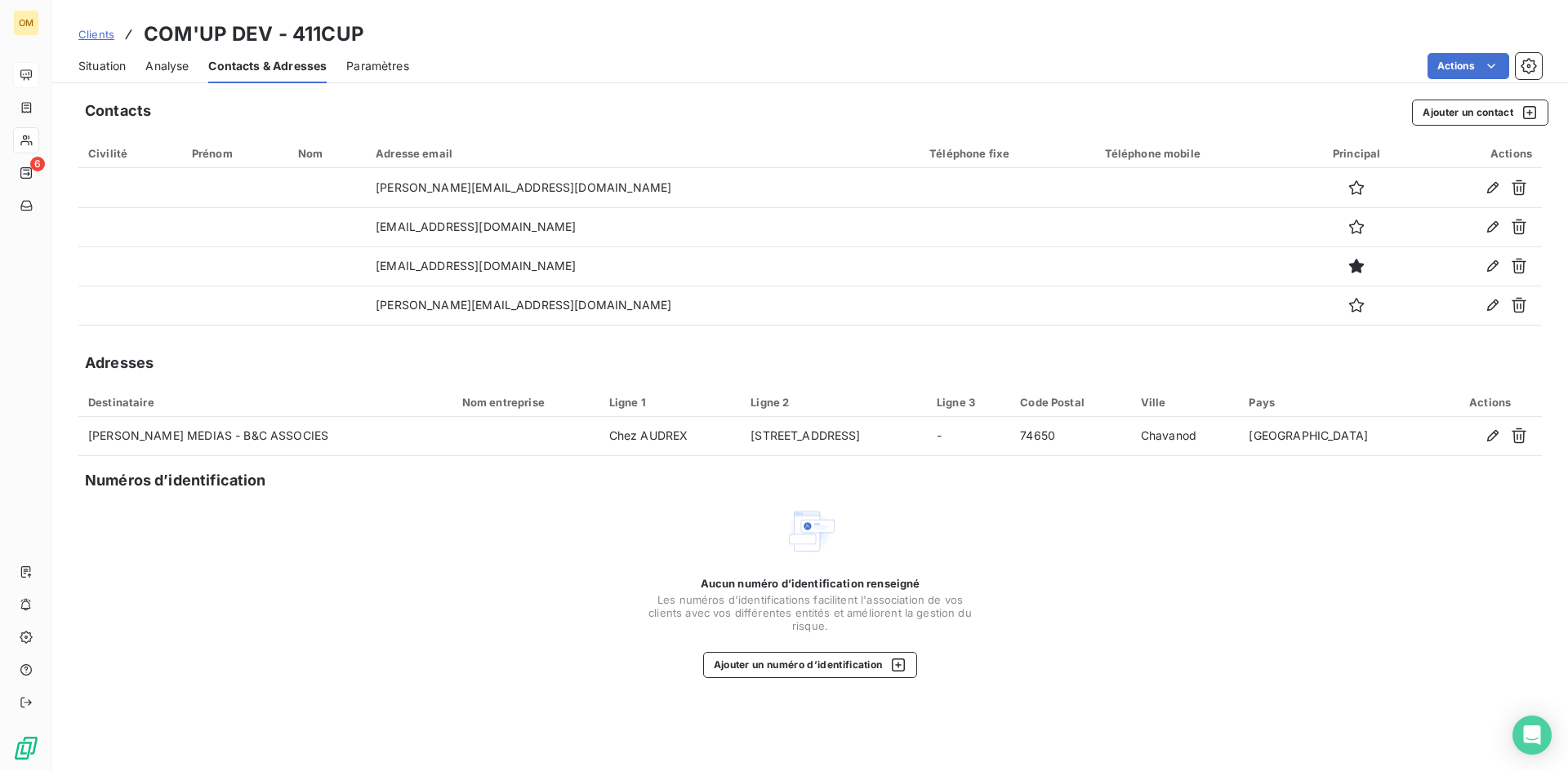
click at [91, 63] on span "Situation" at bounding box center [101, 66] width 47 height 16
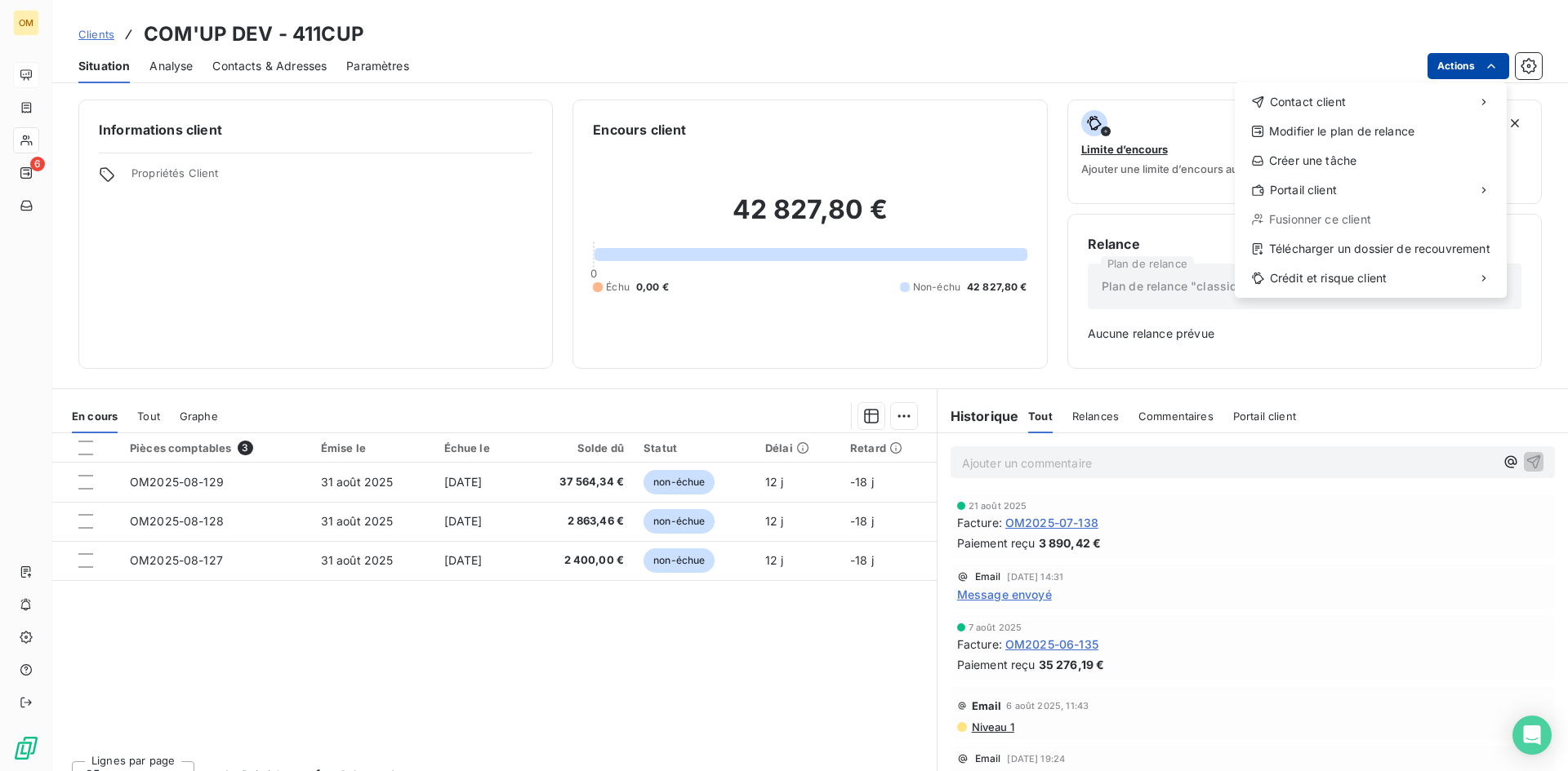
click at [1442, 69] on html "OM 6 Clients COM'UP DEV - 411CUP Situation Analyse Contacts & Adresses Paramètr…" at bounding box center [784, 385] width 1568 height 771
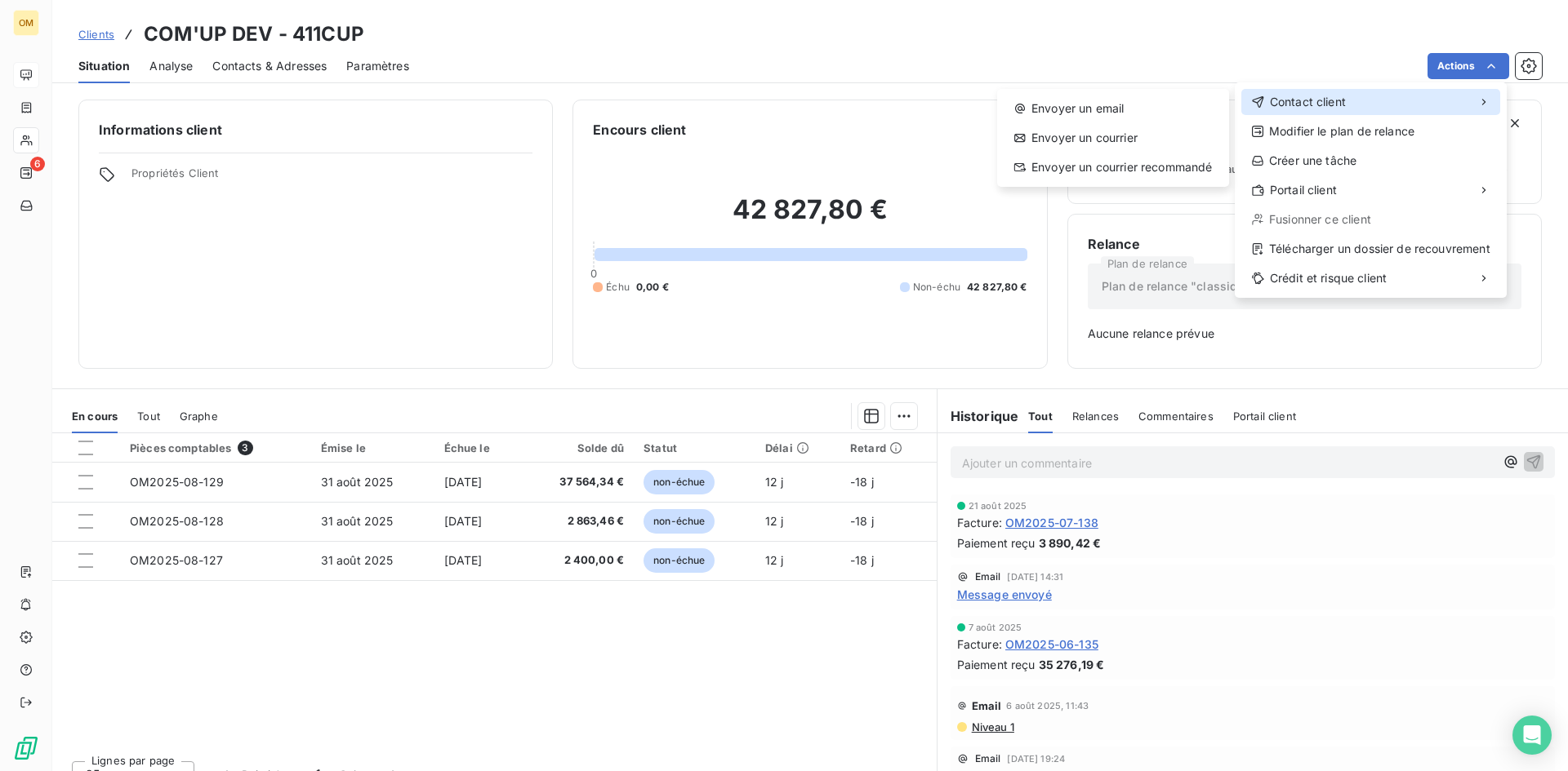
click at [1421, 91] on div "Contact client" at bounding box center [1371, 101] width 259 height 26
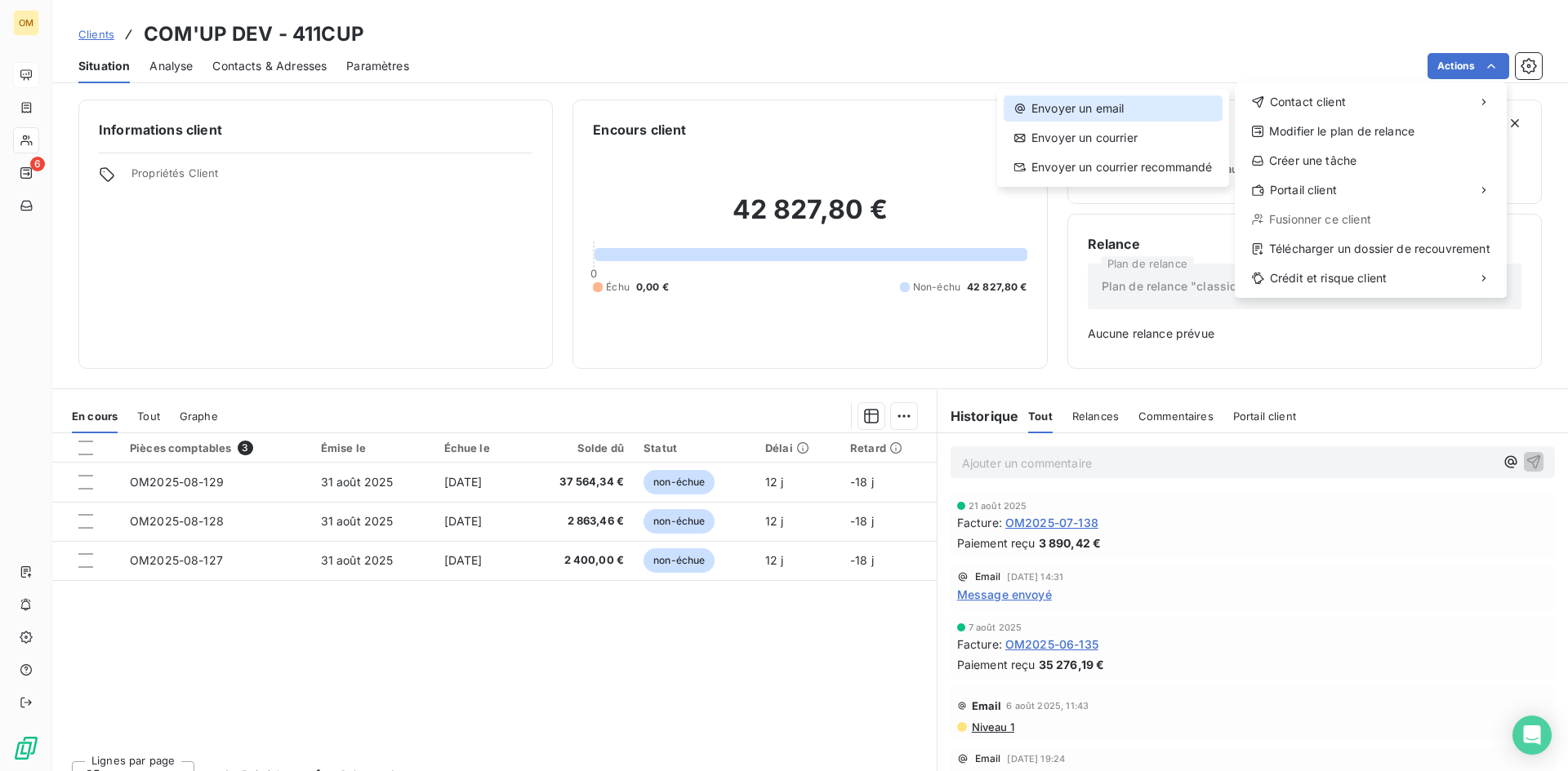
click at [1119, 104] on div "Envoyer un email" at bounding box center [1113, 108] width 219 height 26
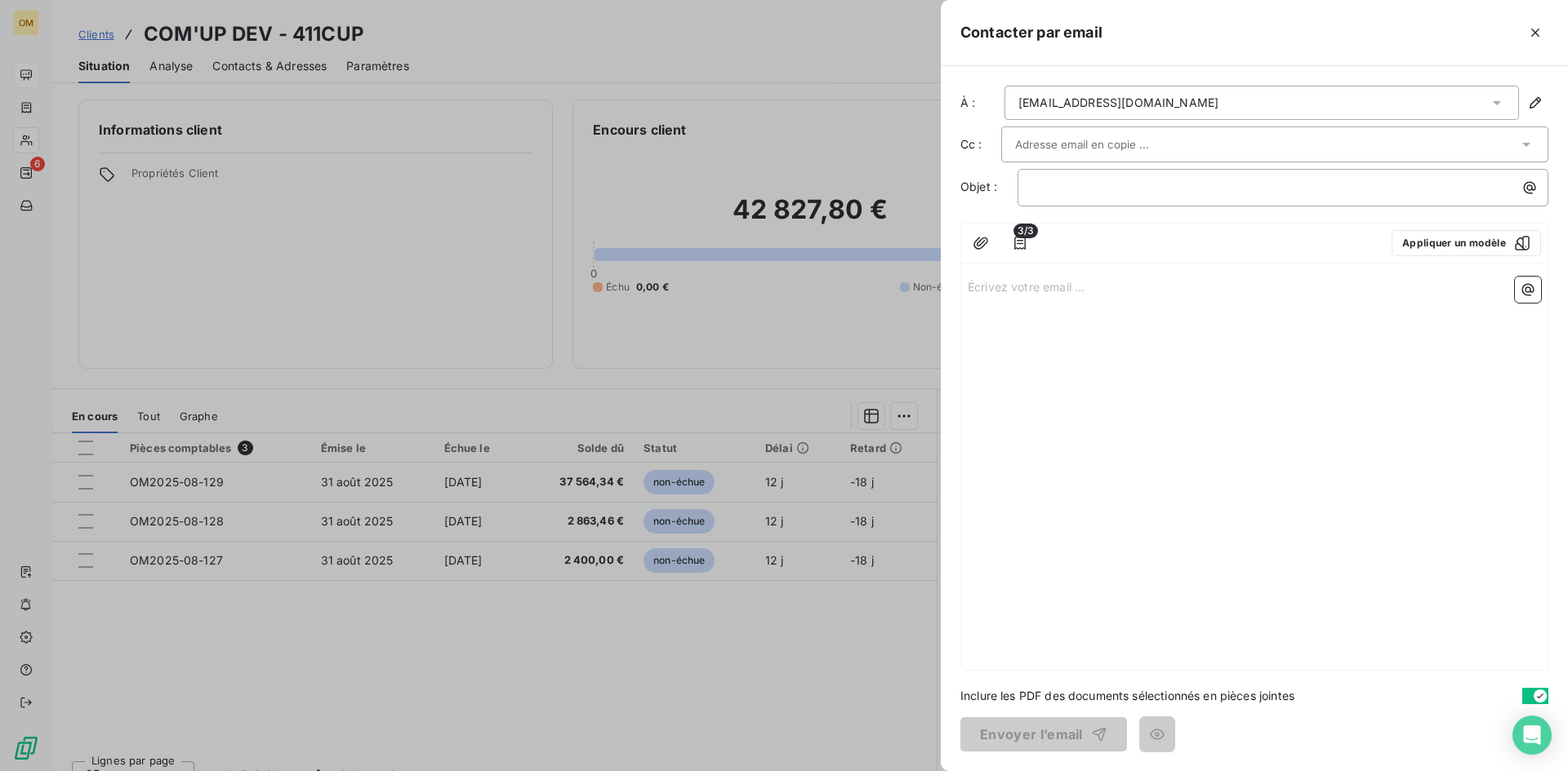
click at [1052, 146] on input "text" at bounding box center [1103, 145] width 176 height 25
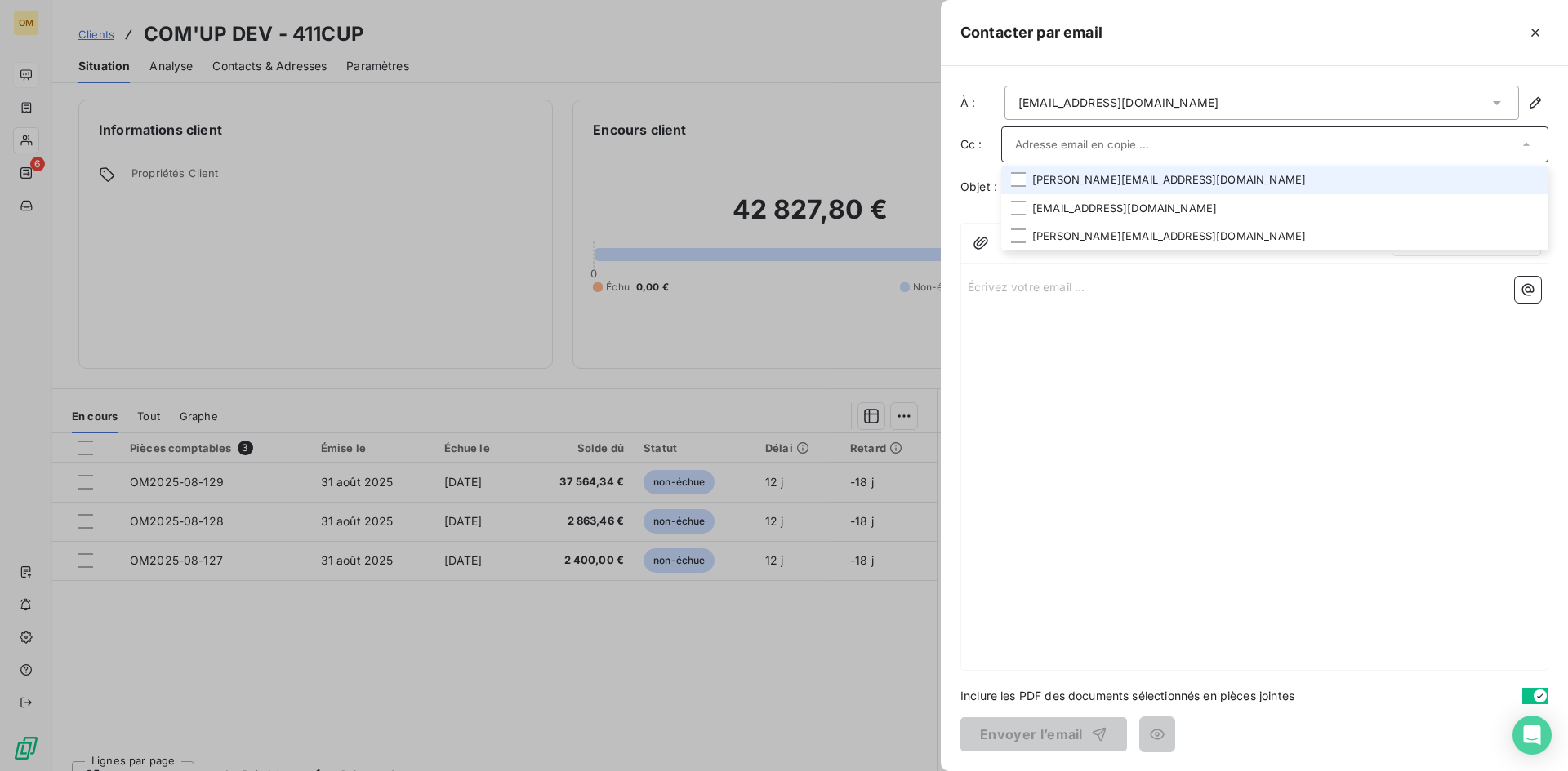
click at [1064, 184] on li "[PERSON_NAME][EMAIL_ADDRESS][DOMAIN_NAME]" at bounding box center [1274, 180] width 547 height 28
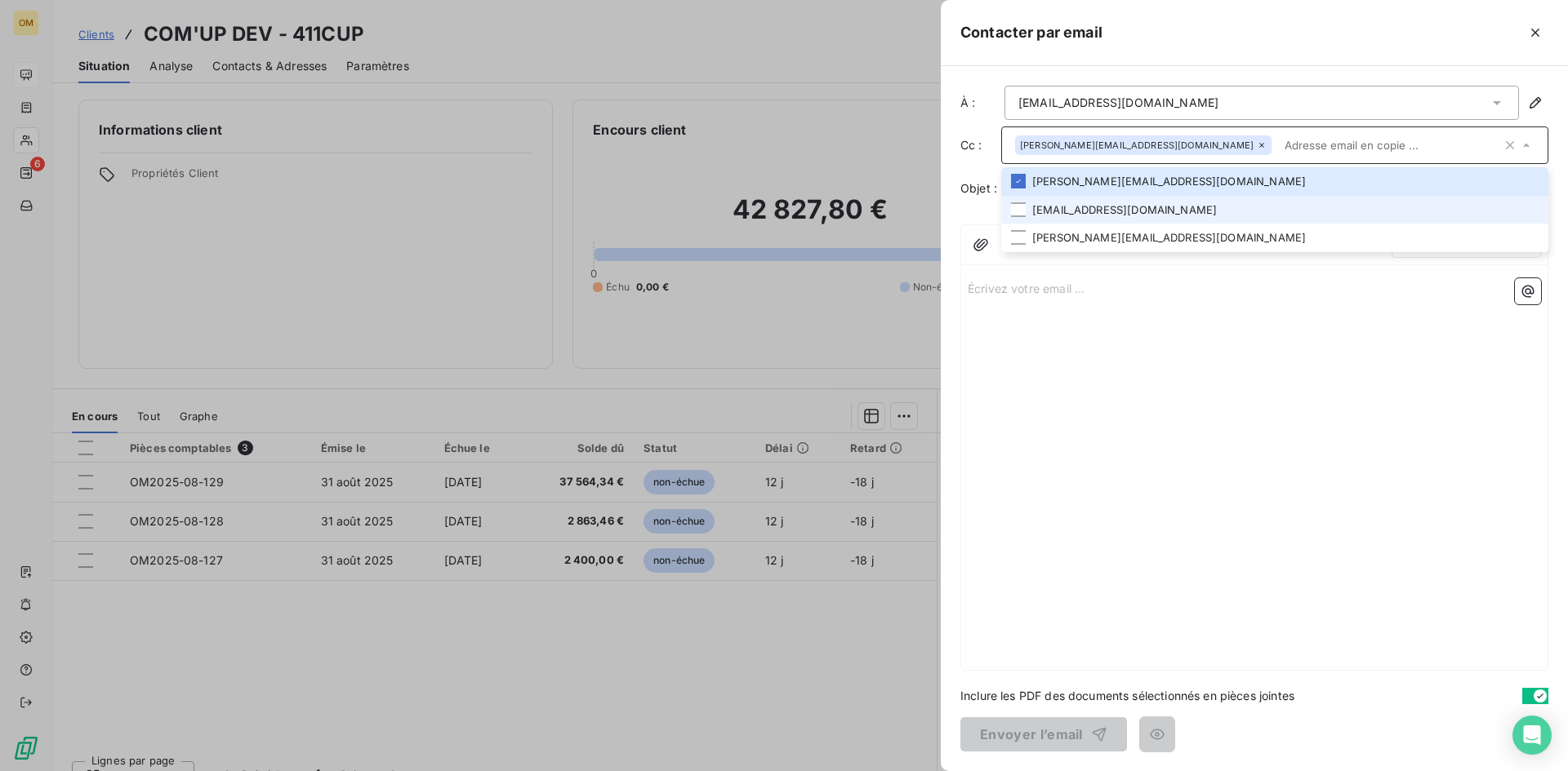
click at [1078, 216] on li "[EMAIL_ADDRESS][DOMAIN_NAME]" at bounding box center [1274, 210] width 547 height 28
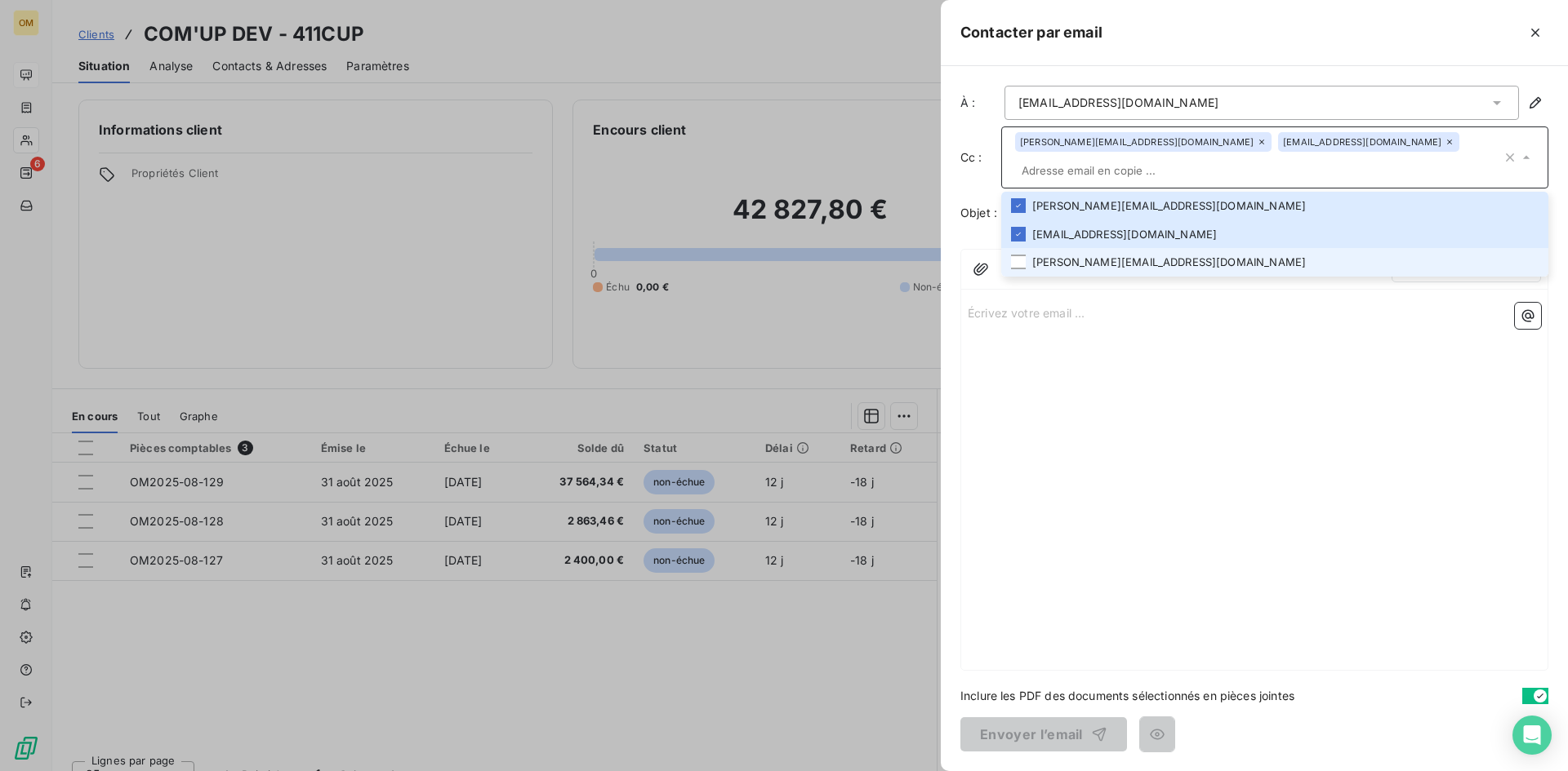
click at [1075, 248] on li "[PERSON_NAME][EMAIL_ADDRESS][DOMAIN_NAME]" at bounding box center [1274, 263] width 547 height 28
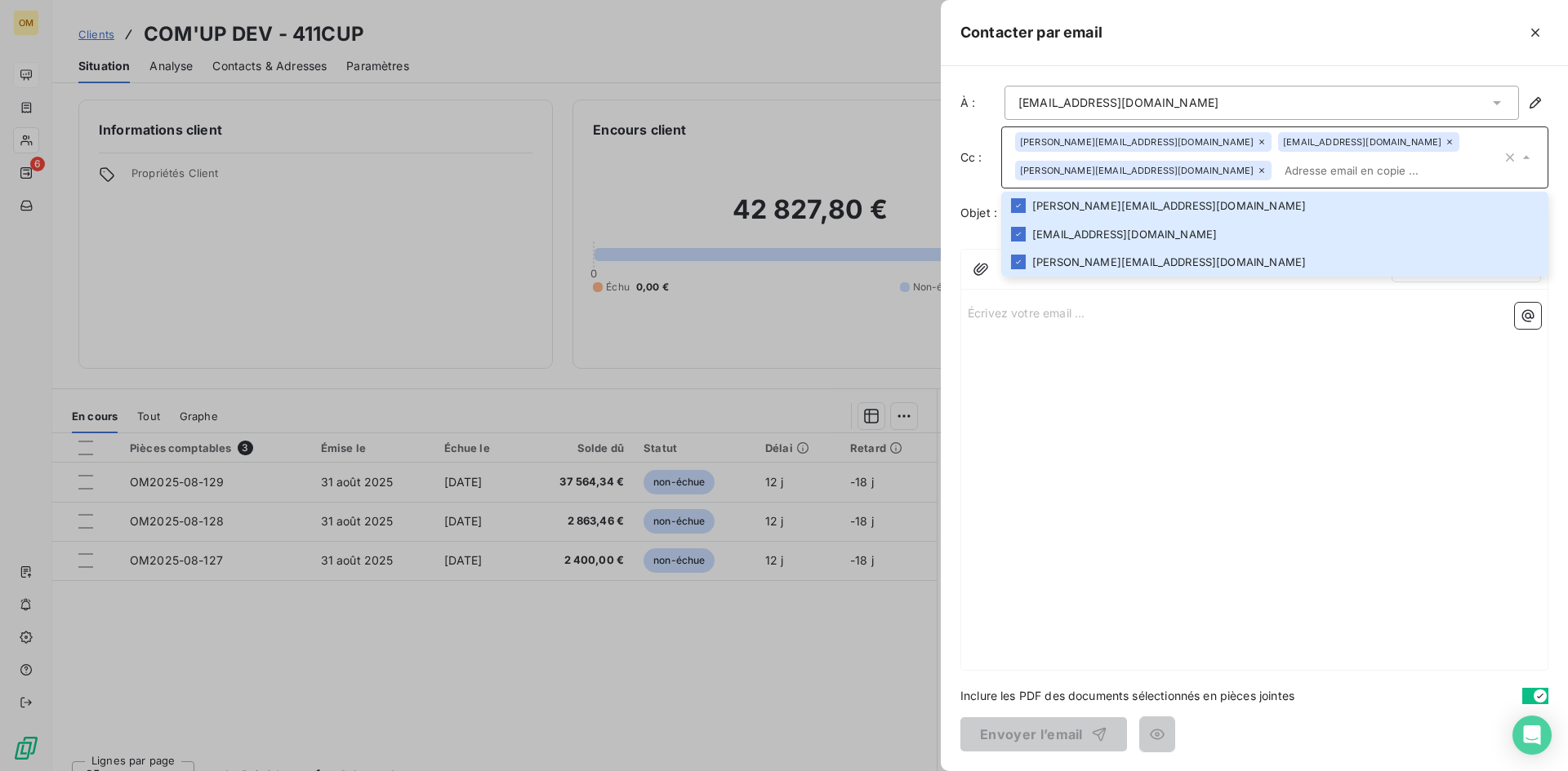
click at [1077, 362] on div "Écrivez votre email ... ﻿" at bounding box center [1254, 483] width 587 height 374
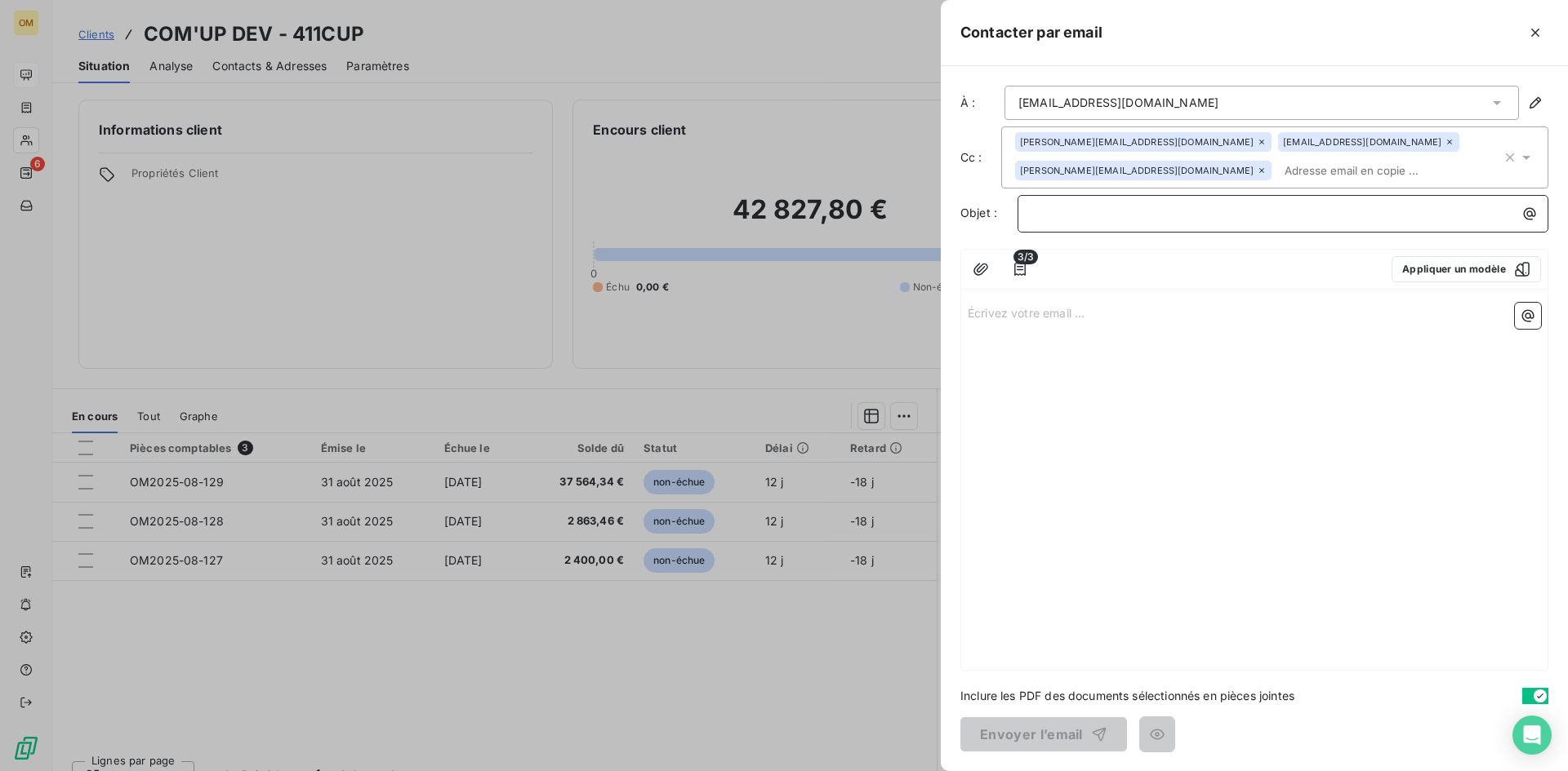
click at [1099, 215] on p "﻿" at bounding box center [1287, 213] width 511 height 19
click at [1147, 216] on p "﻿" at bounding box center [1287, 213] width 511 height 19
click at [1160, 210] on span "ORIXA MEDIA - Facture AOUT" at bounding box center [1115, 213] width 168 height 14
click at [1046, 322] on div "Écrivez votre email ... ﻿" at bounding box center [1254, 483] width 587 height 374
click at [1044, 316] on p "Écrivez votre email ... ﻿" at bounding box center [1254, 311] width 573 height 19
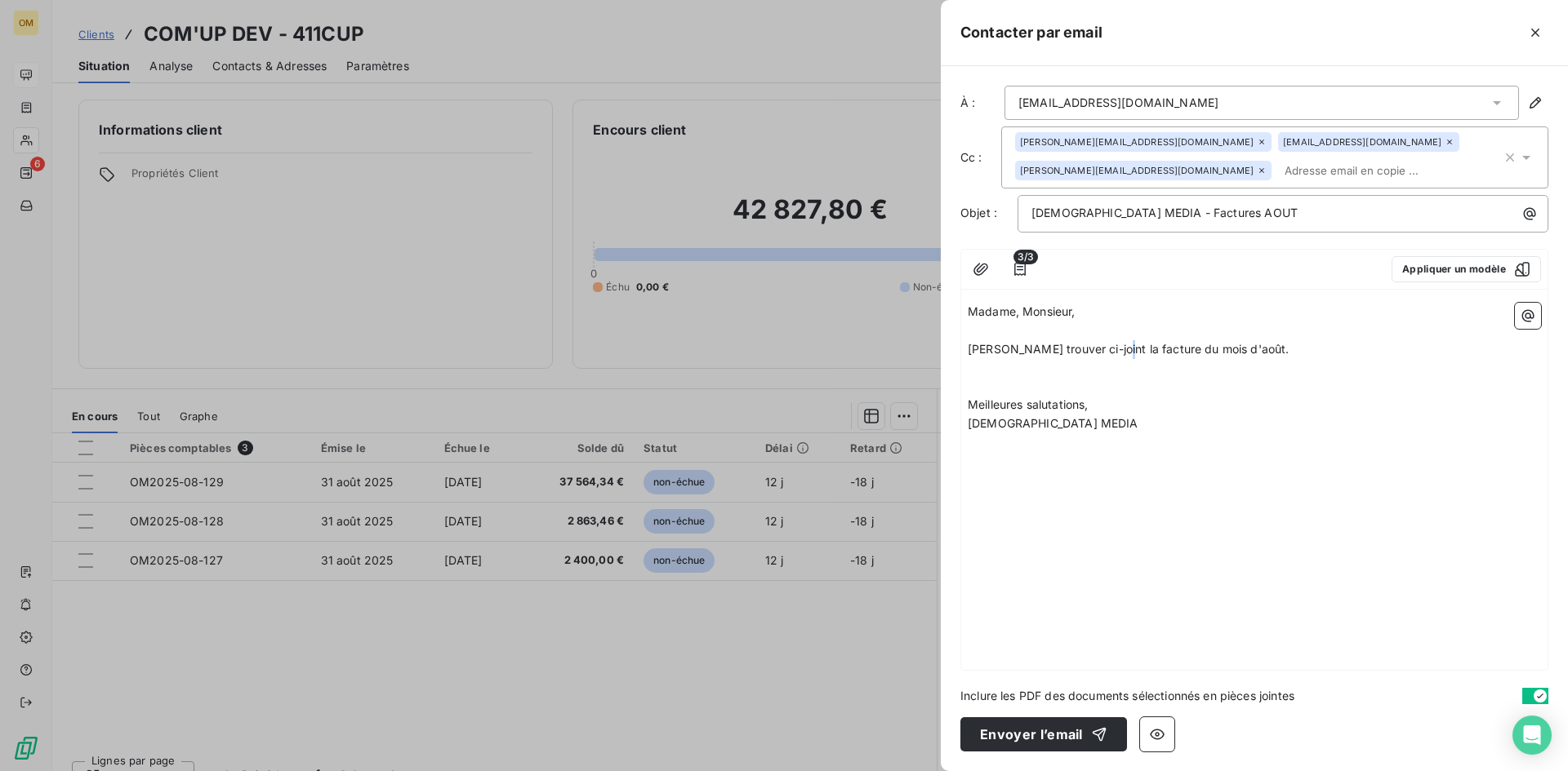
click at [1102, 349] on span "[PERSON_NAME] trouver ci-joint la facture du mois d'août." at bounding box center [1128, 350] width 322 height 14
click at [1157, 351] on span "[PERSON_NAME] trouver ci-joint les facture du mois d'août." at bounding box center [1131, 350] width 327 height 14
click at [1159, 380] on p "﻿" at bounding box center [1254, 387] width 573 height 19
click at [1043, 732] on button "Envoyer l’email" at bounding box center [1044, 735] width 167 height 35
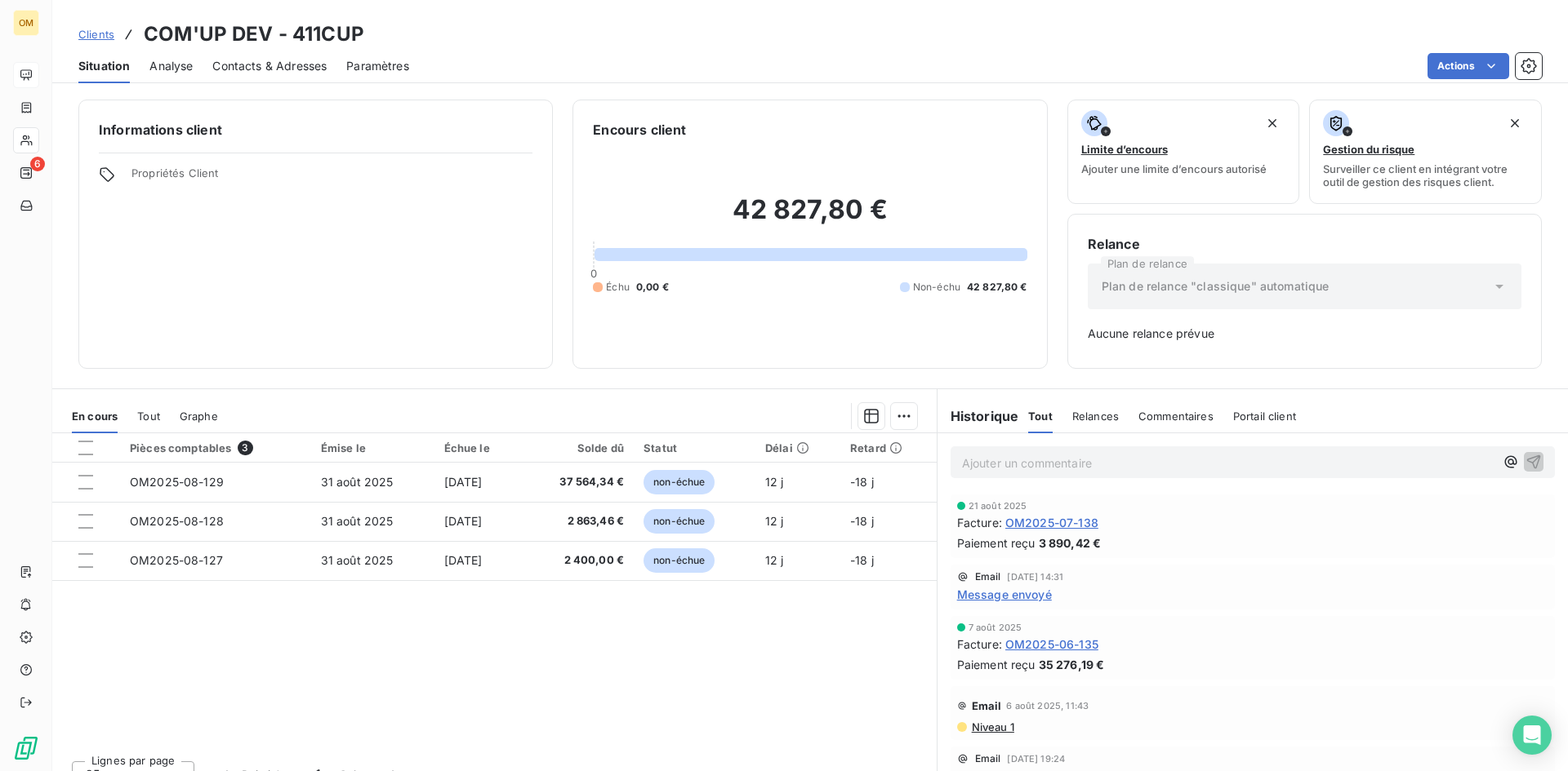
click at [109, 63] on span "Situation" at bounding box center [104, 66] width 51 height 16
click at [1087, 413] on span "Relances" at bounding box center [1095, 416] width 46 height 13
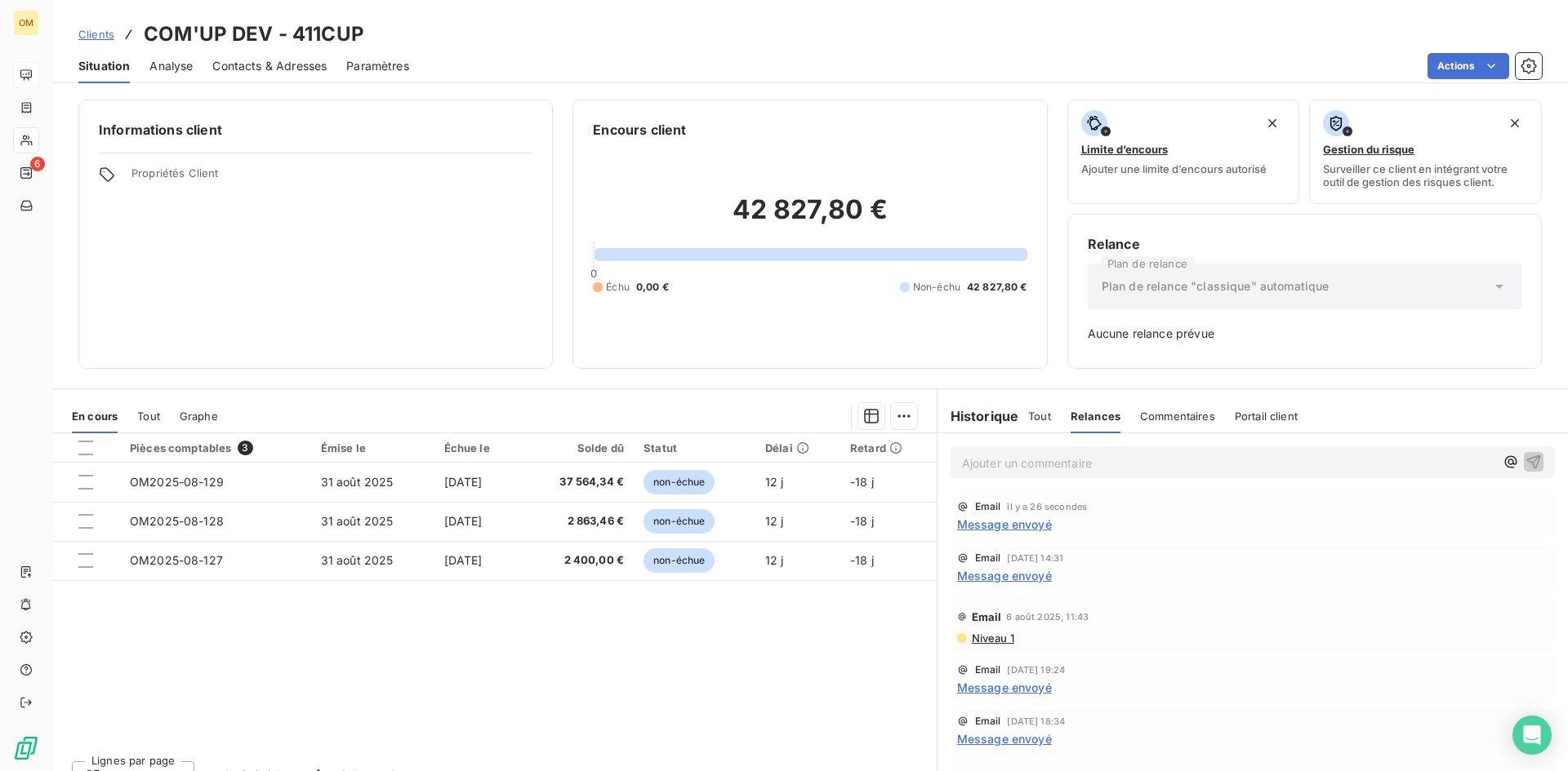
click at [1035, 418] on span "Tout" at bounding box center [1039, 416] width 23 height 13
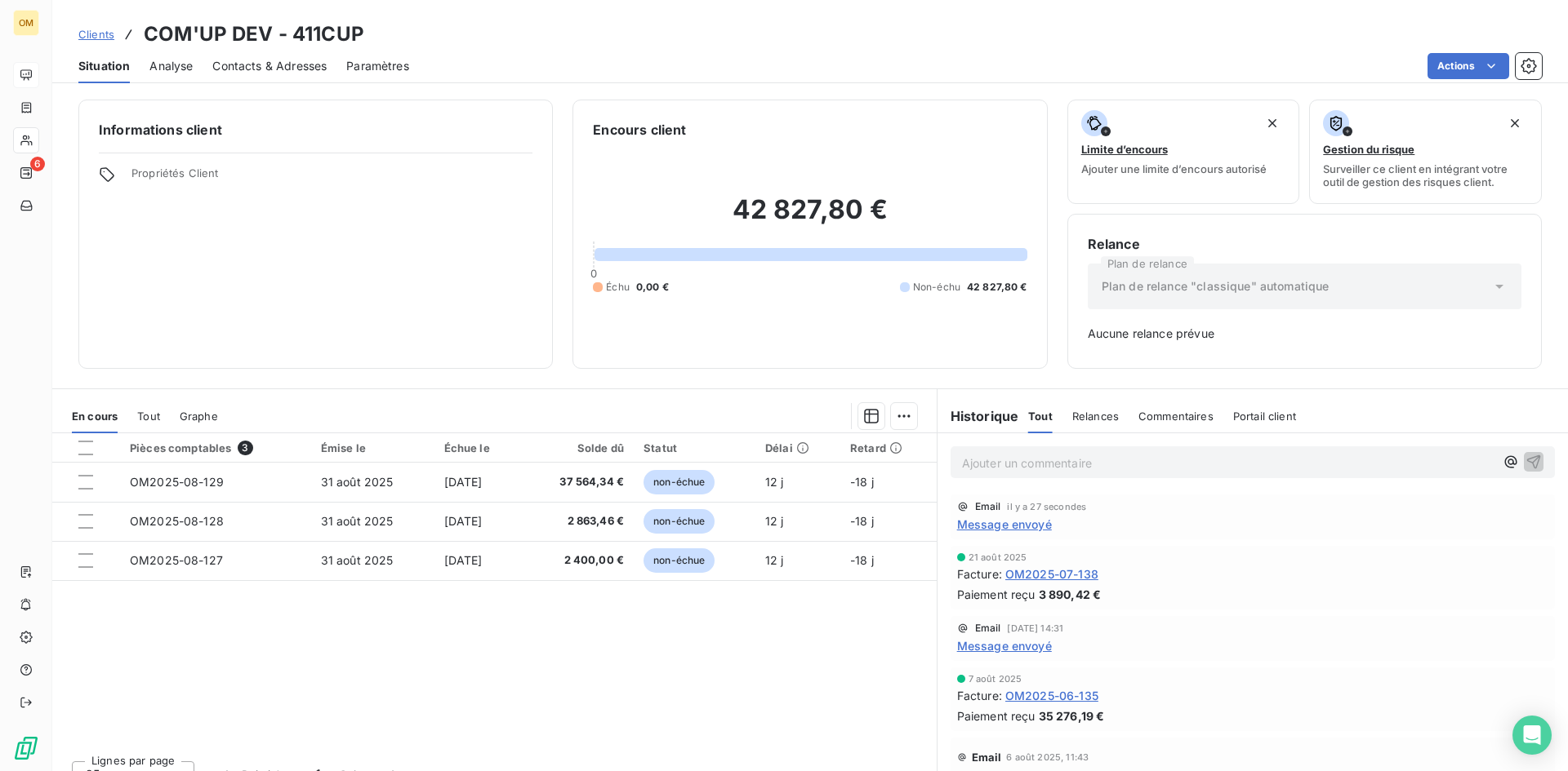
click at [1079, 416] on span "Relances" at bounding box center [1095, 416] width 46 height 13
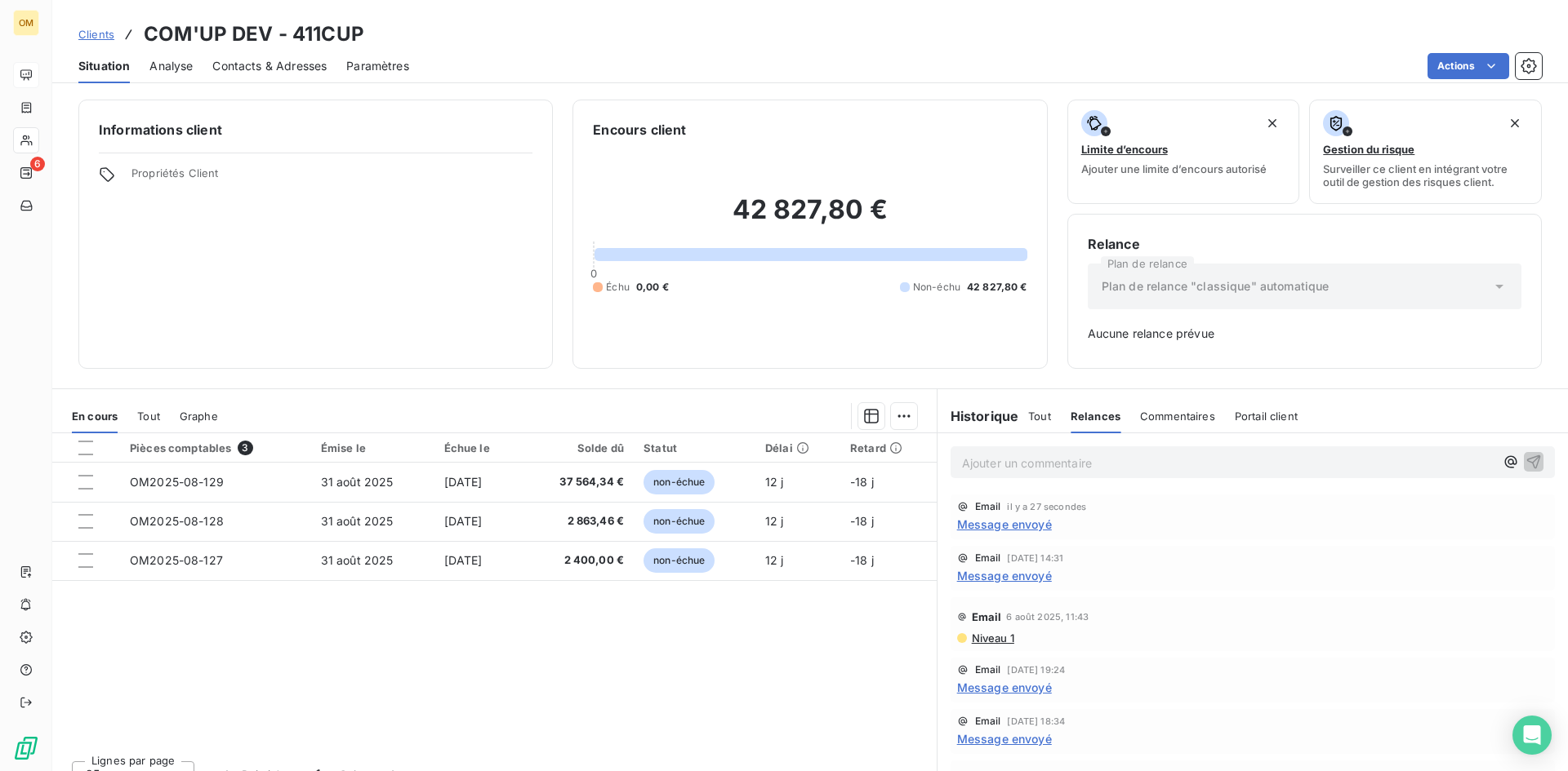
click at [1034, 417] on span "Tout" at bounding box center [1039, 416] width 23 height 13
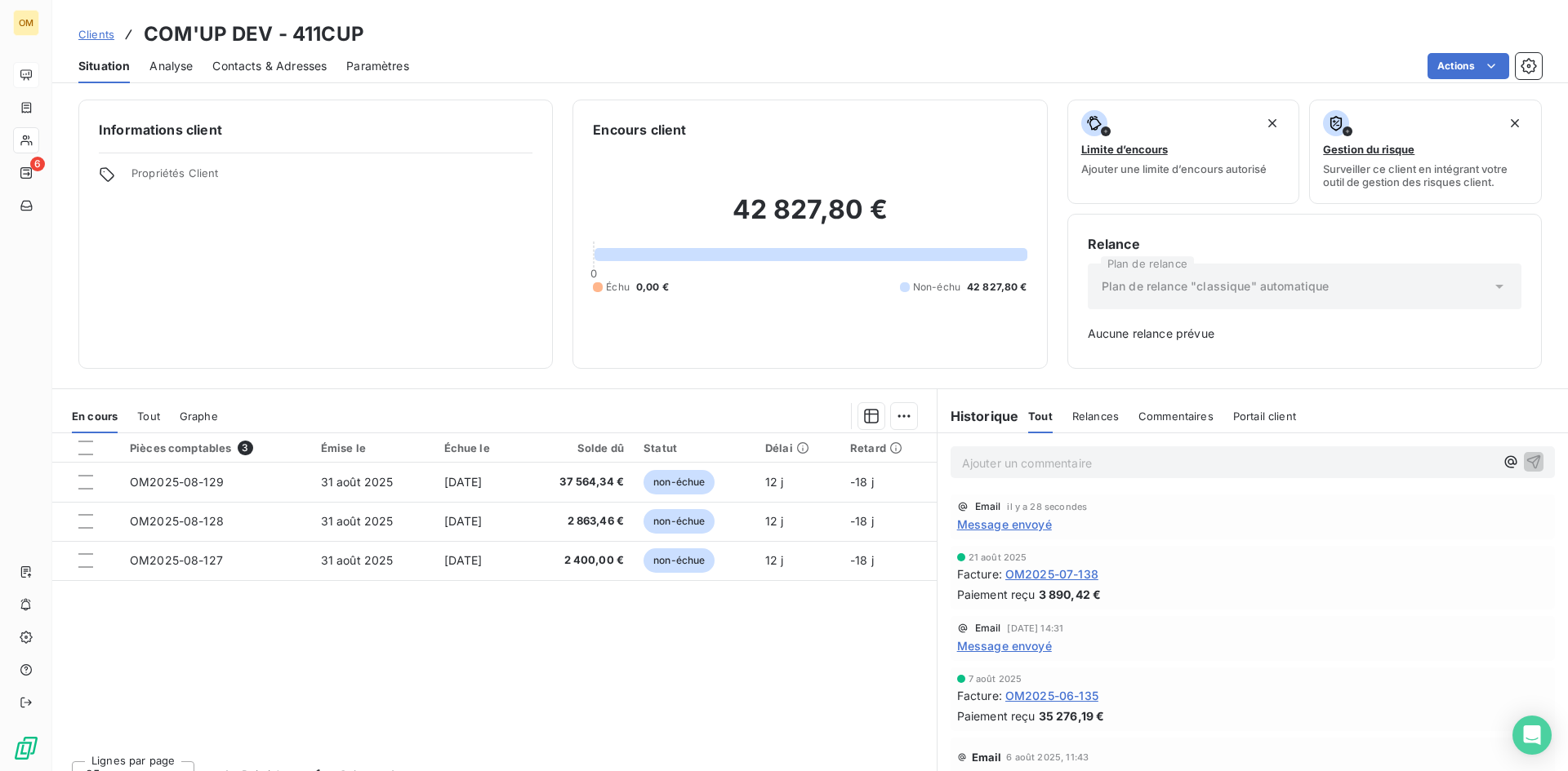
click at [1031, 525] on span "Message envoyé" at bounding box center [1004, 524] width 95 height 17
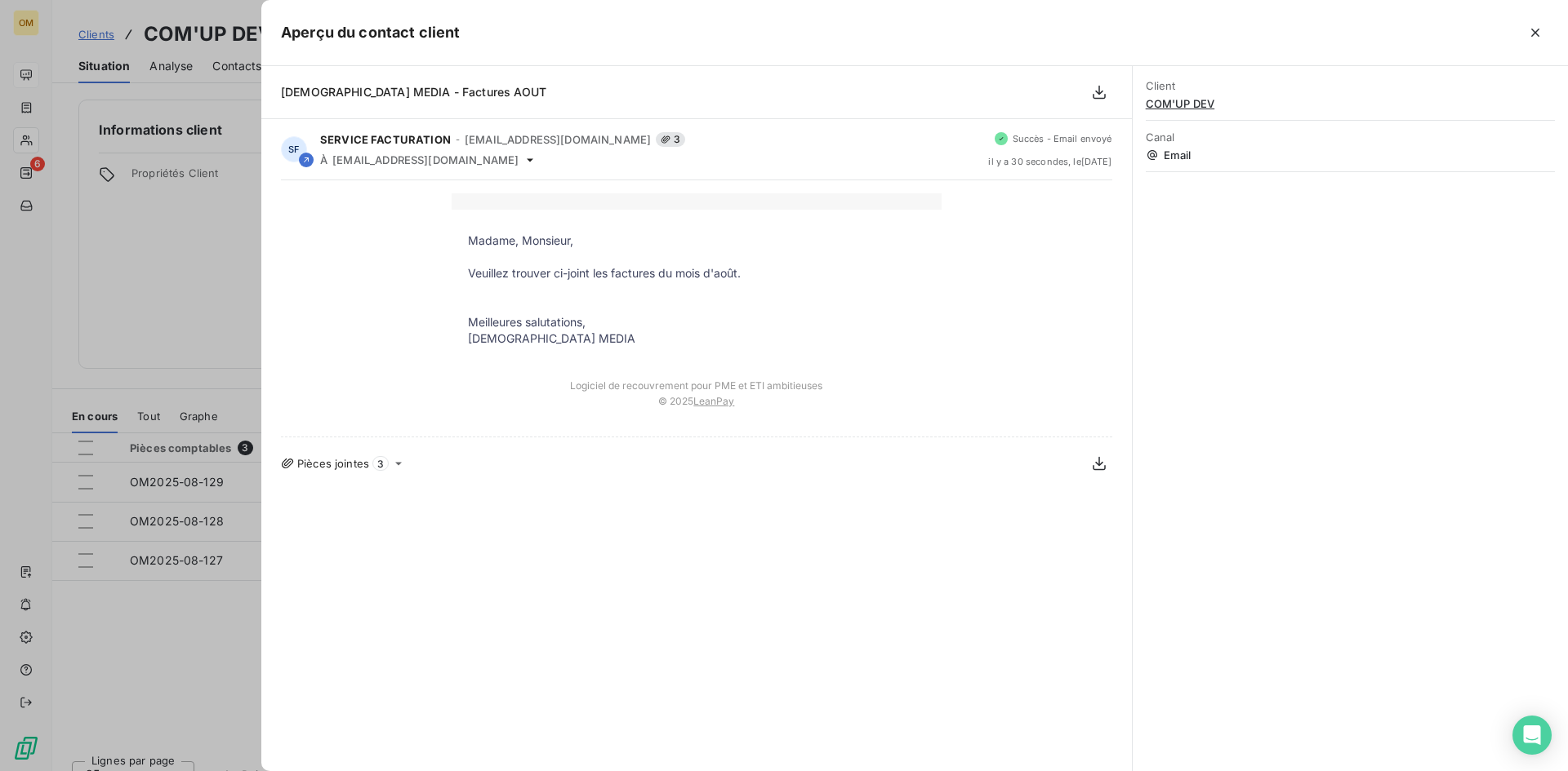
click at [179, 250] on div at bounding box center [784, 385] width 1568 height 771
